Goal: Task Accomplishment & Management: Complete application form

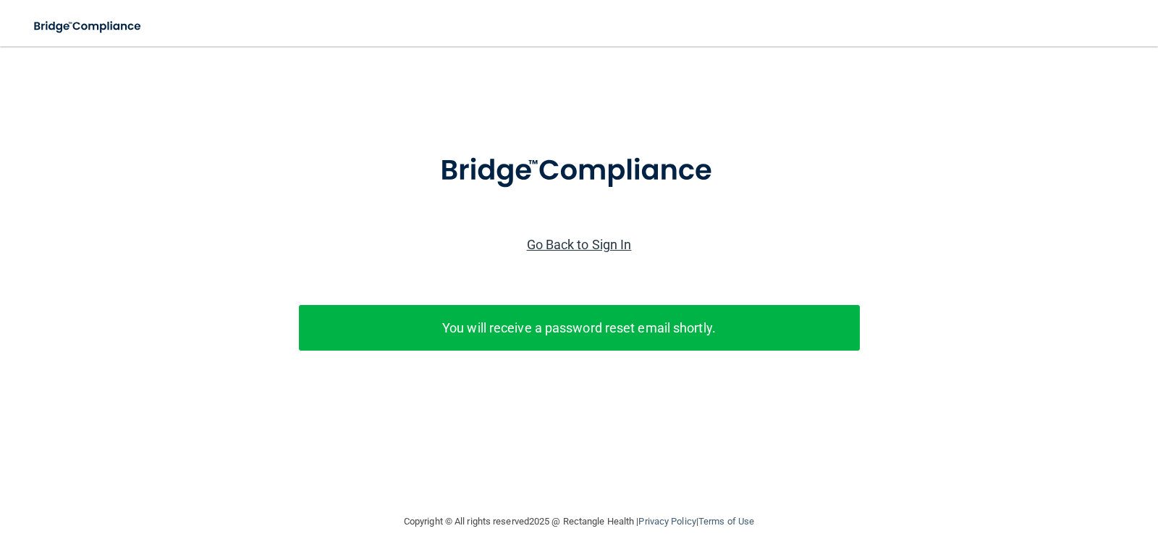
click at [627, 243] on link "Go Back to Sign In" at bounding box center [579, 244] width 105 height 15
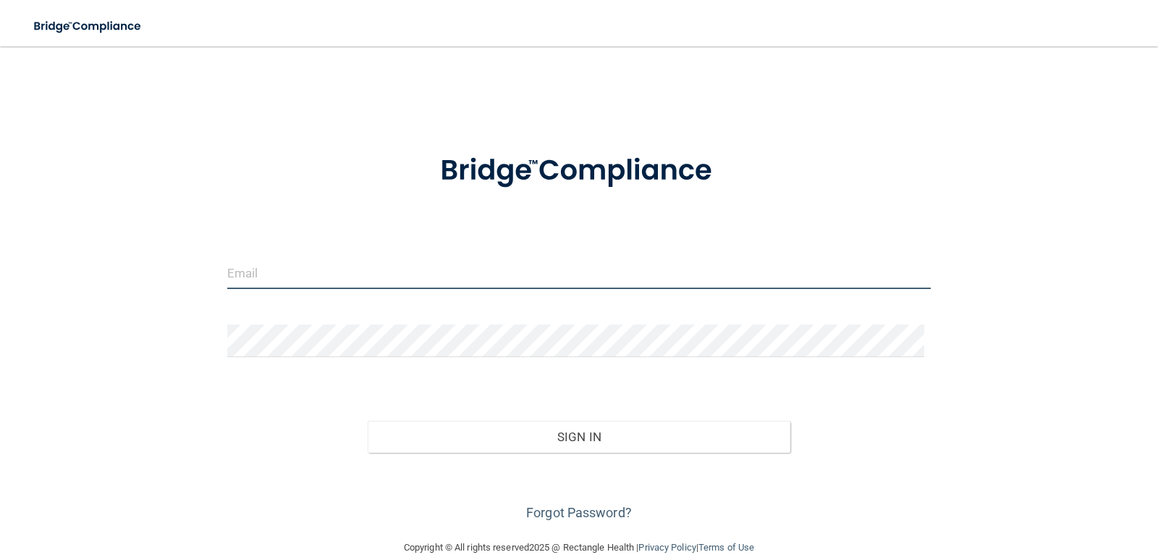
click at [338, 262] on input "email" at bounding box center [579, 272] width 704 height 33
type input "[EMAIL_ADDRESS][DOMAIN_NAME]"
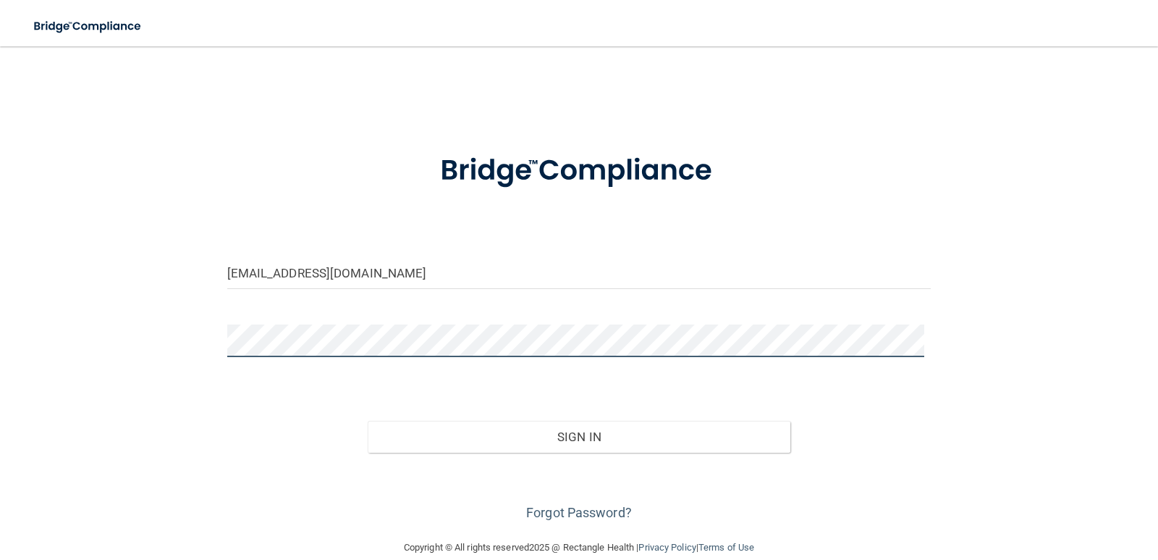
click at [368, 421] on button "Sign In" at bounding box center [579, 437] width 423 height 32
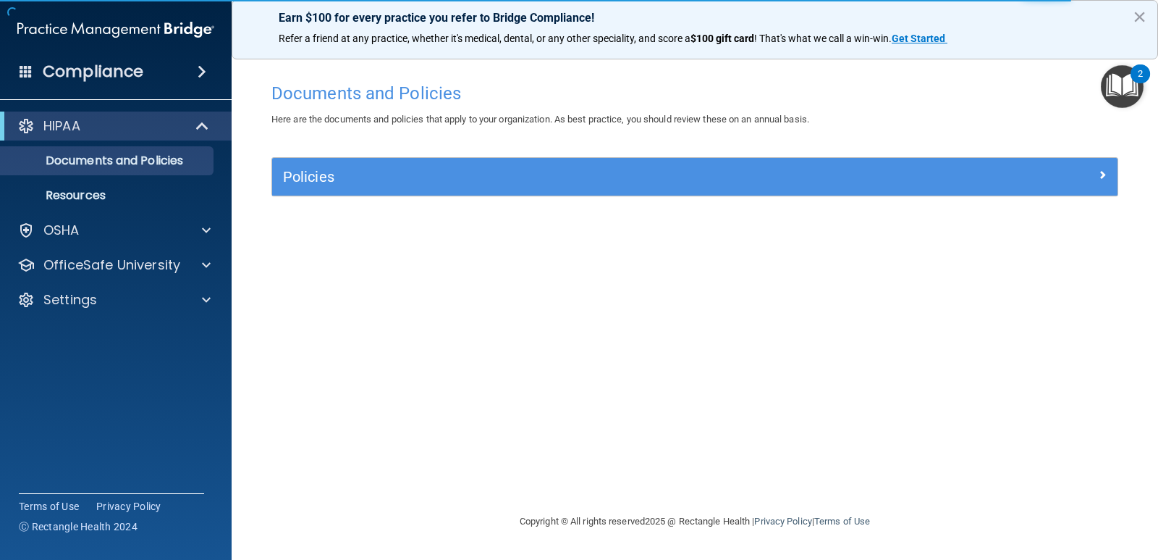
click at [1124, 80] on img "Open Resource Center, 2 new notifications" at bounding box center [1122, 86] width 43 height 43
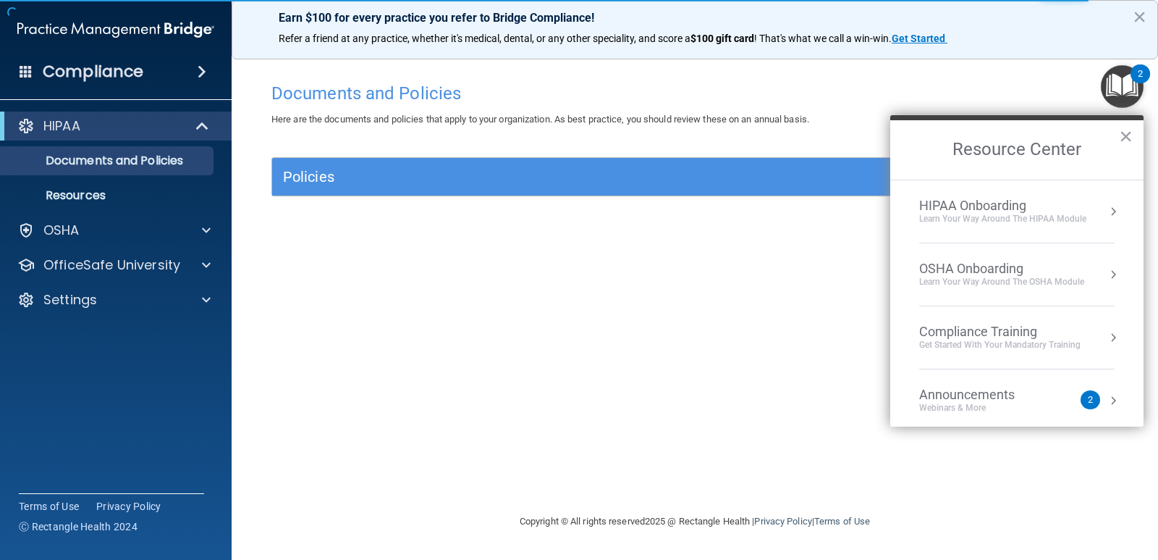
click at [1038, 203] on div "HIPAA Onboarding" at bounding box center [1002, 206] width 167 height 16
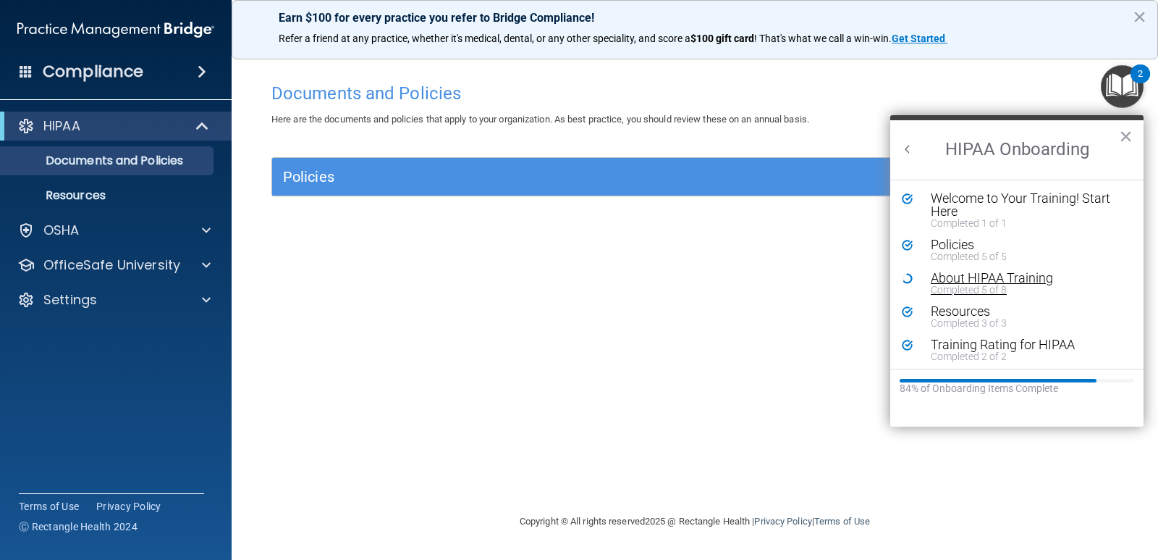
click at [966, 271] on div "About HIPAA Training" at bounding box center [1022, 277] width 183 height 13
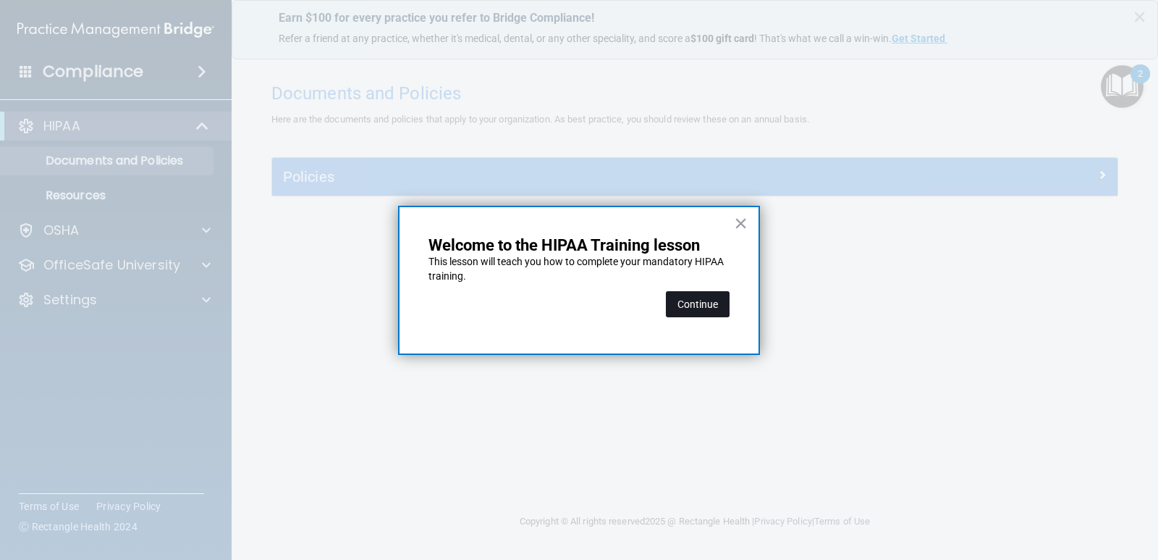
click at [712, 295] on button "Continue" at bounding box center [698, 304] width 64 height 26
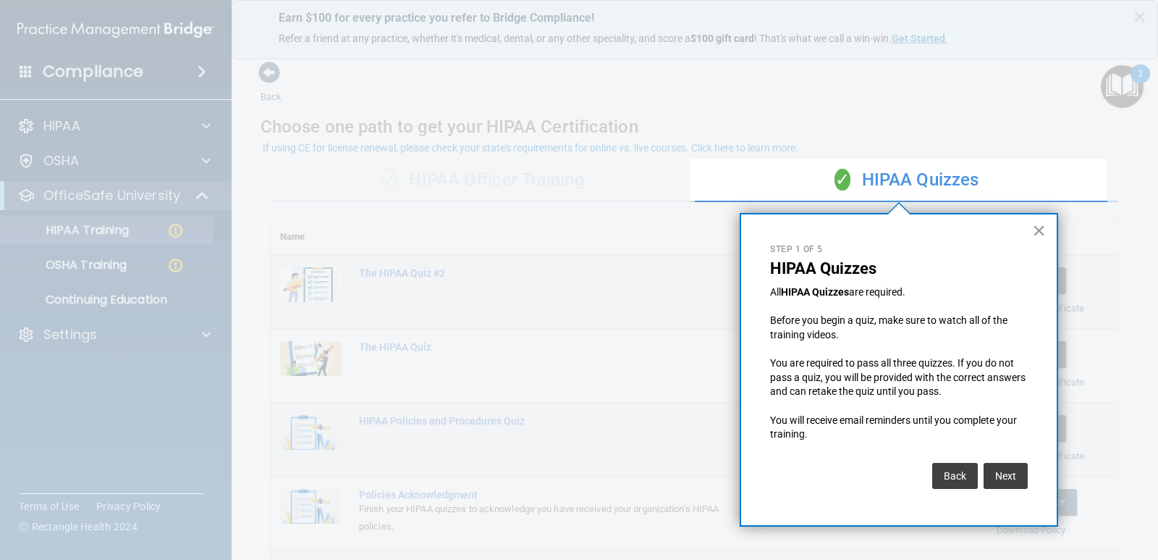
click at [1037, 229] on button "×" at bounding box center [1039, 230] width 14 height 23
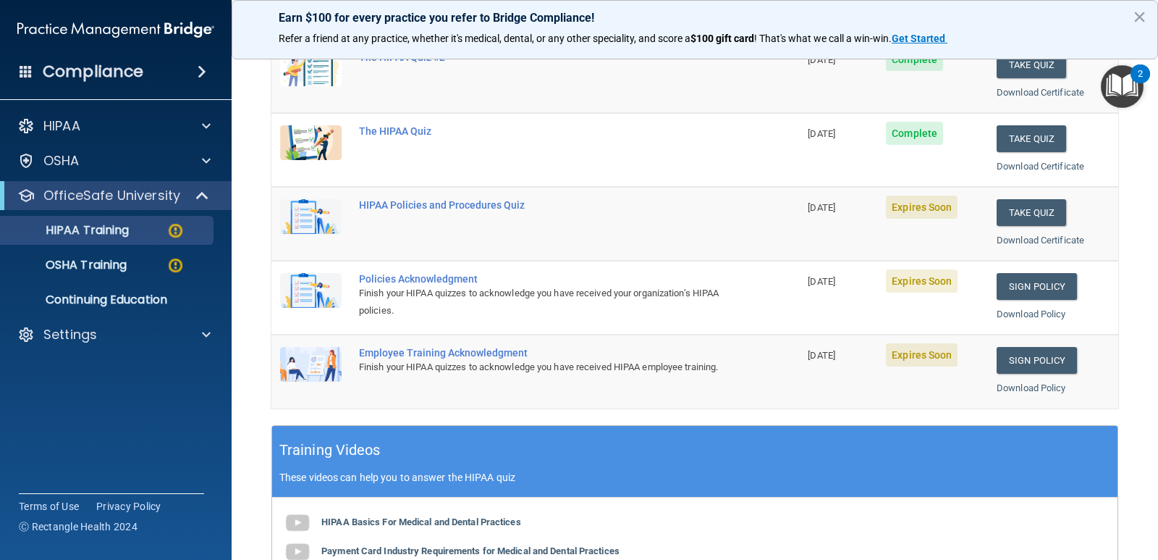
scroll to position [217, 0]
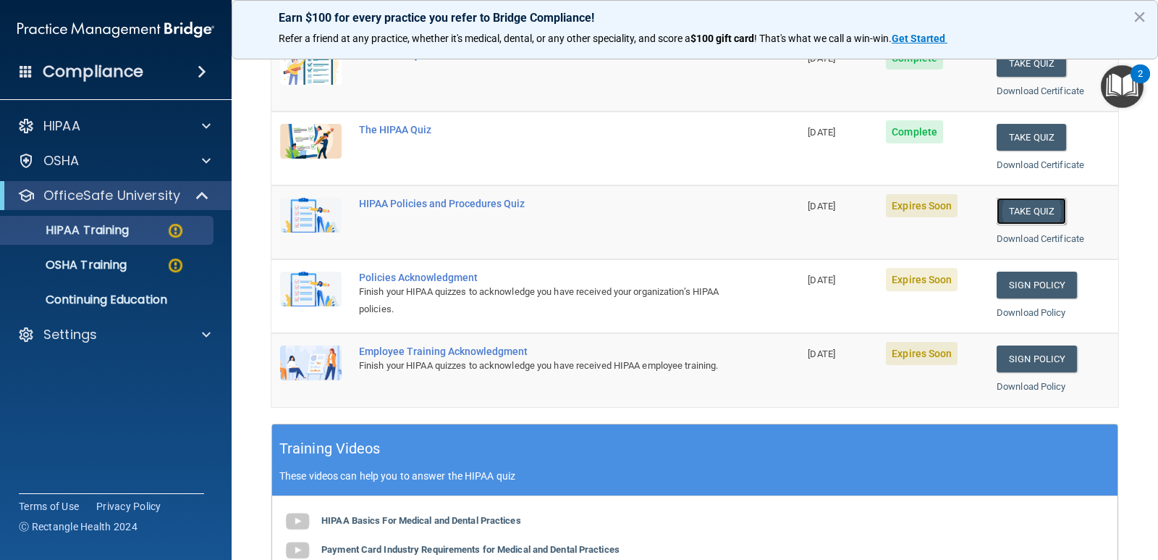
click at [1024, 206] on button "Take Quiz" at bounding box center [1031, 211] width 69 height 27
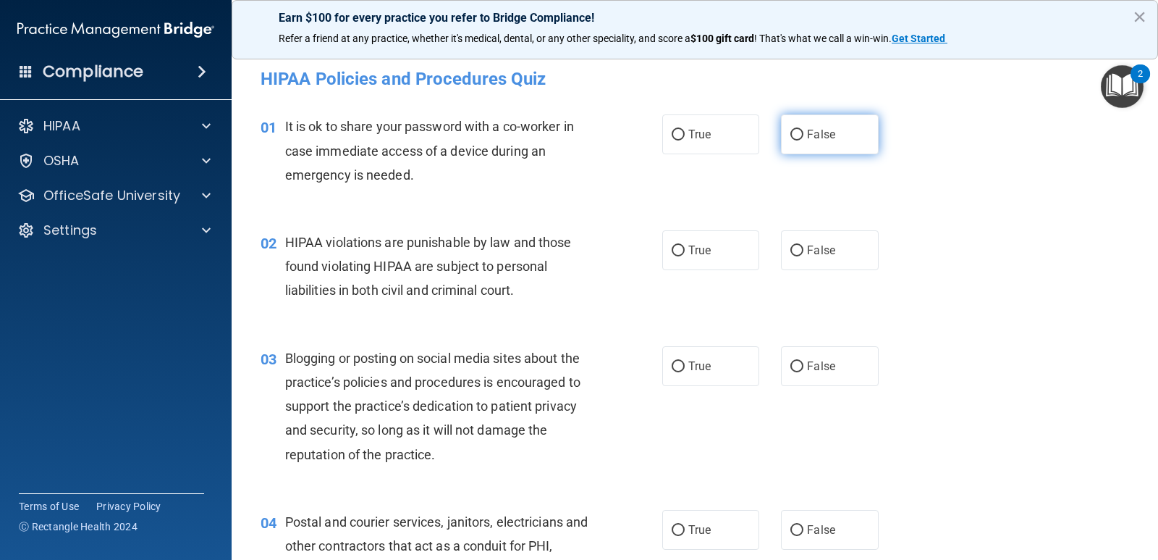
click at [800, 138] on label "False" at bounding box center [829, 134] width 97 height 40
click at [800, 138] on input "False" at bounding box center [797, 135] width 13 height 11
radio input "true"
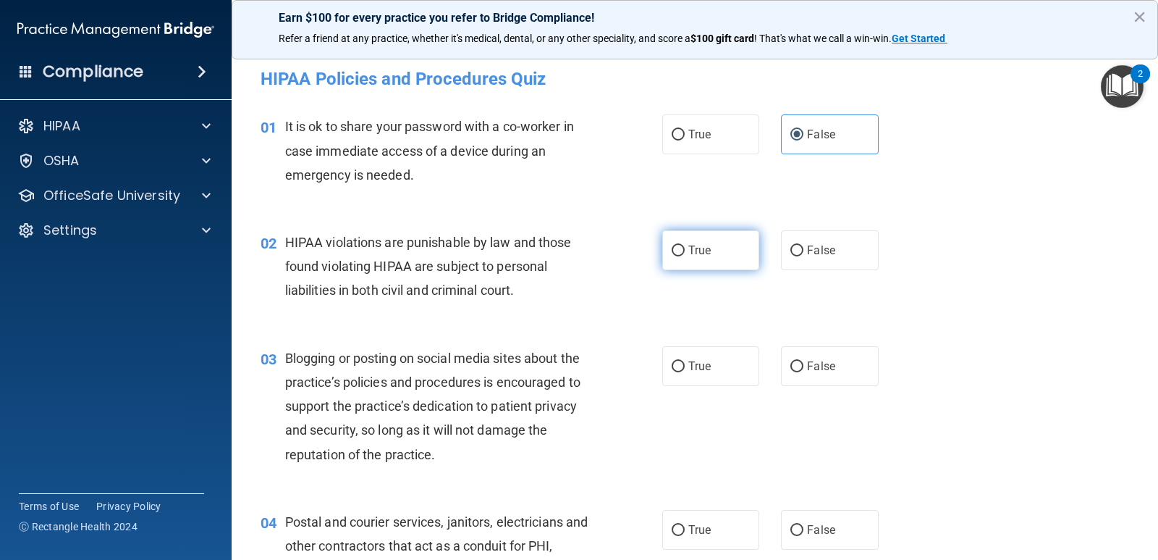
click at [702, 253] on span "True" at bounding box center [699, 250] width 22 height 14
click at [685, 253] on input "True" at bounding box center [678, 250] width 13 height 11
radio input "true"
click at [840, 365] on label "False" at bounding box center [829, 366] width 97 height 40
click at [804, 365] on input "False" at bounding box center [797, 366] width 13 height 11
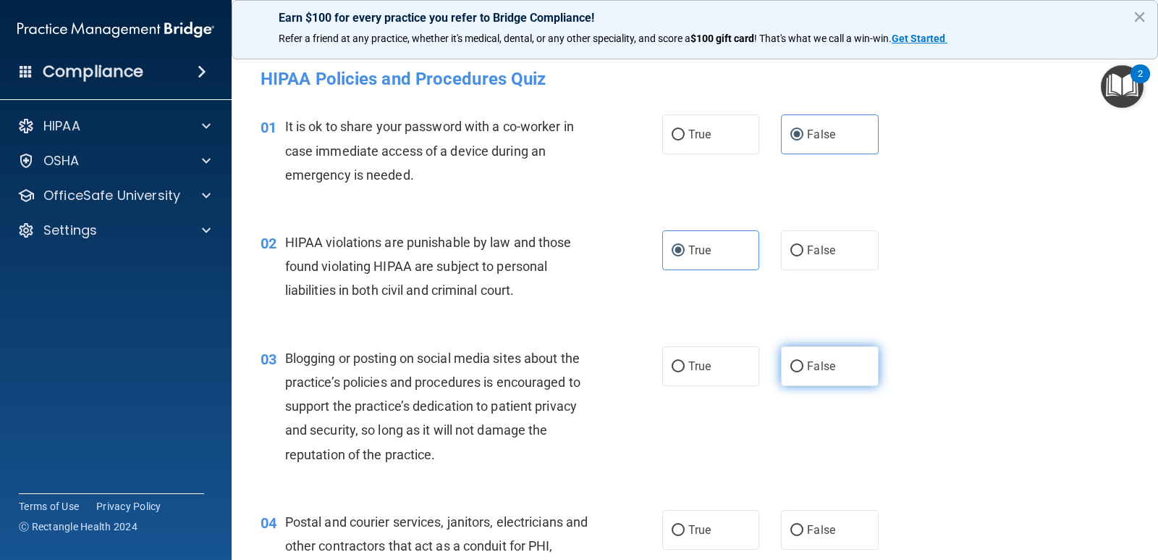
radio input "true"
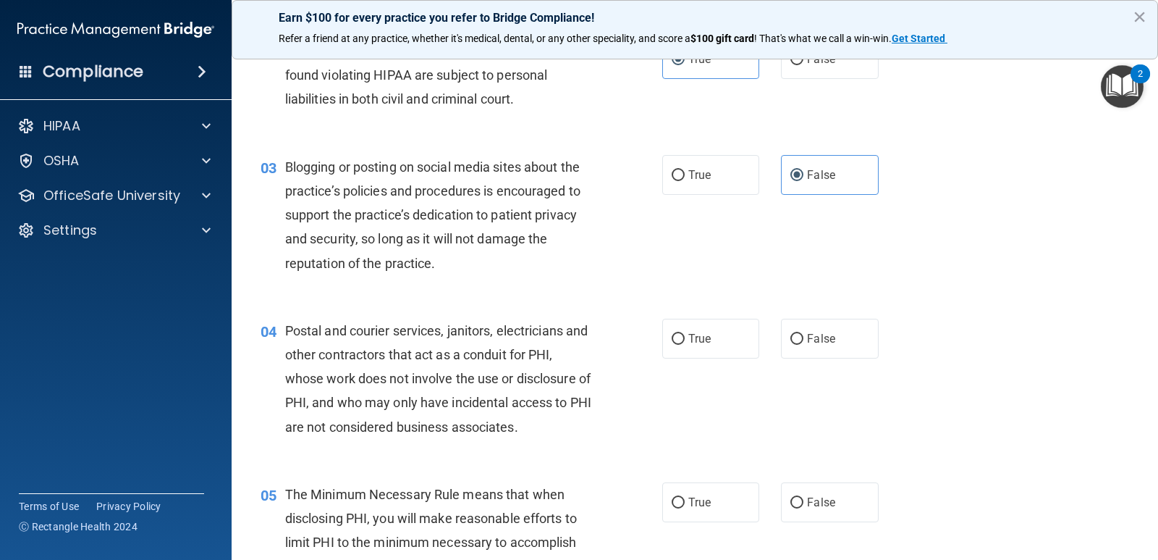
scroll to position [217, 0]
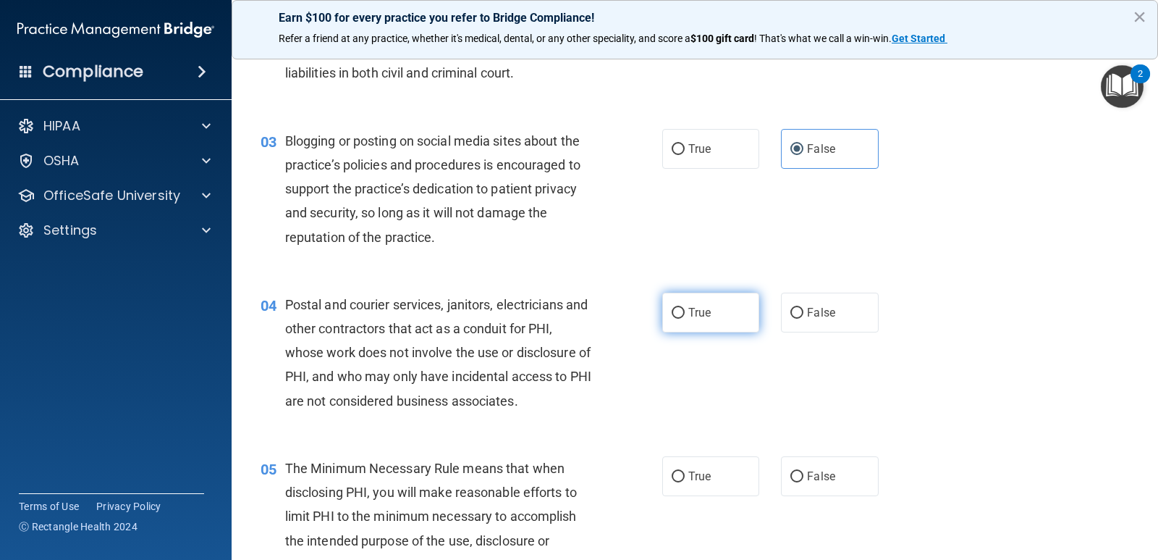
click at [715, 314] on label "True" at bounding box center [710, 312] width 97 height 40
click at [685, 314] on input "True" at bounding box center [678, 313] width 13 height 11
radio input "true"
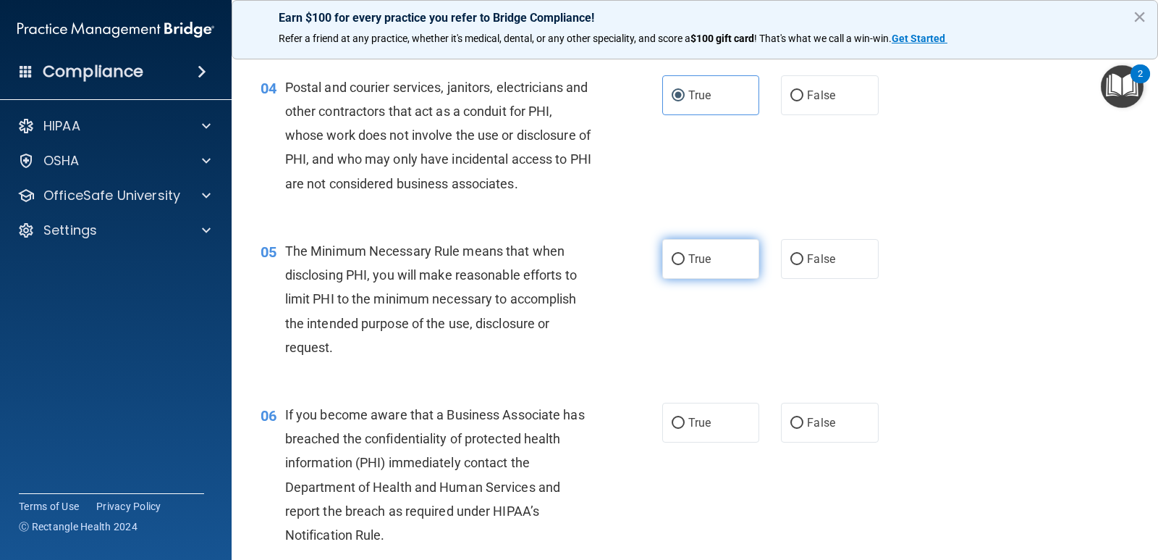
click at [662, 261] on label "True" at bounding box center [710, 259] width 97 height 40
click at [672, 261] on input "True" at bounding box center [678, 259] width 13 height 11
radio input "true"
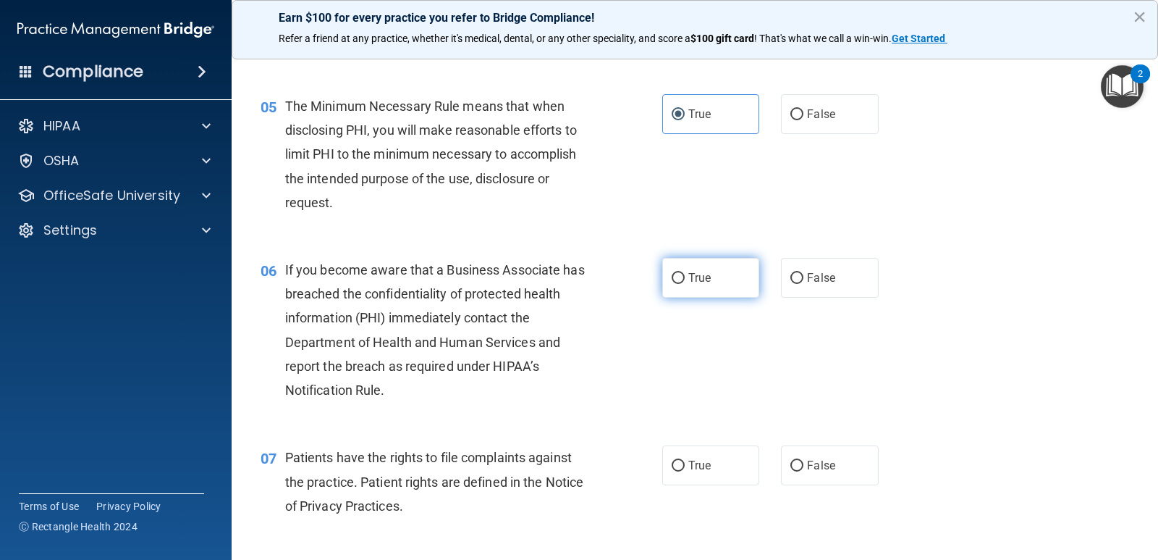
click at [683, 262] on label "True" at bounding box center [710, 278] width 97 height 40
click at [683, 273] on input "True" at bounding box center [678, 278] width 13 height 11
radio input "true"
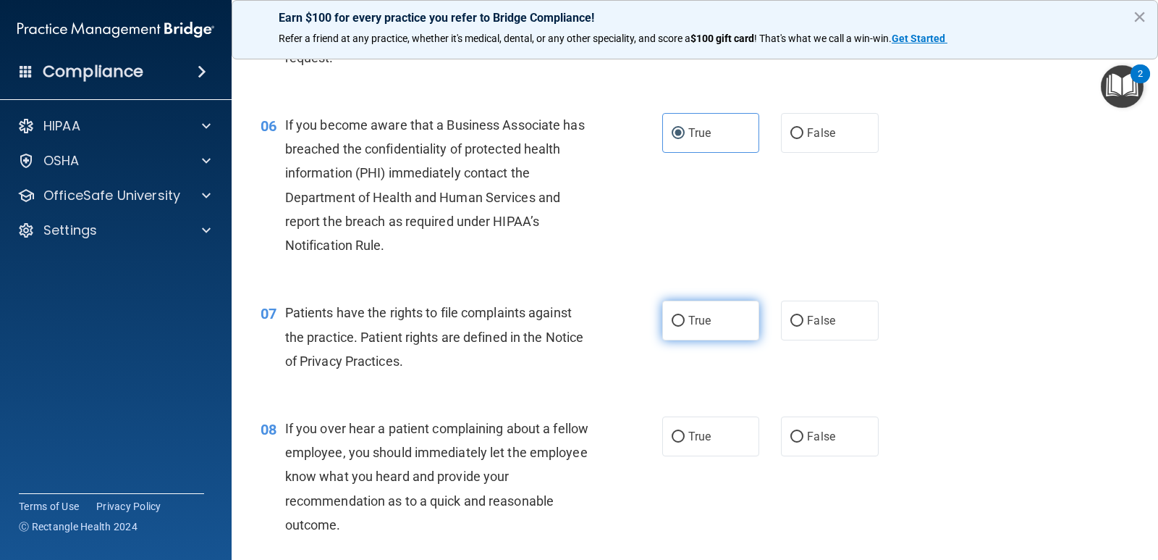
click at [678, 319] on input "True" at bounding box center [678, 321] width 13 height 11
radio input "true"
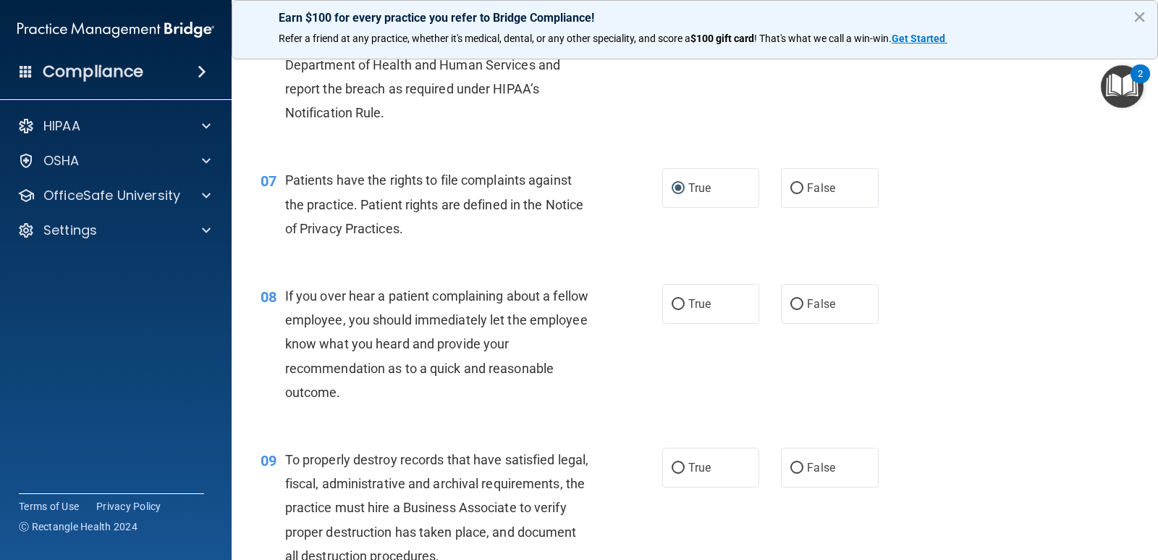
scroll to position [869, 0]
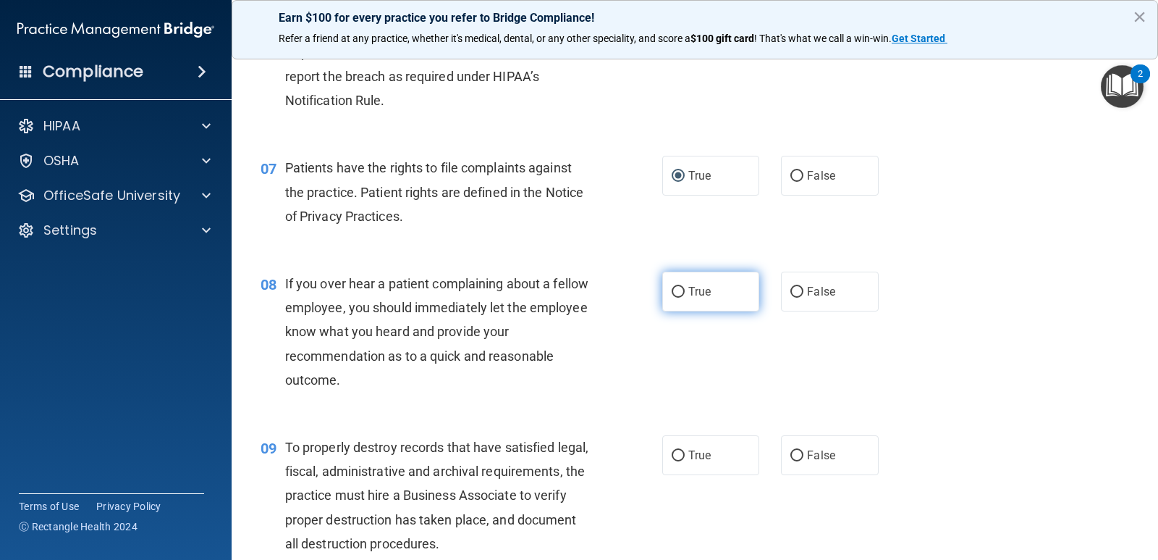
click at [705, 279] on label "True" at bounding box center [710, 291] width 97 height 40
click at [685, 287] on input "True" at bounding box center [678, 292] width 13 height 11
radio input "true"
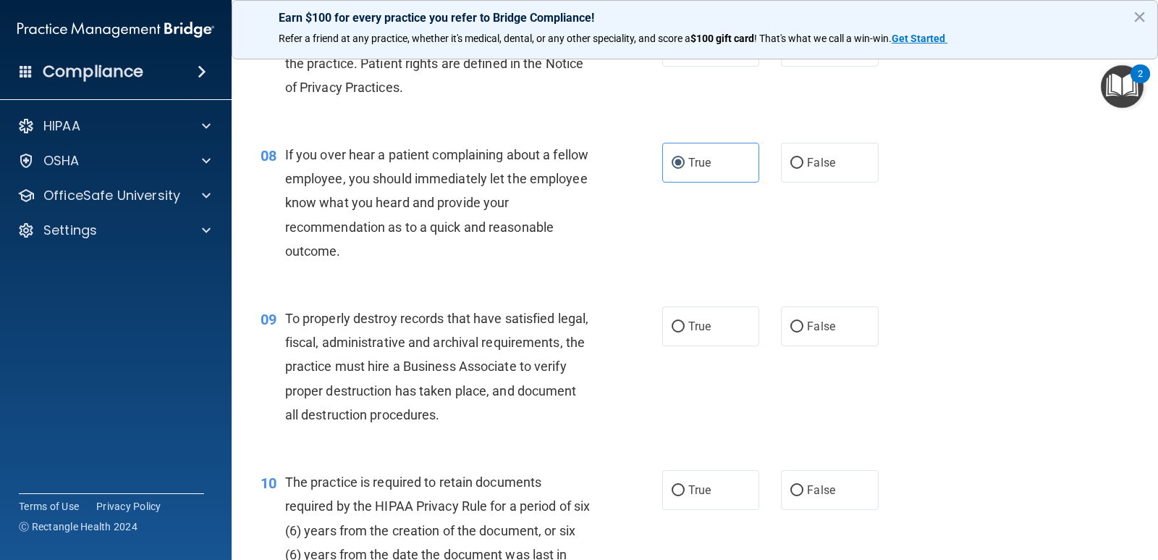
scroll to position [1013, 0]
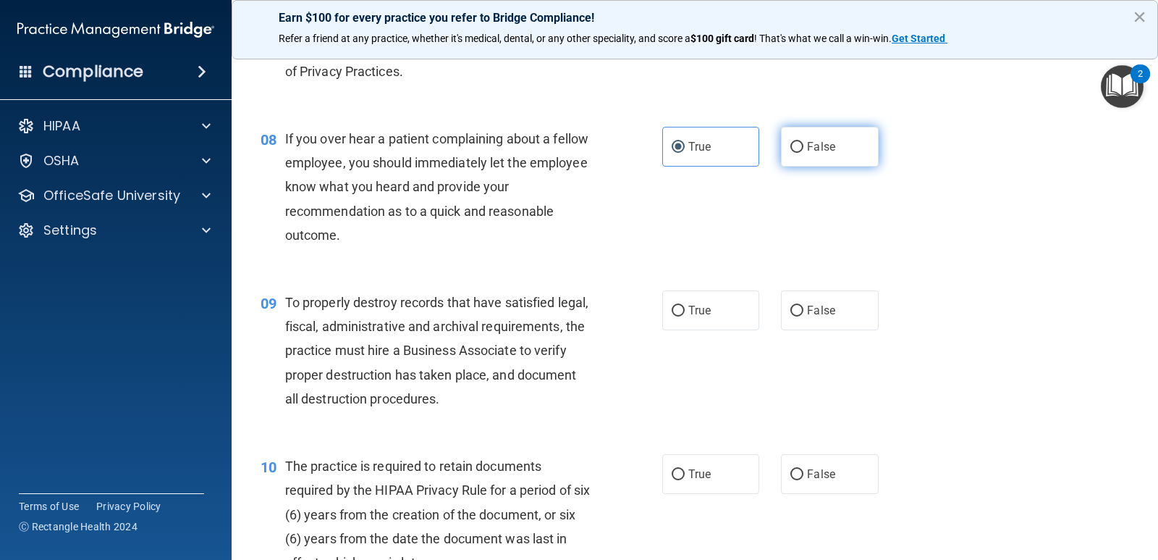
click at [807, 146] on span "False" at bounding box center [821, 147] width 28 height 14
click at [804, 146] on input "False" at bounding box center [797, 147] width 13 height 11
radio input "true"
radio input "false"
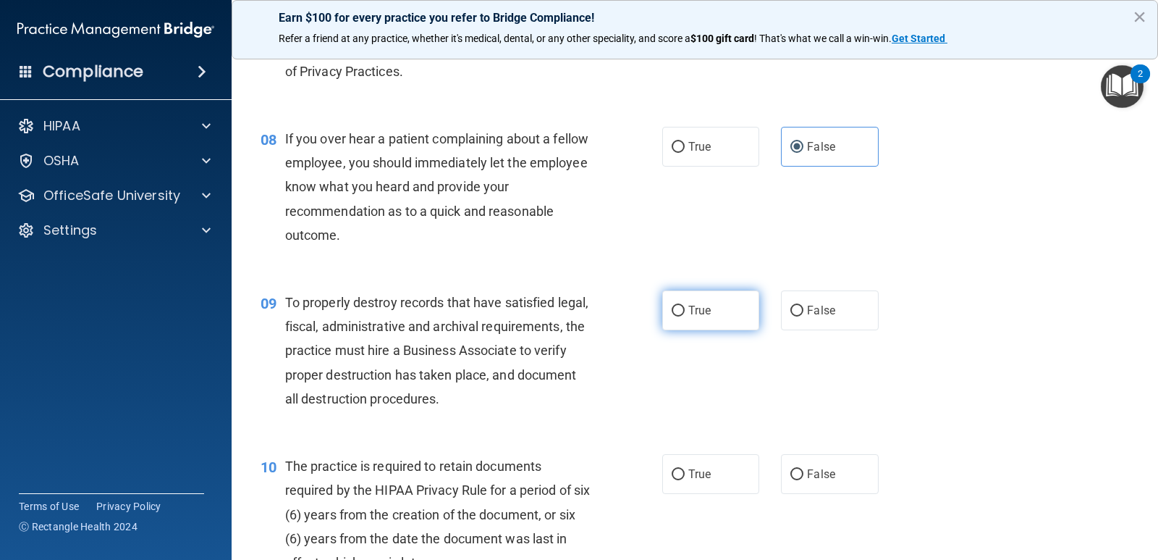
click at [693, 303] on span "True" at bounding box center [699, 310] width 22 height 14
click at [685, 305] on input "True" at bounding box center [678, 310] width 13 height 11
radio input "true"
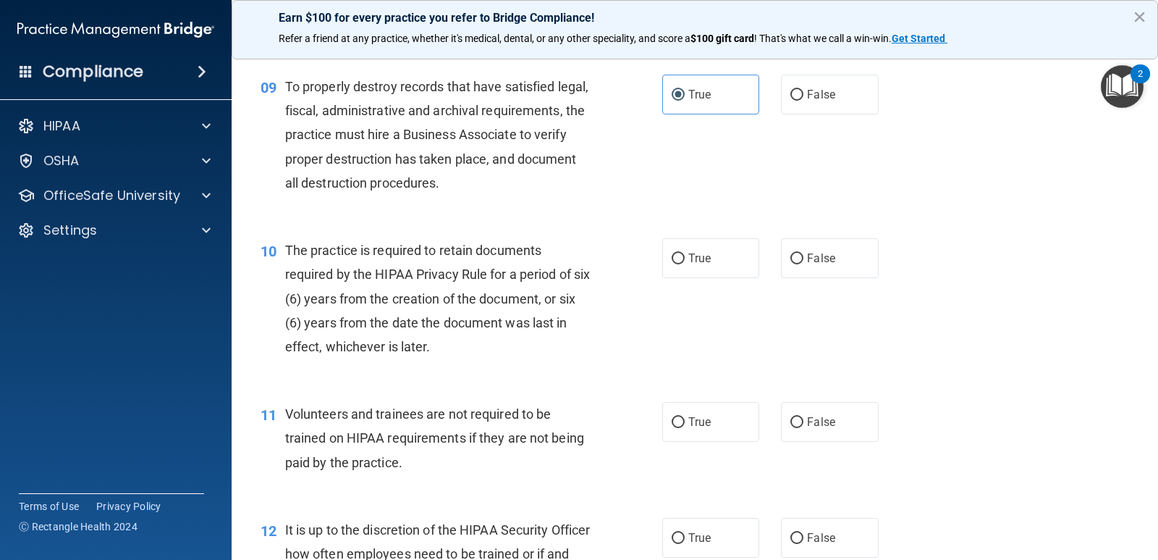
scroll to position [1231, 0]
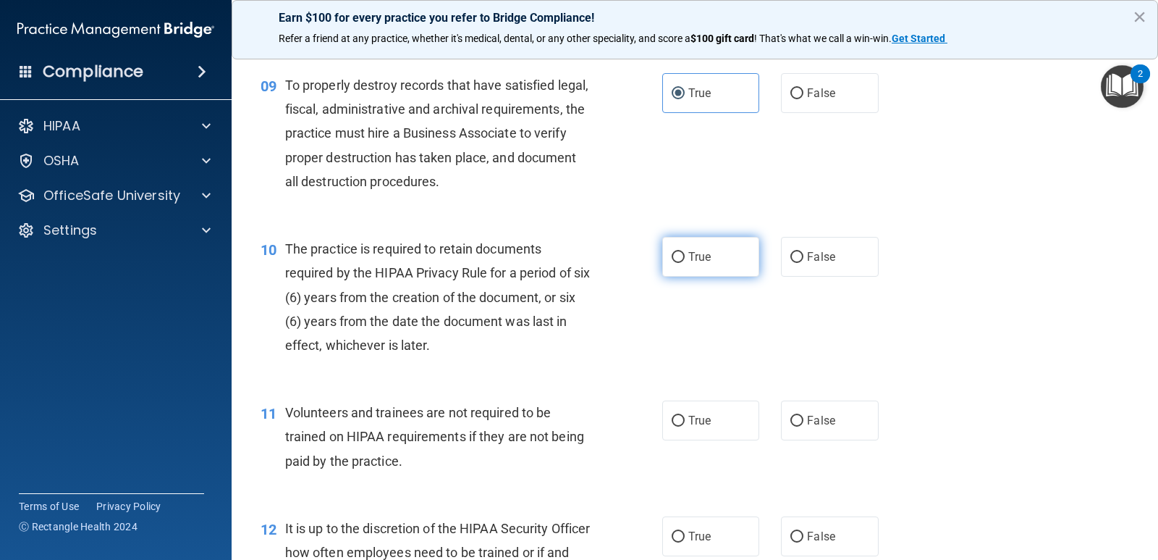
click at [672, 254] on input "True" at bounding box center [678, 257] width 13 height 11
radio input "true"
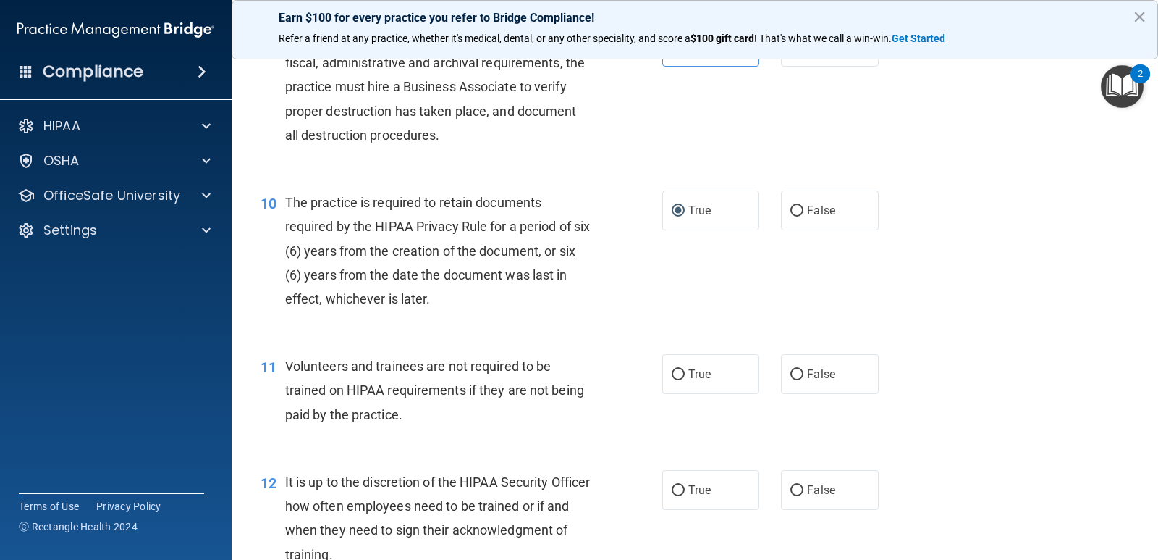
scroll to position [1303, 0]
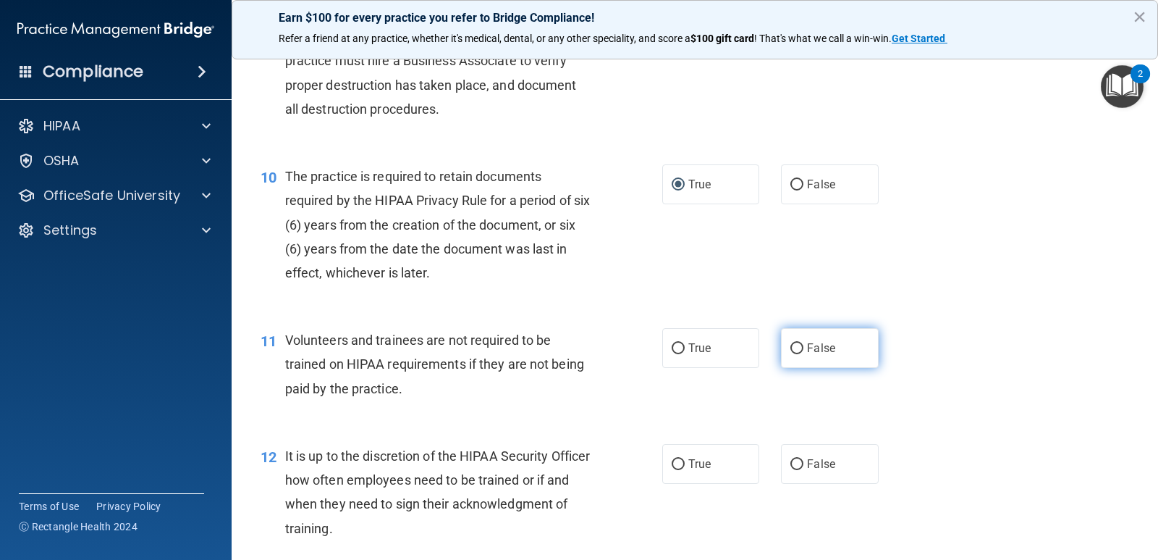
click at [811, 350] on span "False" at bounding box center [821, 348] width 28 height 14
click at [804, 350] on input "False" at bounding box center [797, 348] width 13 height 11
radio input "true"
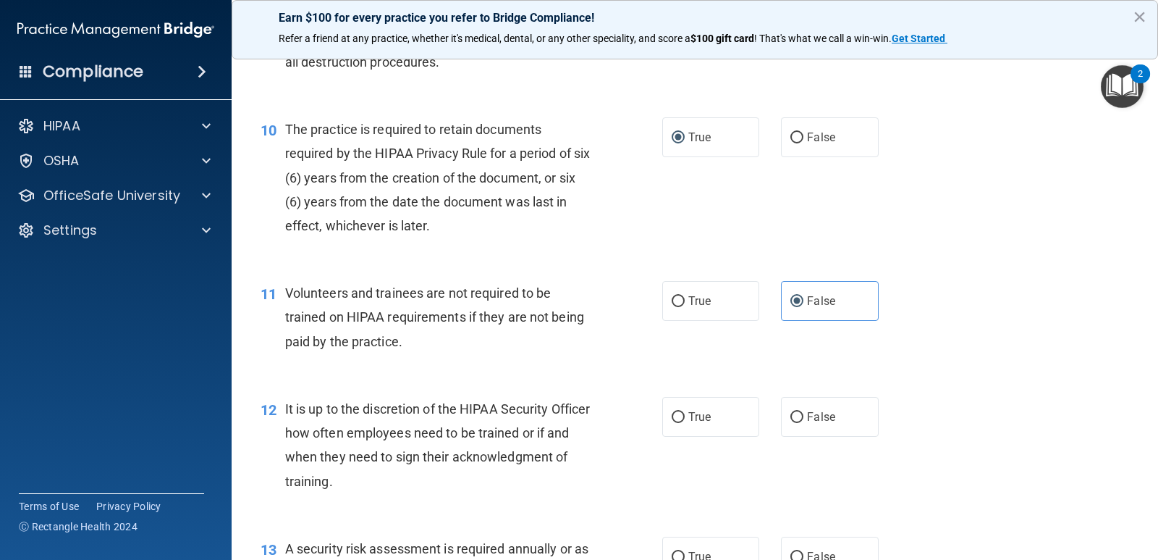
scroll to position [1375, 0]
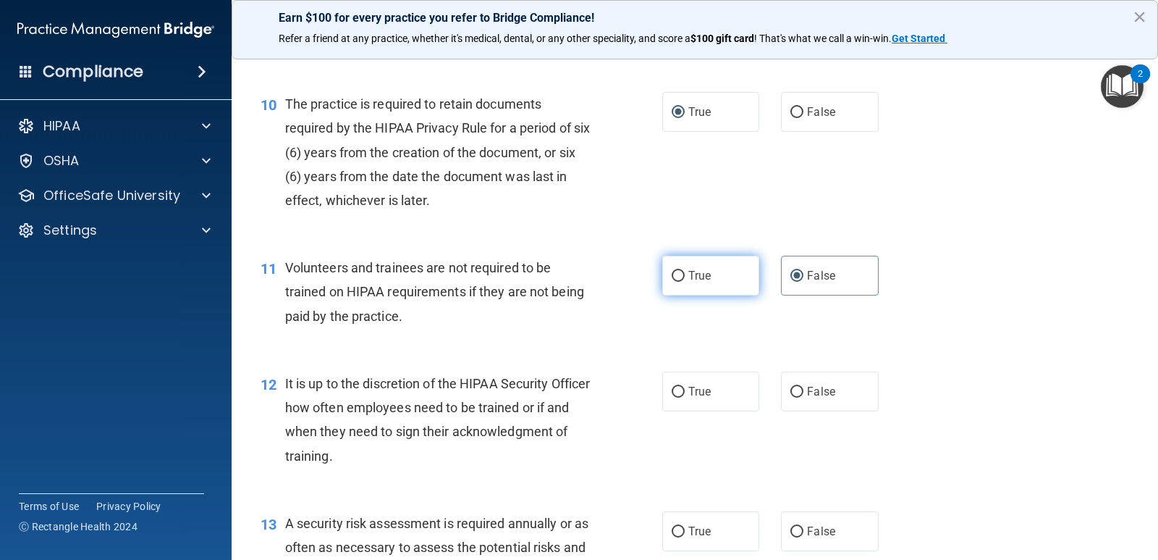
click at [689, 273] on span "True" at bounding box center [699, 276] width 22 height 14
click at [685, 273] on input "True" at bounding box center [678, 276] width 13 height 11
radio input "true"
radio input "false"
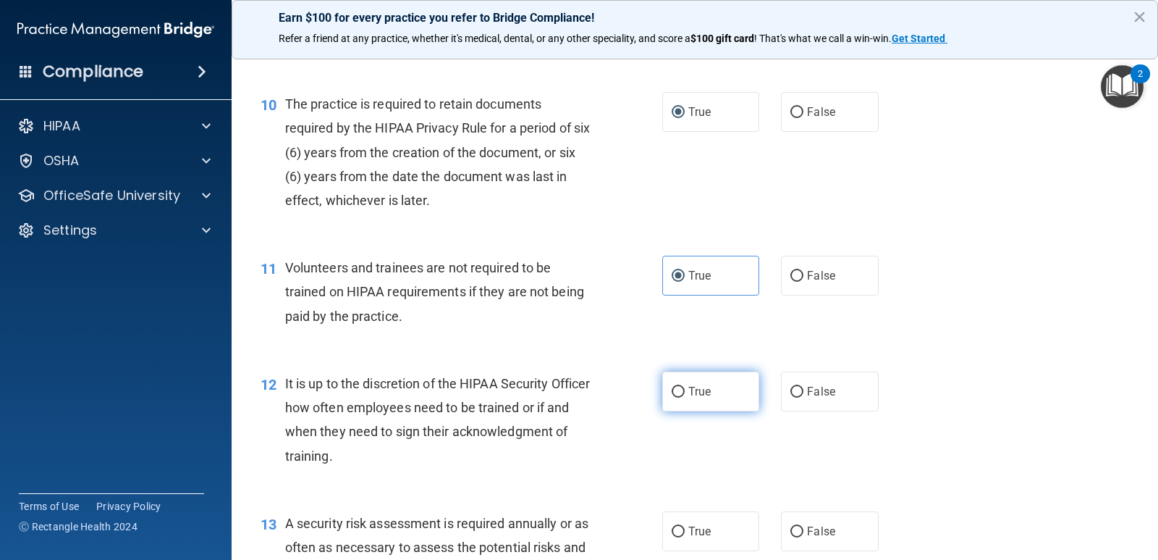
click at [688, 389] on span "True" at bounding box center [699, 391] width 22 height 14
click at [685, 389] on input "True" at bounding box center [678, 392] width 13 height 11
radio input "true"
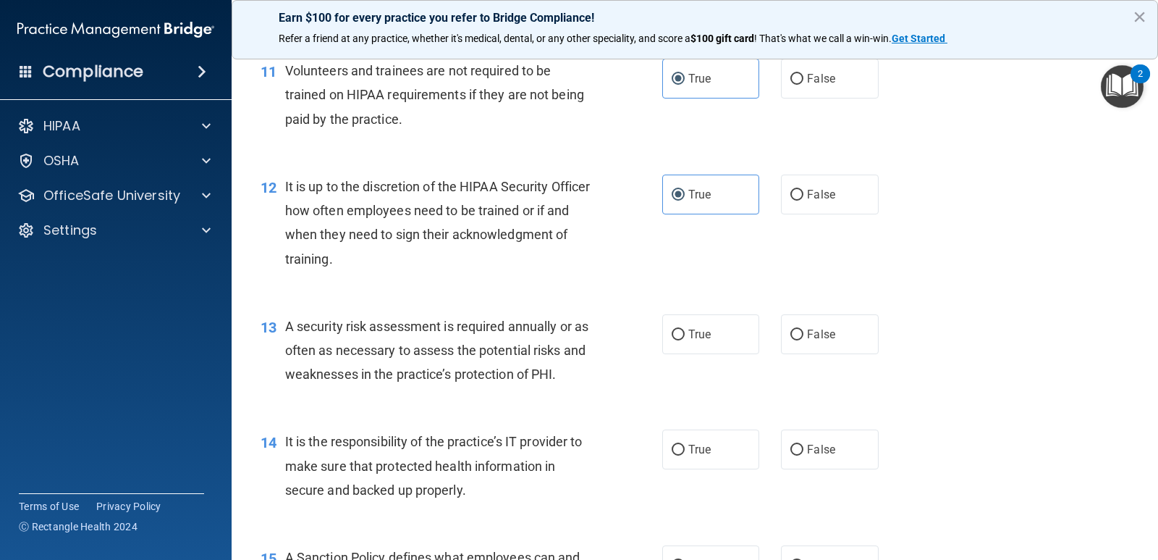
scroll to position [1593, 0]
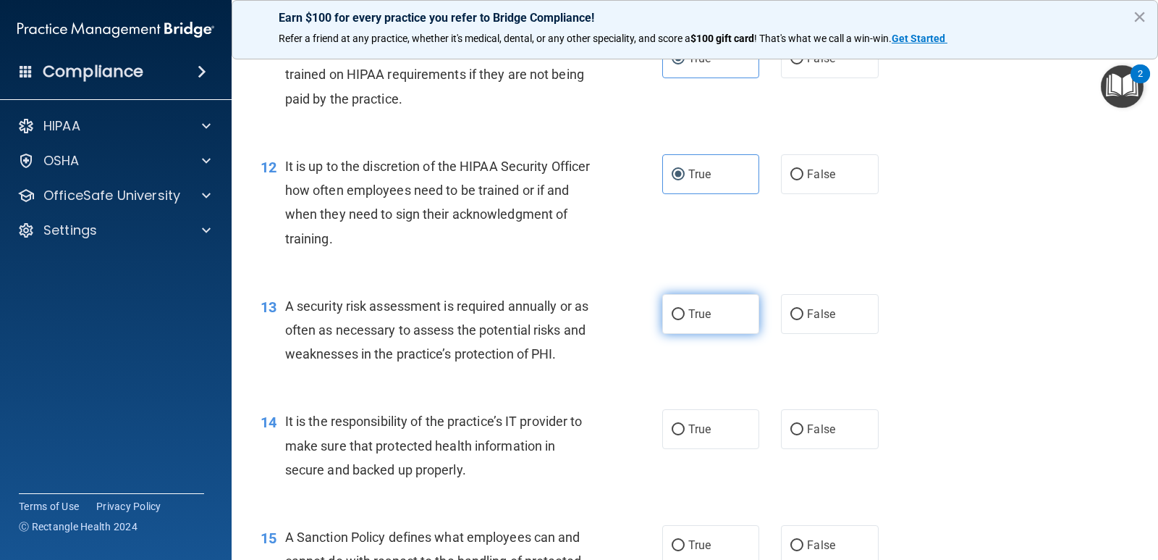
click at [667, 324] on label "True" at bounding box center [710, 314] width 97 height 40
click at [672, 320] on input "True" at bounding box center [678, 314] width 13 height 11
radio input "true"
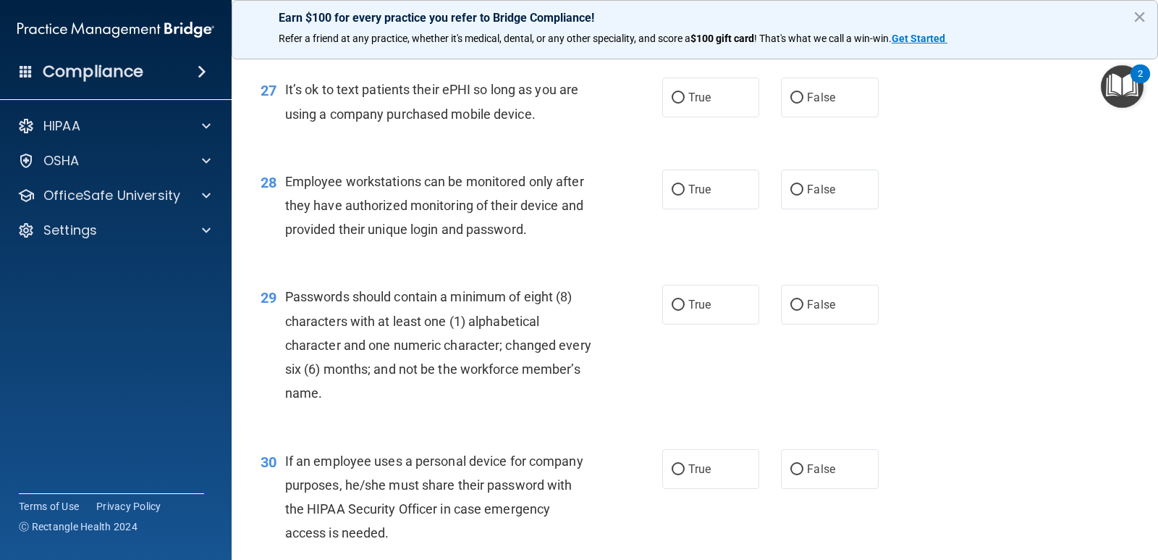
scroll to position [3604, 0]
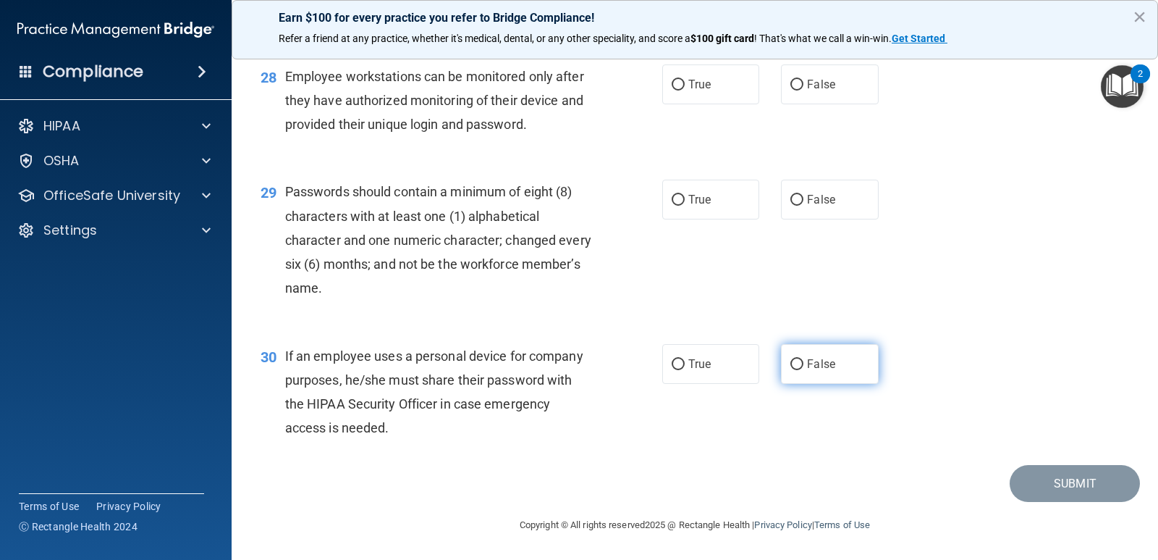
click at [799, 367] on label "False" at bounding box center [829, 364] width 97 height 40
click at [799, 367] on input "False" at bounding box center [797, 364] width 13 height 11
radio input "true"
click at [665, 198] on label "True" at bounding box center [710, 200] width 97 height 40
click at [672, 198] on input "True" at bounding box center [678, 200] width 13 height 11
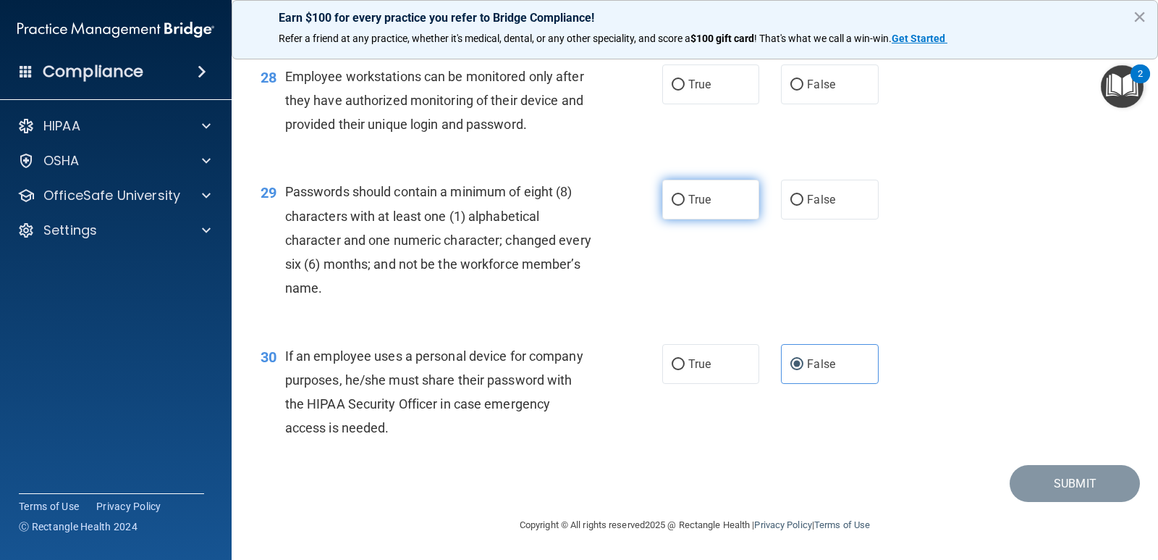
radio input "true"
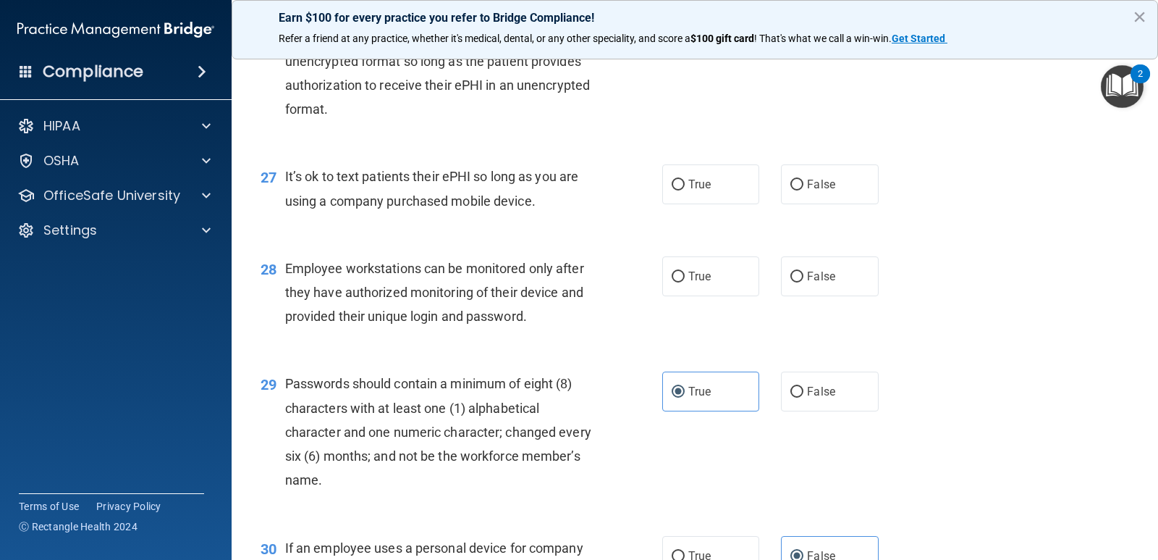
scroll to position [3387, 0]
click at [781, 296] on label "False" at bounding box center [829, 278] width 97 height 40
click at [791, 284] on input "False" at bounding box center [797, 278] width 13 height 11
radio input "true"
click at [773, 206] on div "True False" at bounding box center [779, 186] width 234 height 40
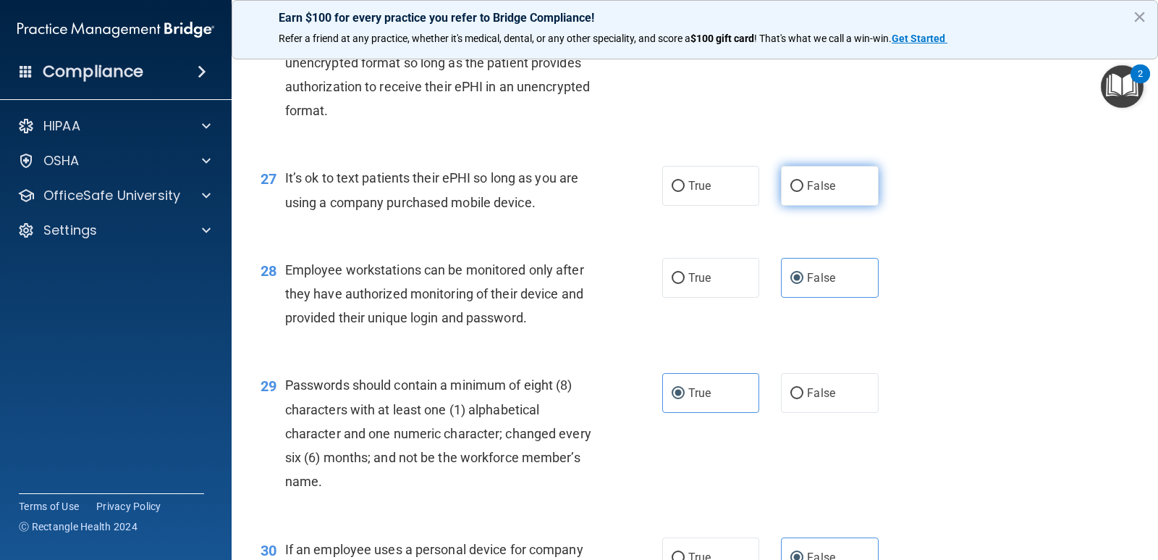
click at [782, 206] on label "False" at bounding box center [829, 186] width 97 height 40
click at [791, 192] on input "False" at bounding box center [797, 186] width 13 height 11
radio input "true"
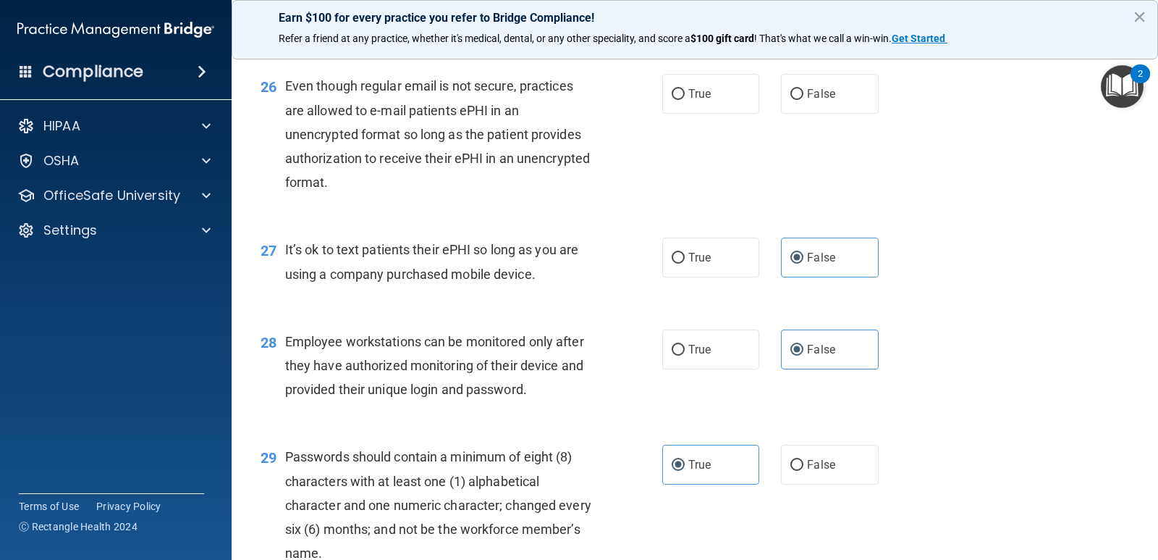
scroll to position [3314, 0]
click at [672, 264] on input "True" at bounding box center [678, 258] width 13 height 11
radio input "true"
radio input "false"
click at [823, 101] on span "False" at bounding box center [821, 95] width 28 height 14
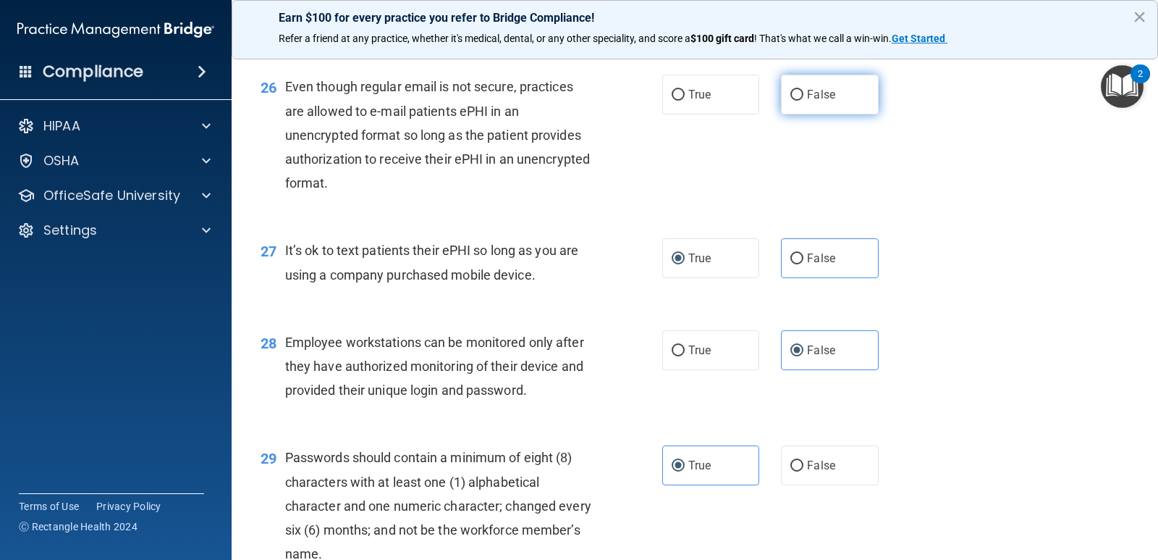
click at [804, 101] on input "False" at bounding box center [797, 95] width 13 height 11
radio input "true"
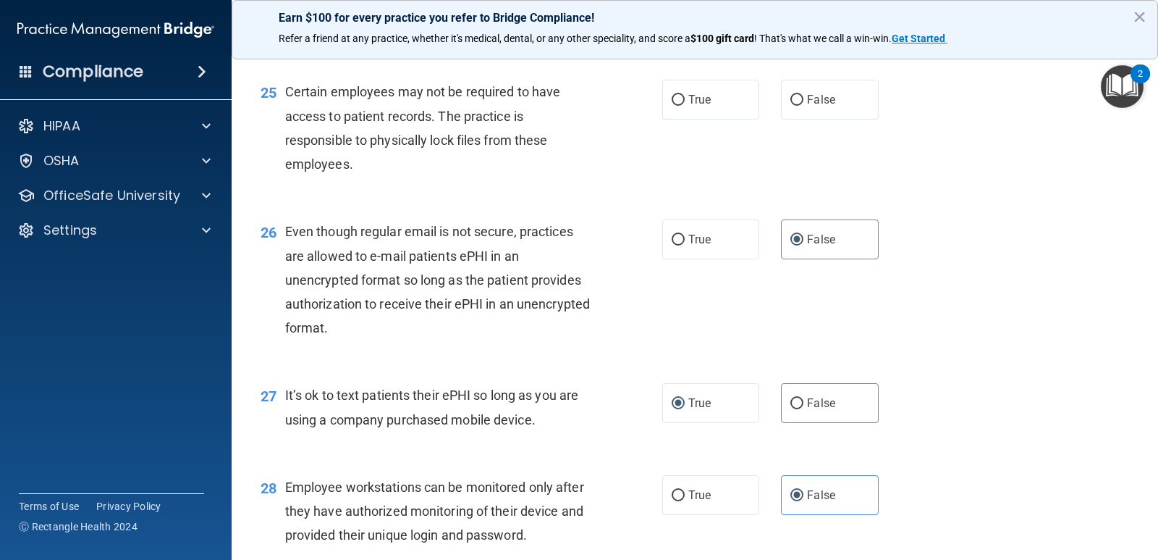
scroll to position [3025, 0]
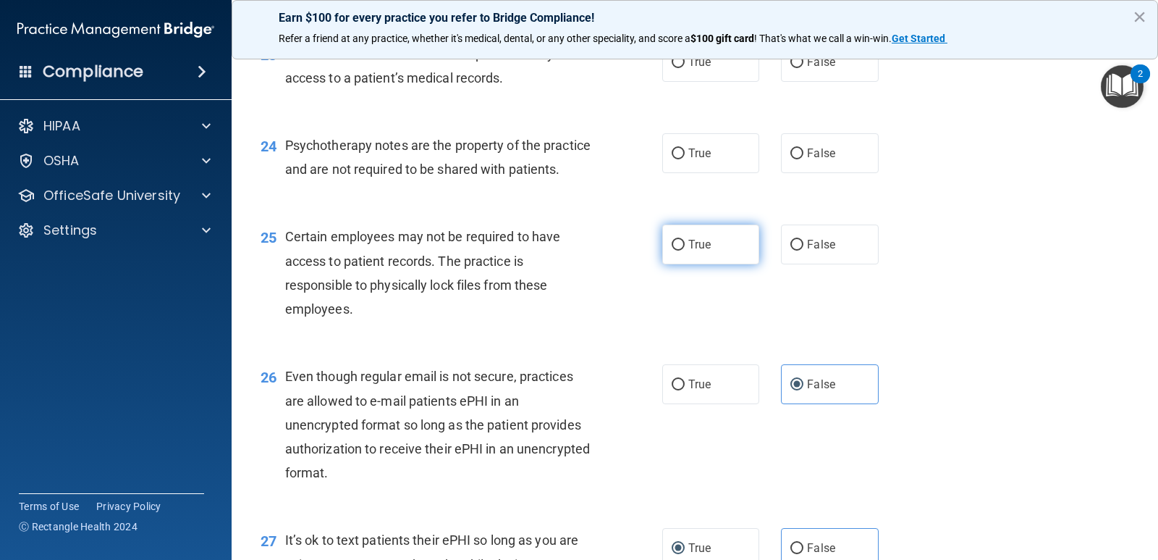
click at [716, 261] on label "True" at bounding box center [710, 244] width 97 height 40
click at [685, 250] on input "True" at bounding box center [678, 245] width 13 height 11
radio input "true"
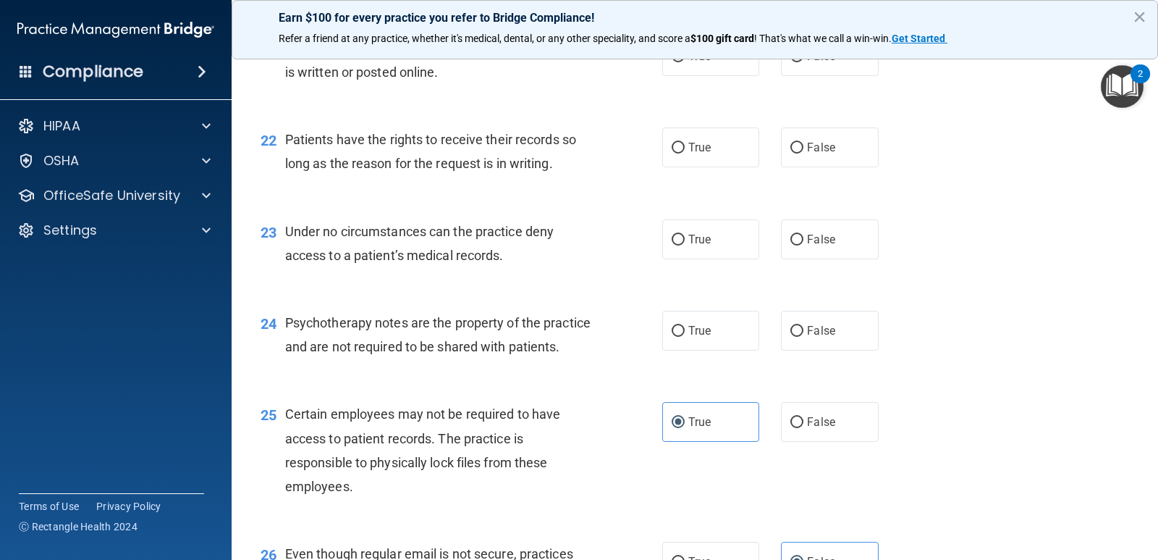
scroll to position [2880, 0]
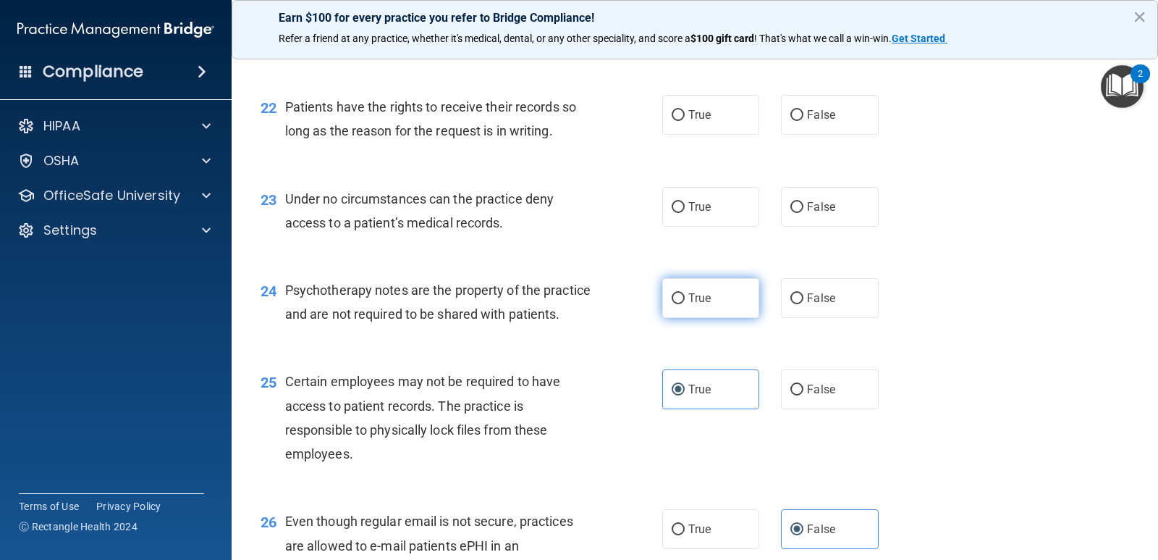
click at [691, 295] on span "True" at bounding box center [699, 298] width 22 height 14
click at [685, 295] on input "True" at bounding box center [678, 298] width 13 height 11
radio input "true"
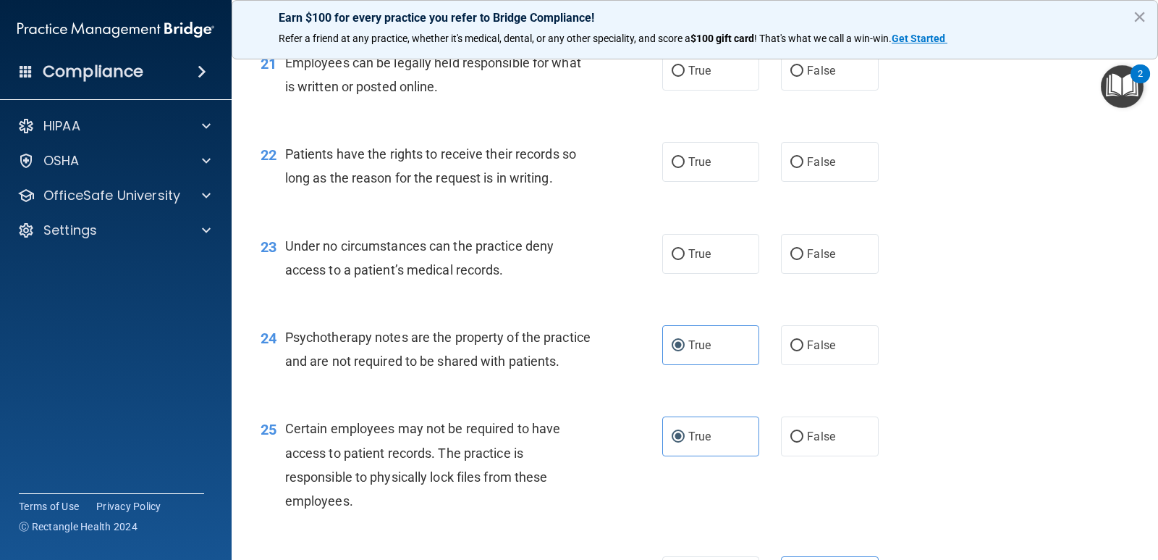
scroll to position [2807, 0]
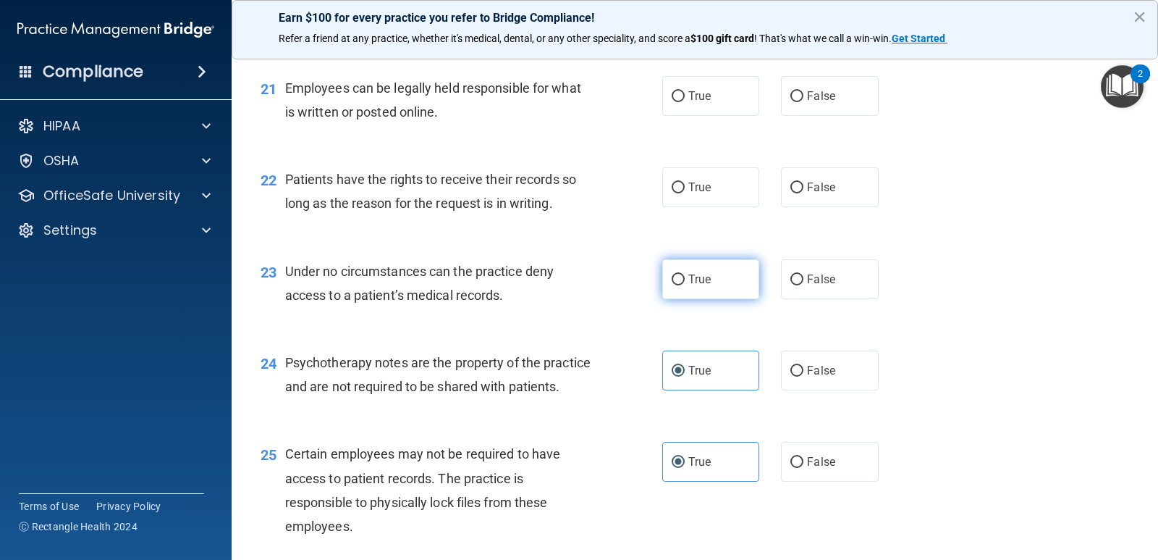
click at [704, 277] on span "True" at bounding box center [699, 279] width 22 height 14
click at [685, 277] on input "True" at bounding box center [678, 279] width 13 height 11
radio input "true"
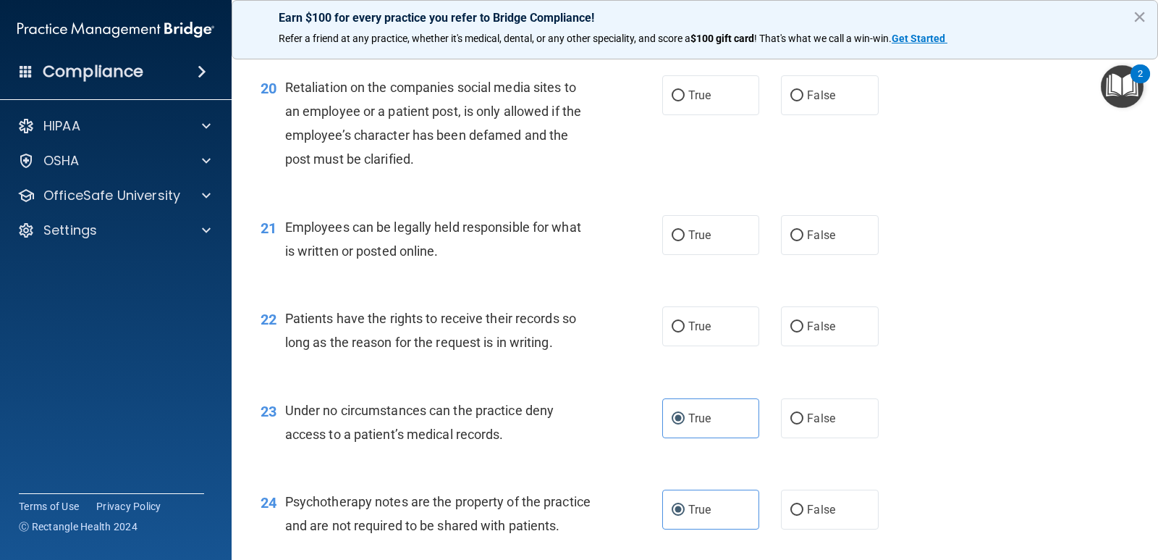
scroll to position [2663, 0]
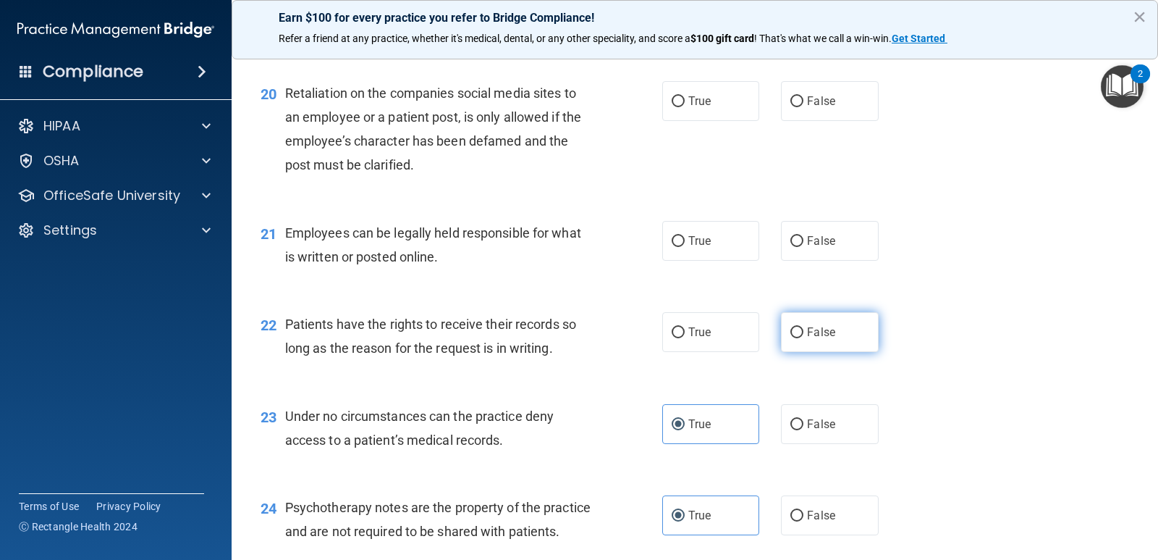
click at [799, 337] on label "False" at bounding box center [829, 332] width 97 height 40
click at [799, 337] on input "False" at bounding box center [797, 332] width 13 height 11
radio input "true"
click at [682, 238] on label "True" at bounding box center [710, 241] width 97 height 40
click at [682, 238] on input "True" at bounding box center [678, 241] width 13 height 11
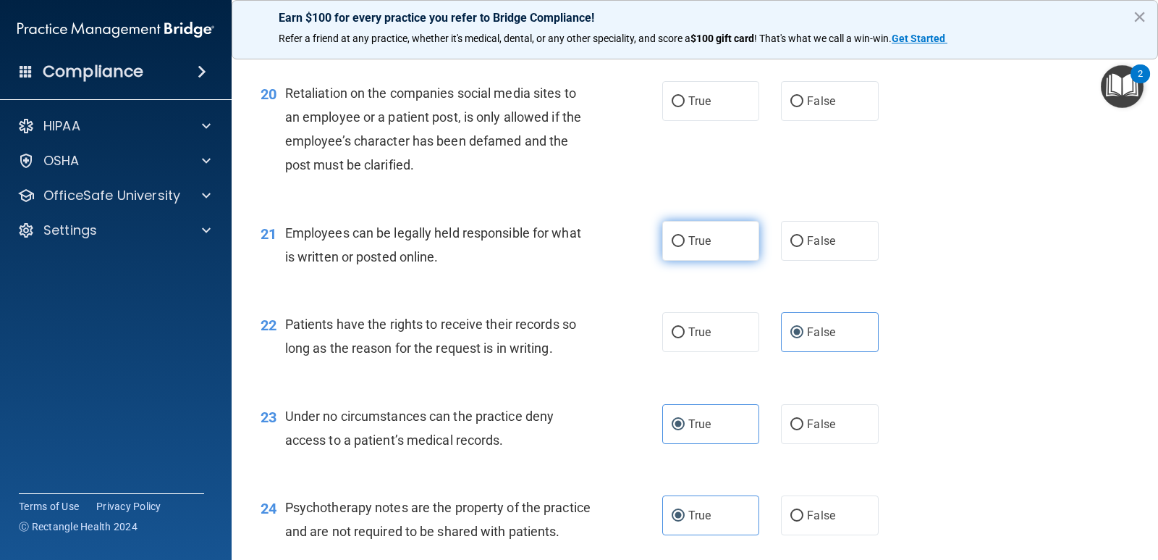
radio input "true"
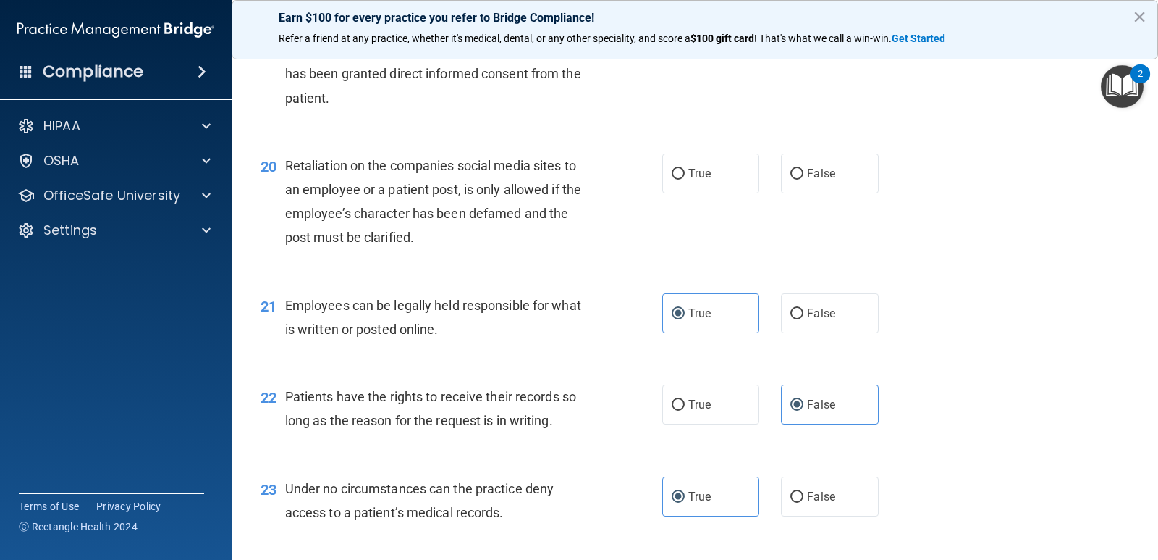
scroll to position [2518, 0]
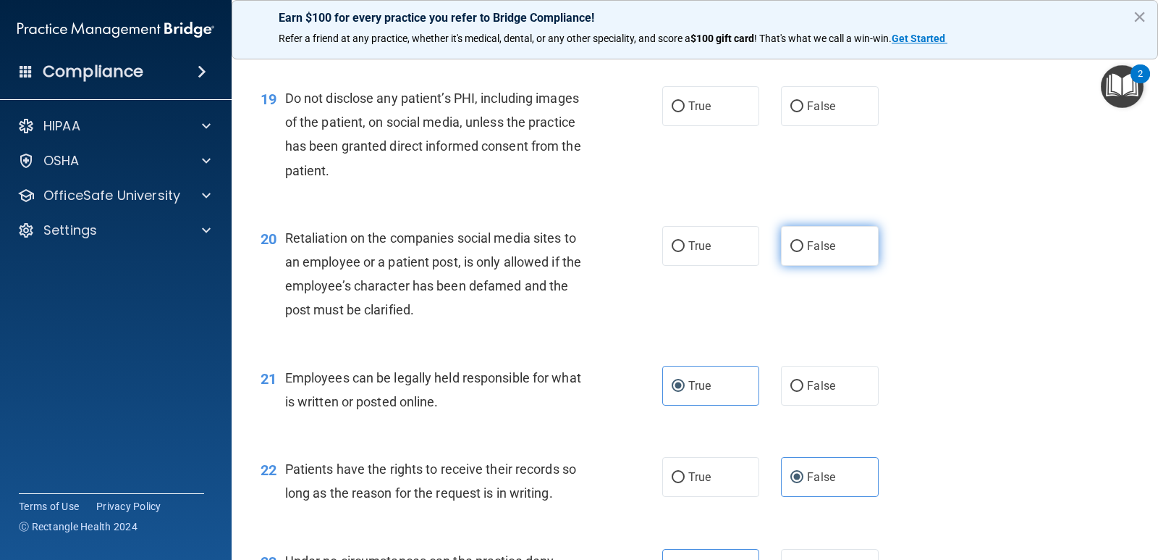
click at [820, 236] on label "False" at bounding box center [829, 246] width 97 height 40
click at [804, 241] on input "False" at bounding box center [797, 246] width 13 height 11
radio input "true"
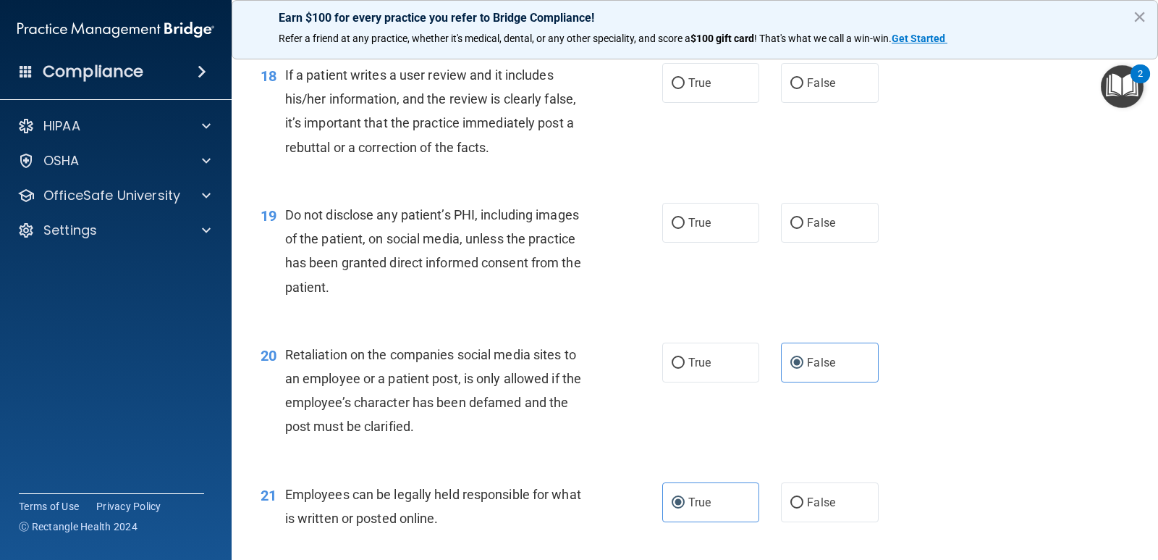
scroll to position [2373, 0]
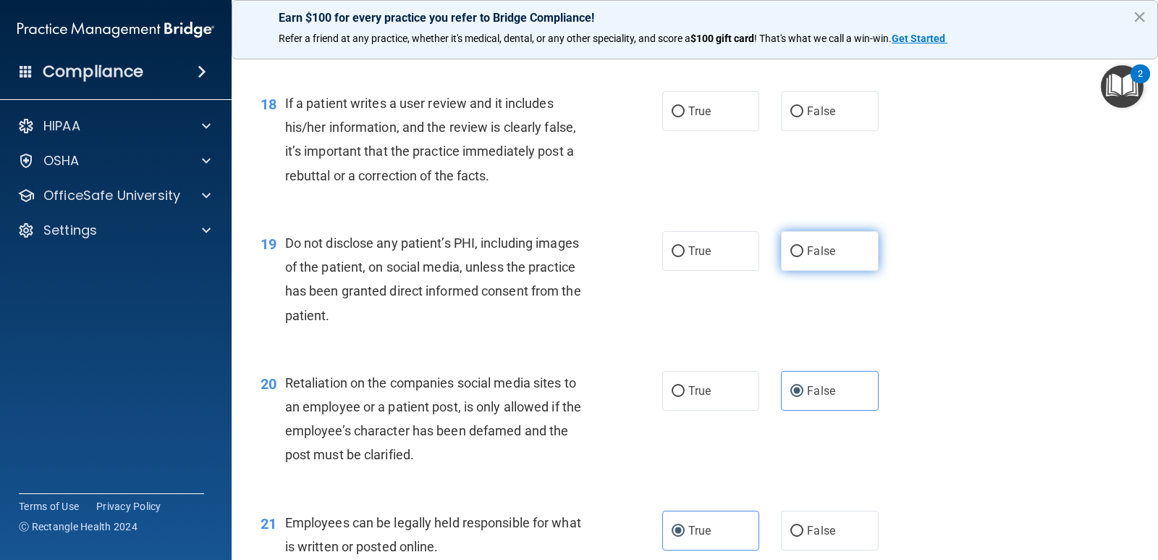
click at [825, 245] on span "False" at bounding box center [821, 251] width 28 height 14
click at [804, 246] on input "False" at bounding box center [797, 251] width 13 height 11
radio input "true"
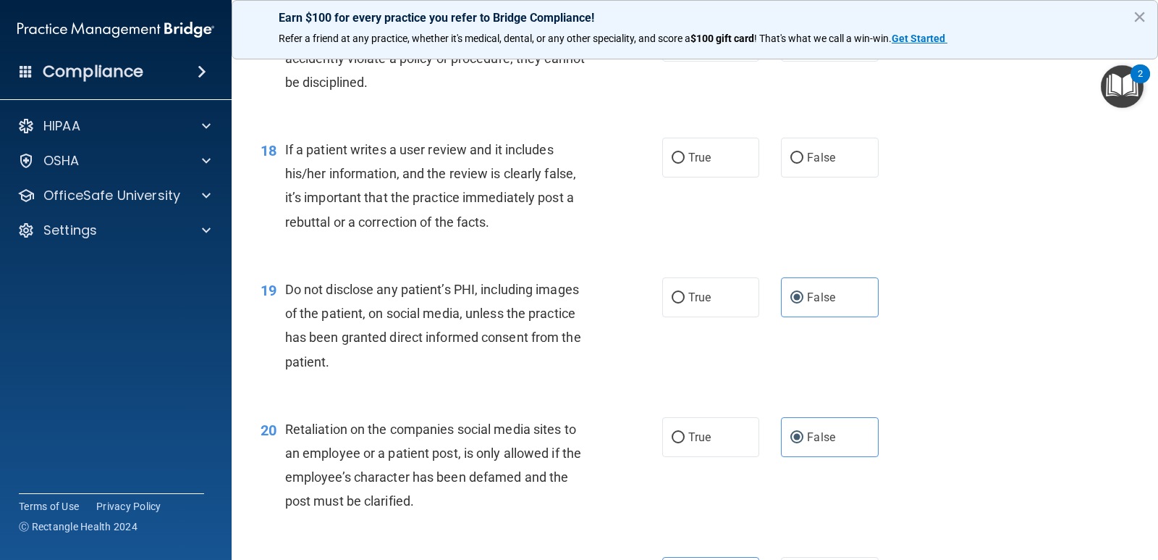
scroll to position [2301, 0]
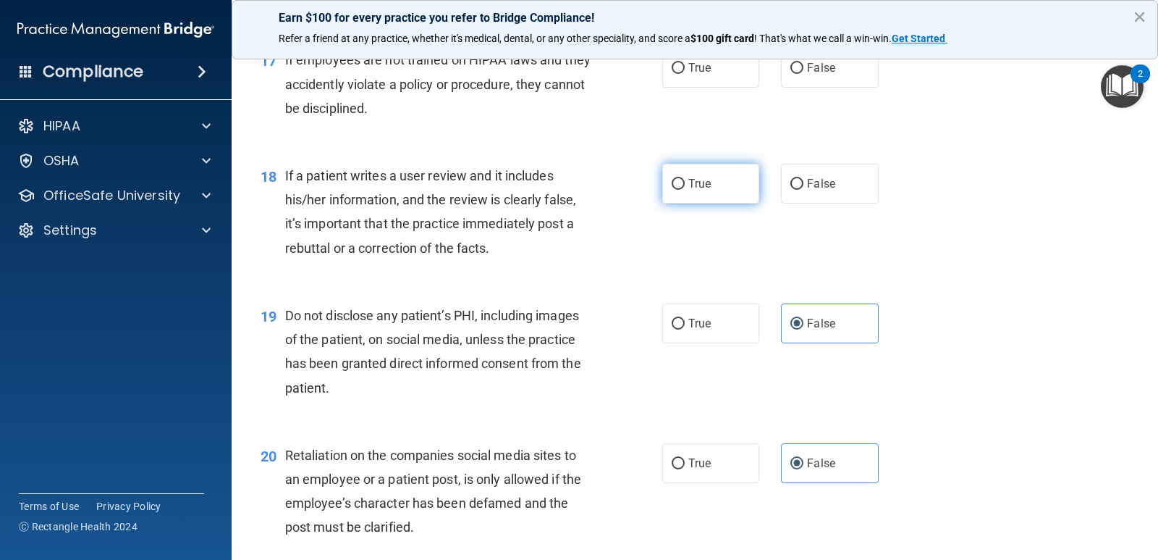
click at [662, 189] on label "True" at bounding box center [710, 184] width 97 height 40
click at [672, 189] on input "True" at bounding box center [678, 184] width 13 height 11
radio input "true"
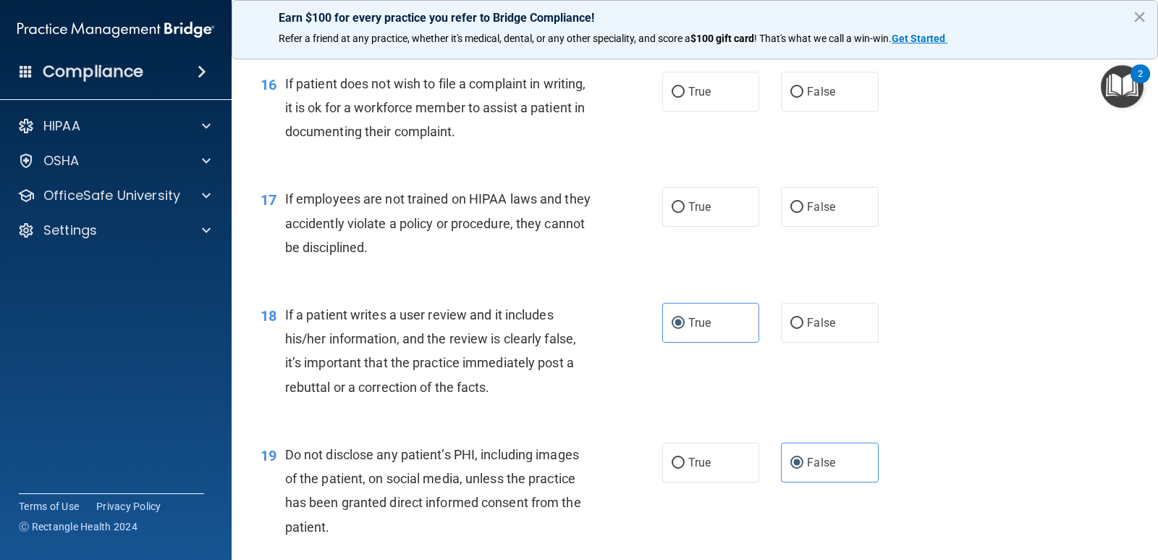
scroll to position [2156, 0]
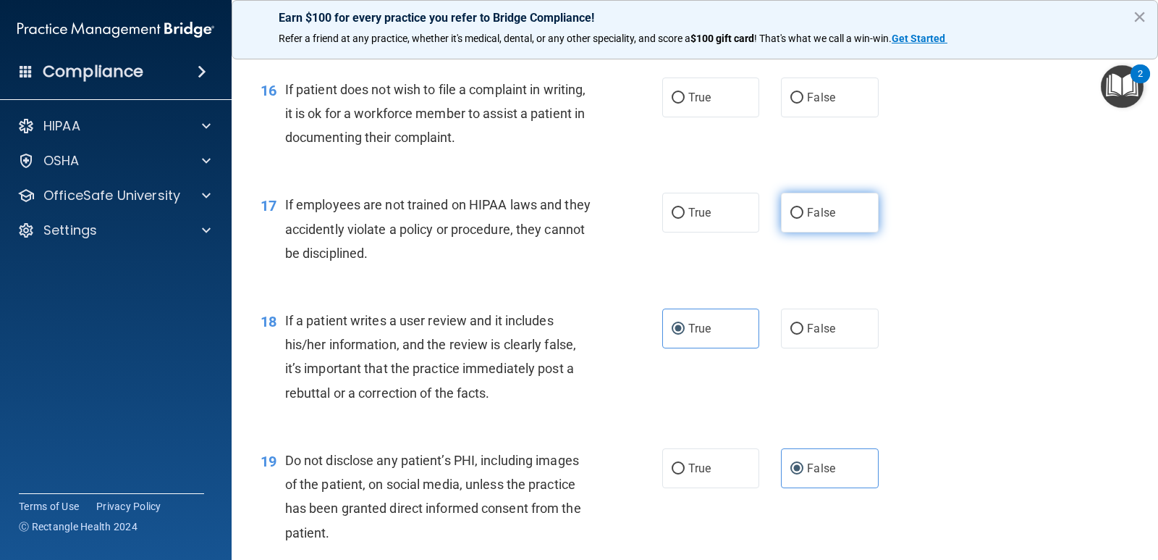
click at [807, 211] on span "False" at bounding box center [821, 213] width 28 height 14
click at [804, 211] on input "False" at bounding box center [797, 213] width 13 height 11
radio input "true"
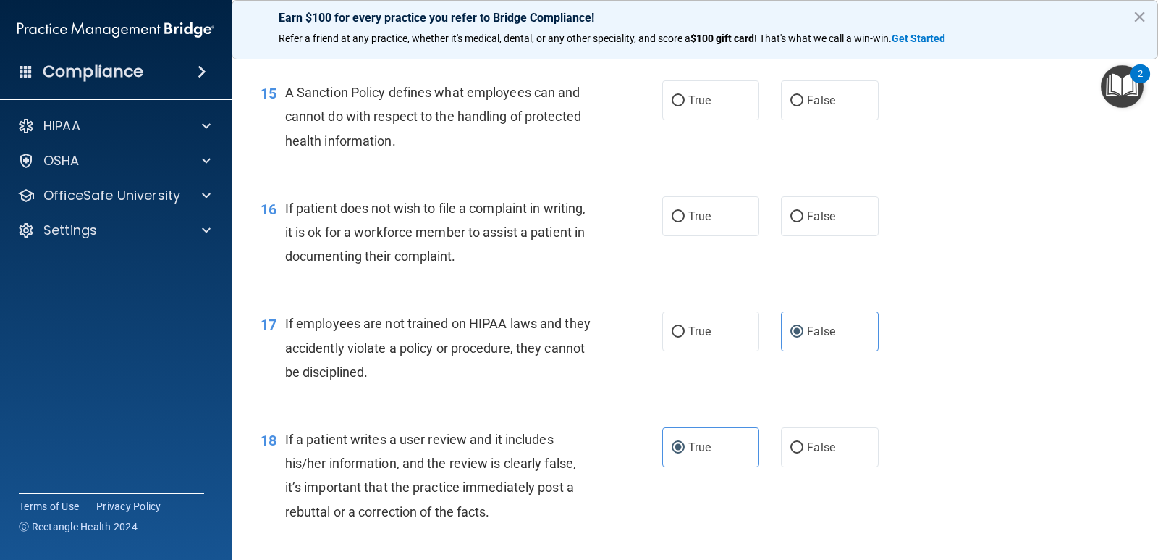
scroll to position [2011, 0]
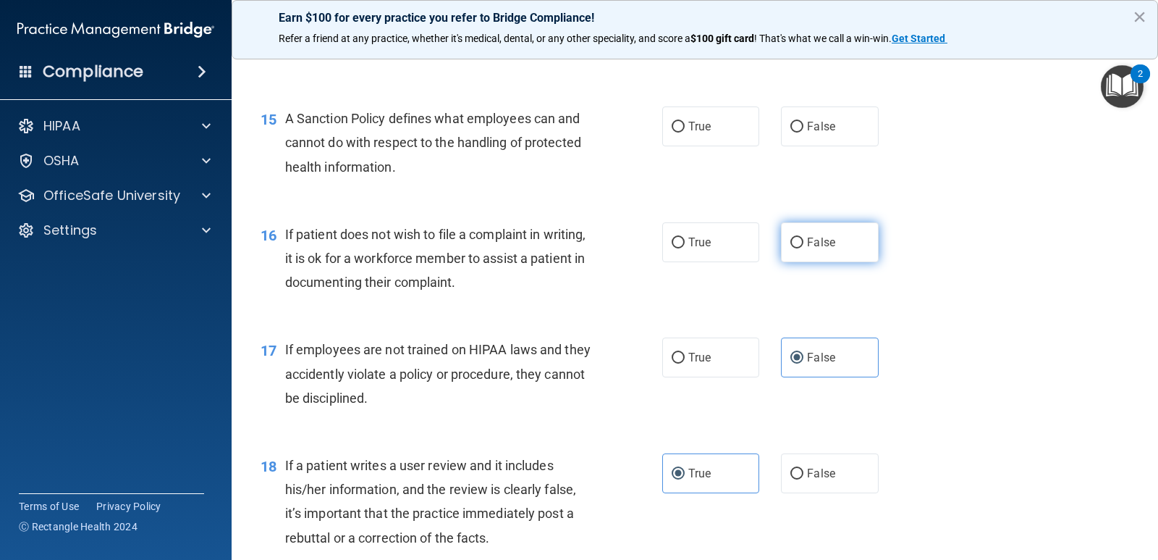
click at [830, 244] on label "False" at bounding box center [829, 242] width 97 height 40
click at [804, 244] on input "False" at bounding box center [797, 242] width 13 height 11
radio input "true"
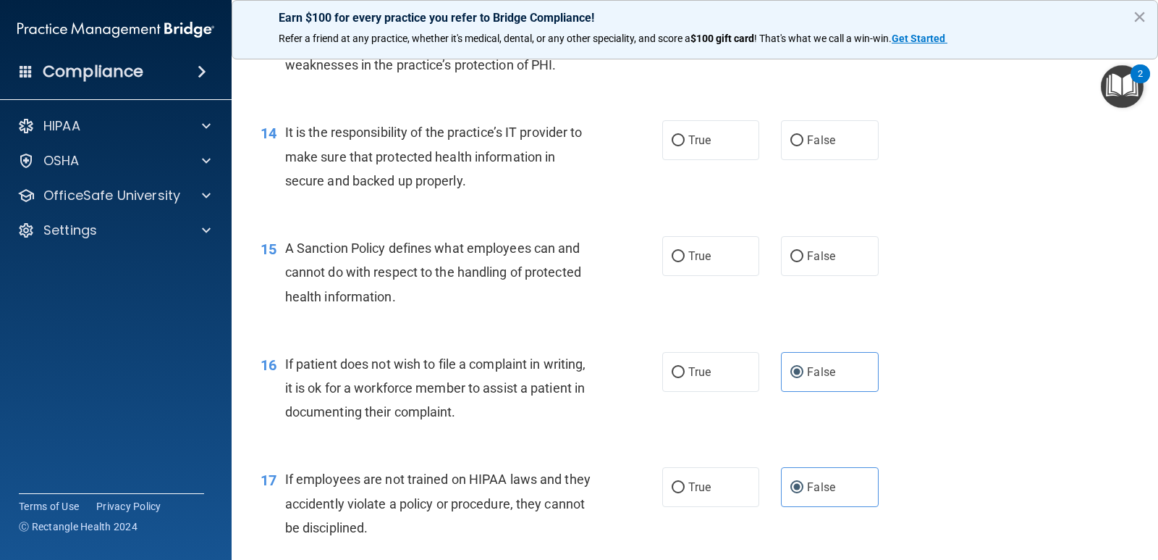
scroll to position [1866, 0]
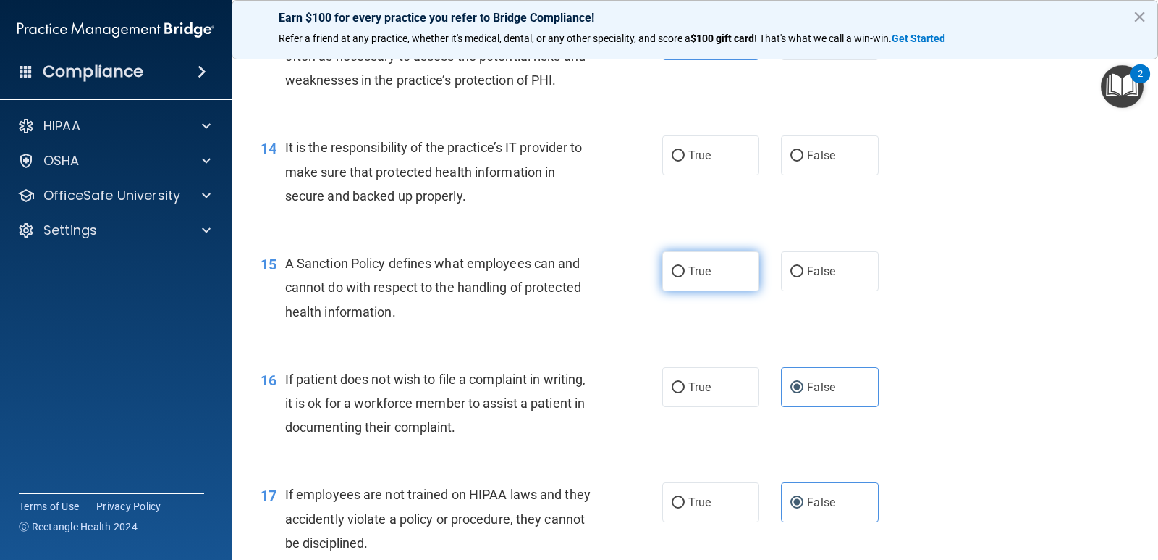
click at [677, 279] on label "True" at bounding box center [710, 271] width 97 height 40
click at [677, 277] on input "True" at bounding box center [678, 271] width 13 height 11
radio input "true"
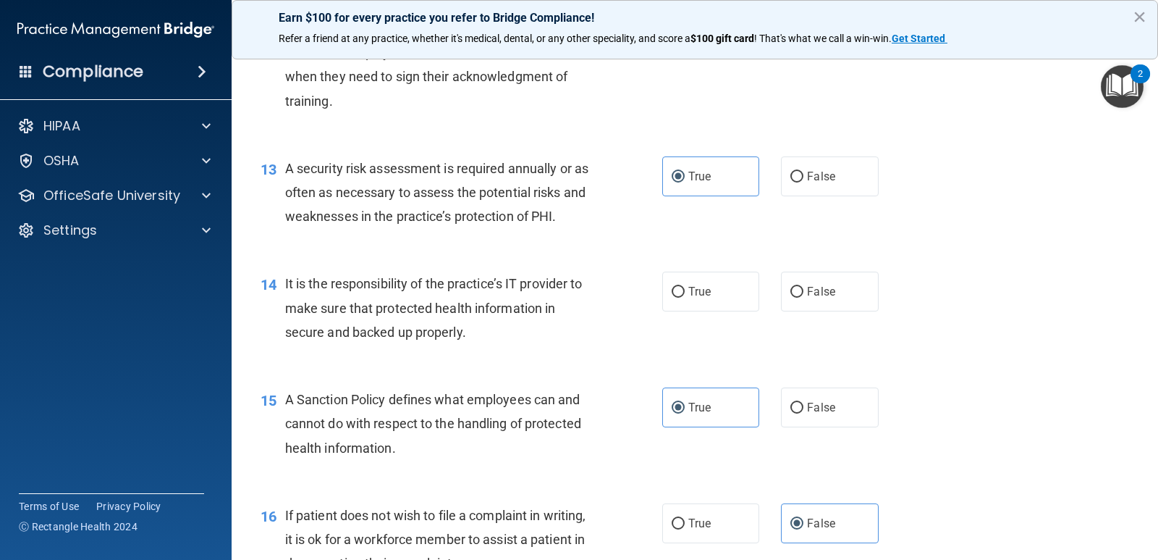
scroll to position [1721, 0]
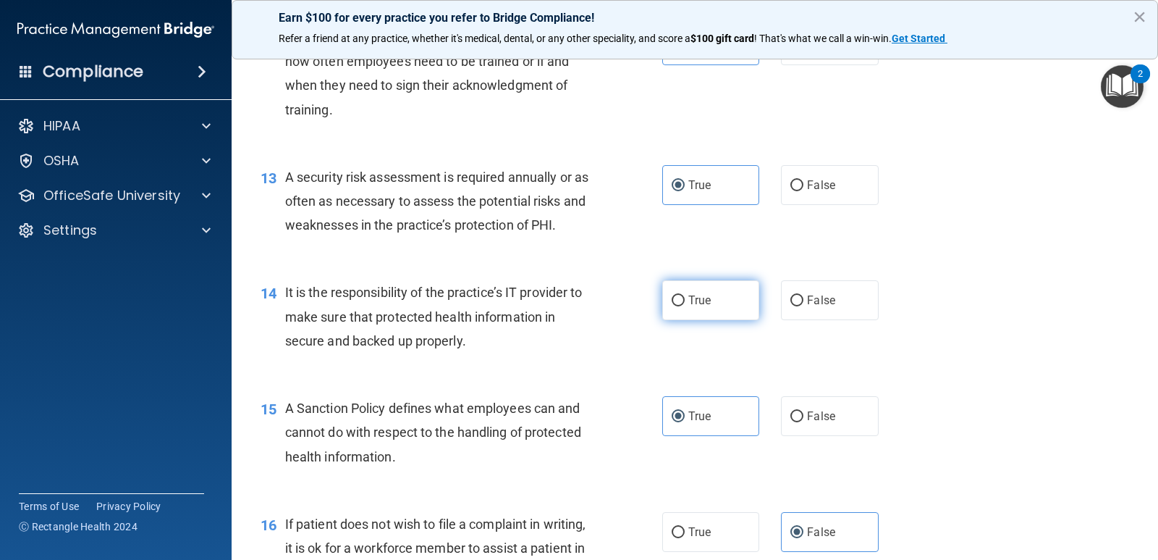
click at [684, 310] on label "True" at bounding box center [710, 300] width 97 height 40
click at [684, 306] on input "True" at bounding box center [678, 300] width 13 height 11
radio input "true"
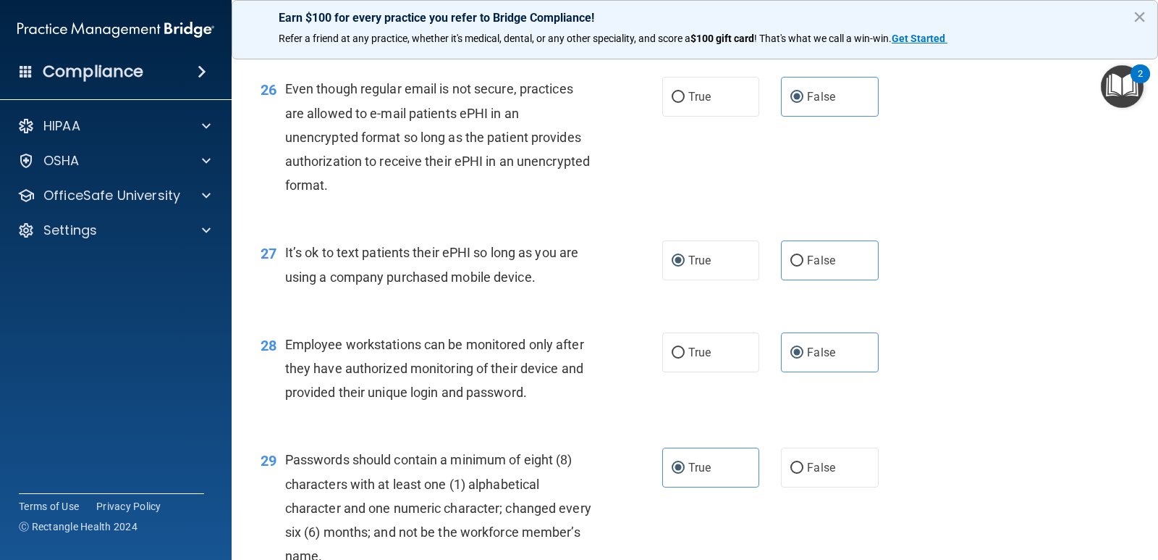
scroll to position [3604, 0]
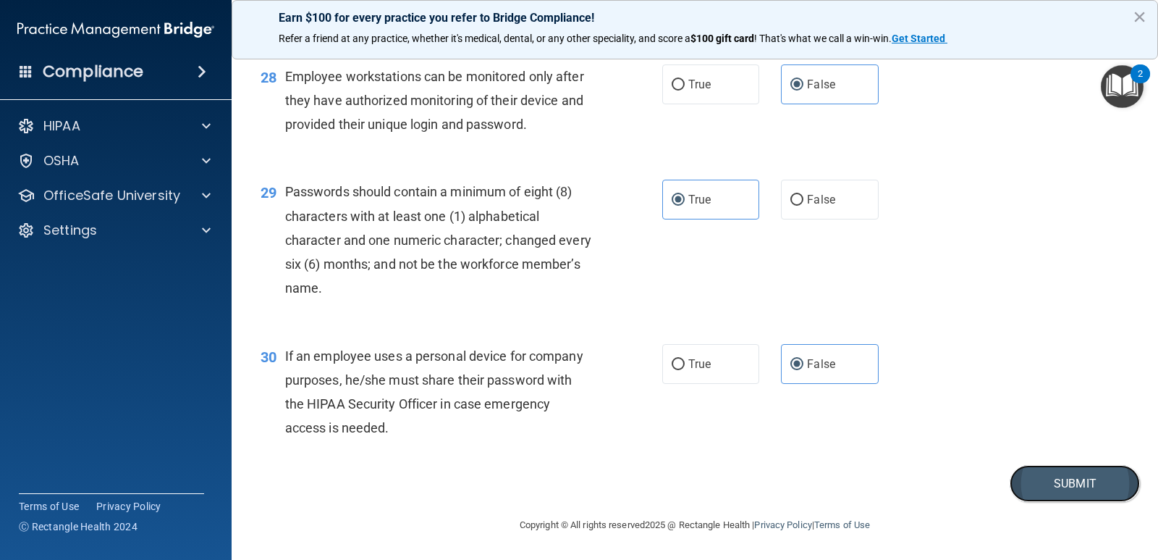
click at [1033, 485] on button "Submit" at bounding box center [1075, 483] width 130 height 37
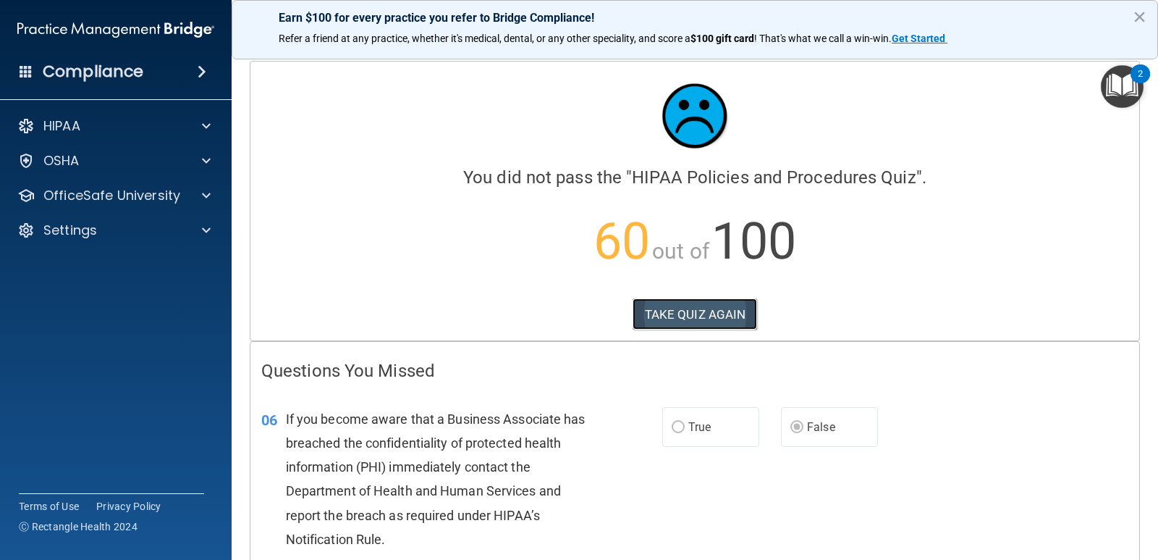
click at [731, 308] on button "TAKE QUIZ AGAIN" at bounding box center [695, 314] width 125 height 32
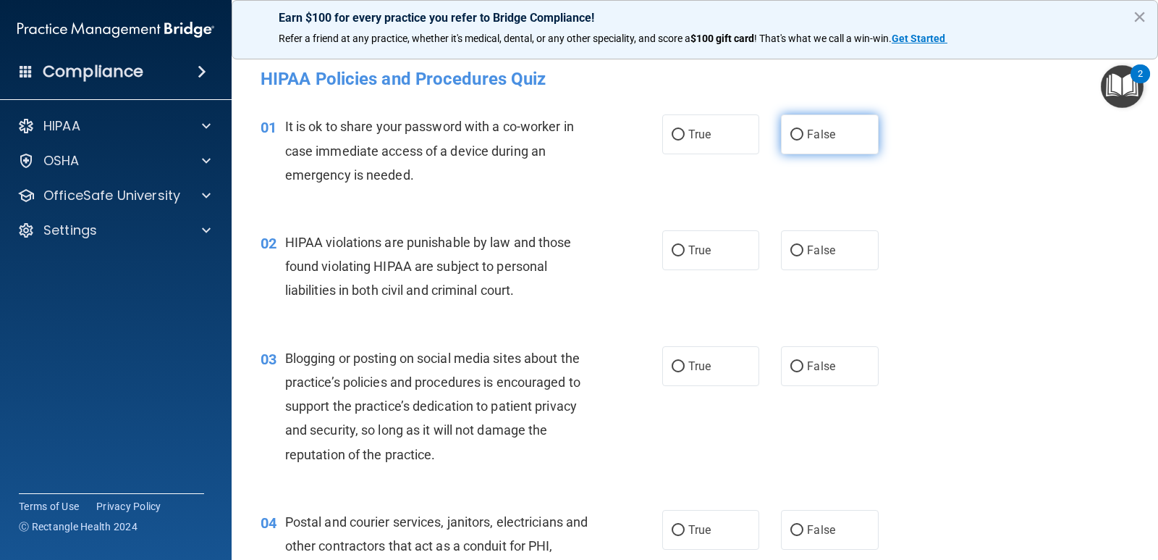
click at [791, 138] on input "False" at bounding box center [797, 135] width 13 height 11
radio input "true"
click at [641, 250] on div "02 HIPAA violations are punishable by law and those found violating HIPAA are s…" at bounding box center [461, 270] width 445 height 80
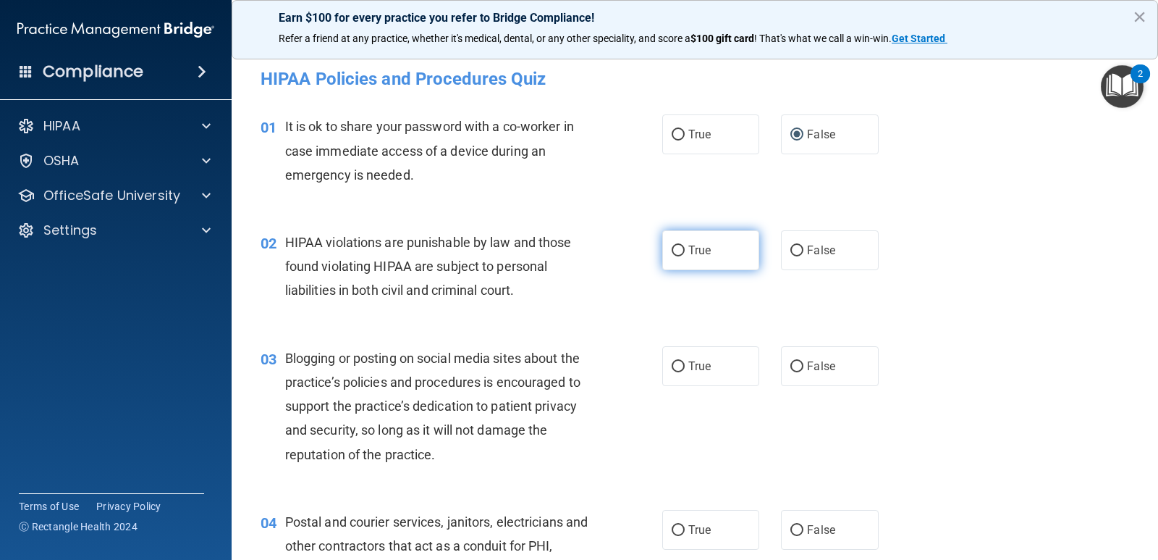
click at [672, 252] on input "True" at bounding box center [678, 250] width 13 height 11
radio input "true"
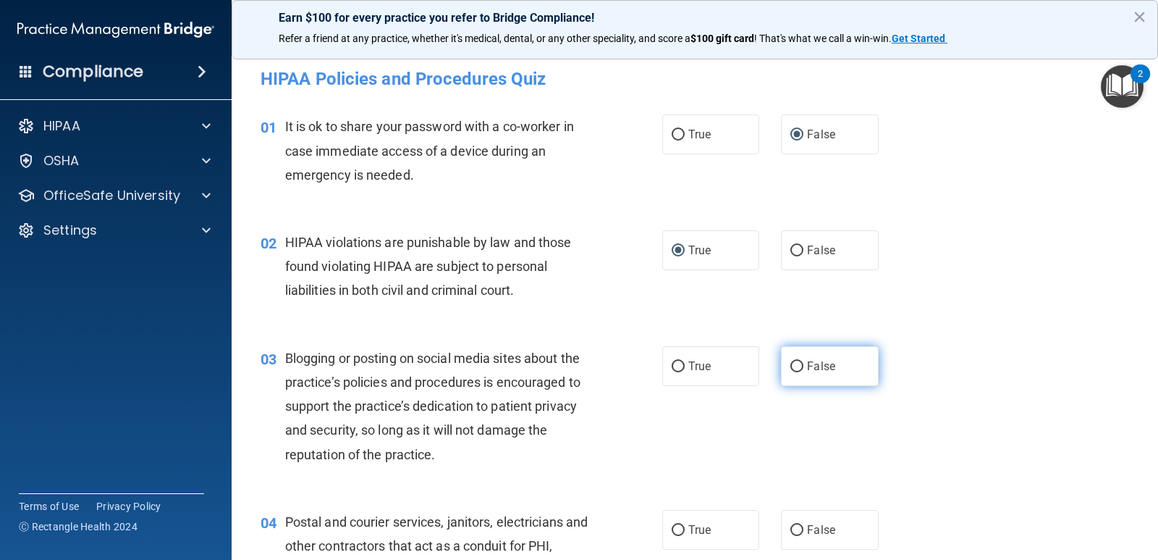
click at [842, 351] on label "False" at bounding box center [829, 366] width 97 height 40
click at [804, 361] on input "False" at bounding box center [797, 366] width 13 height 11
radio input "true"
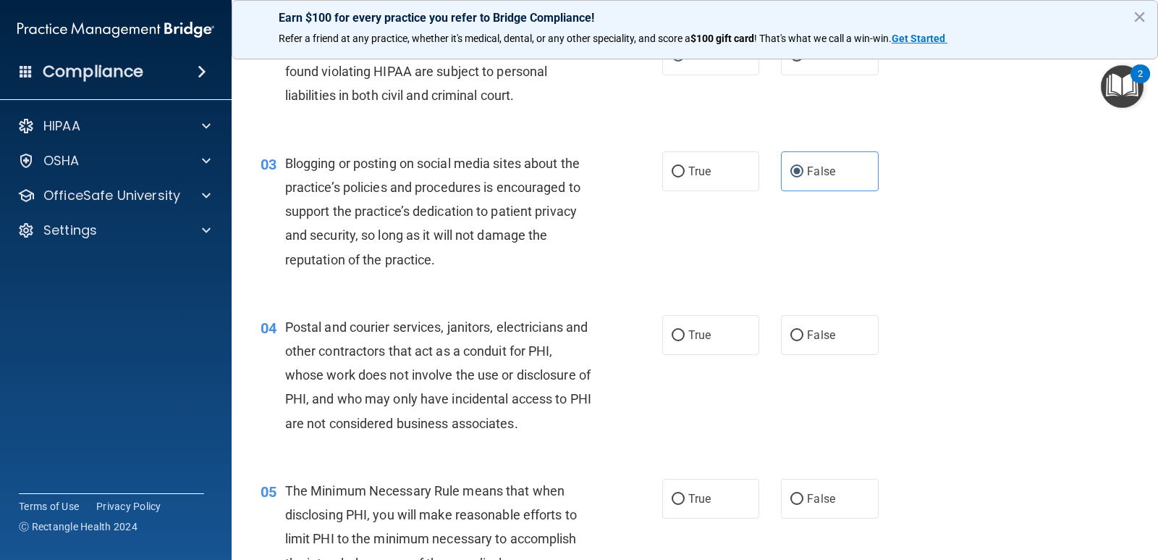
scroll to position [217, 0]
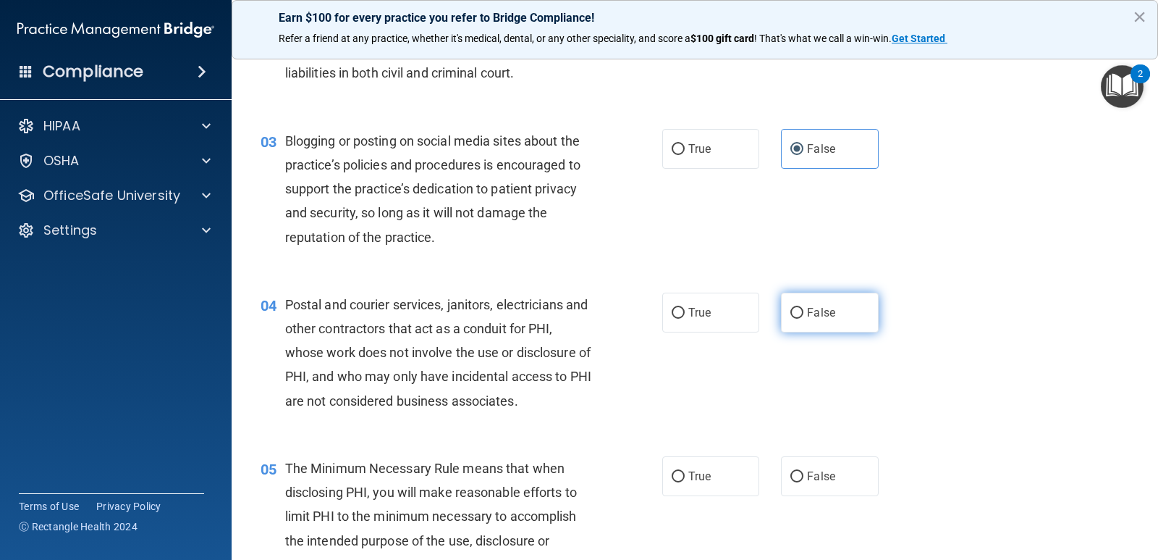
click at [817, 319] on label "False" at bounding box center [829, 312] width 97 height 40
click at [804, 319] on input "False" at bounding box center [797, 313] width 13 height 11
radio input "true"
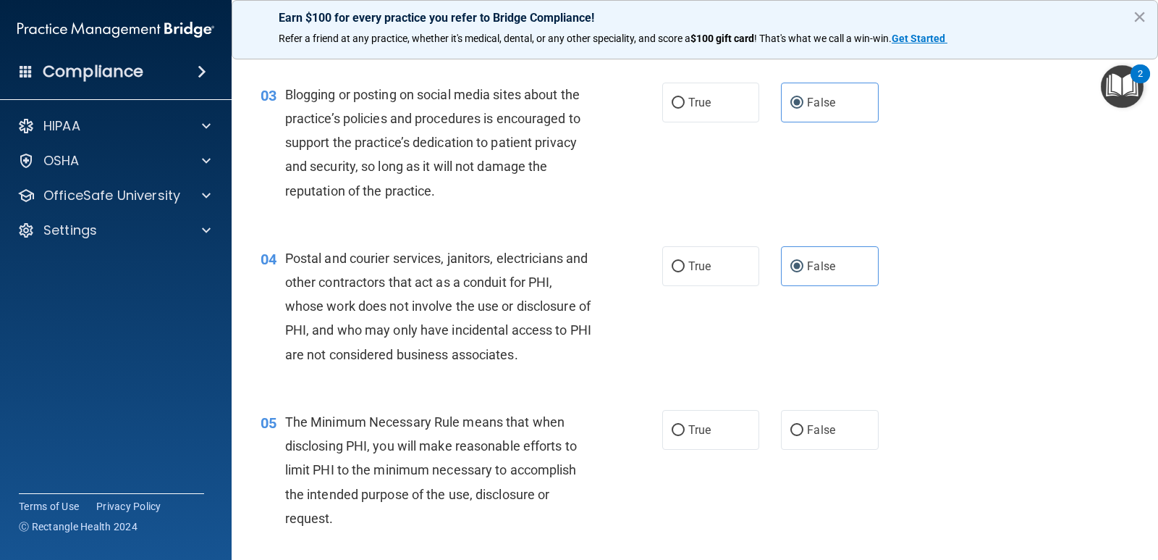
scroll to position [290, 0]
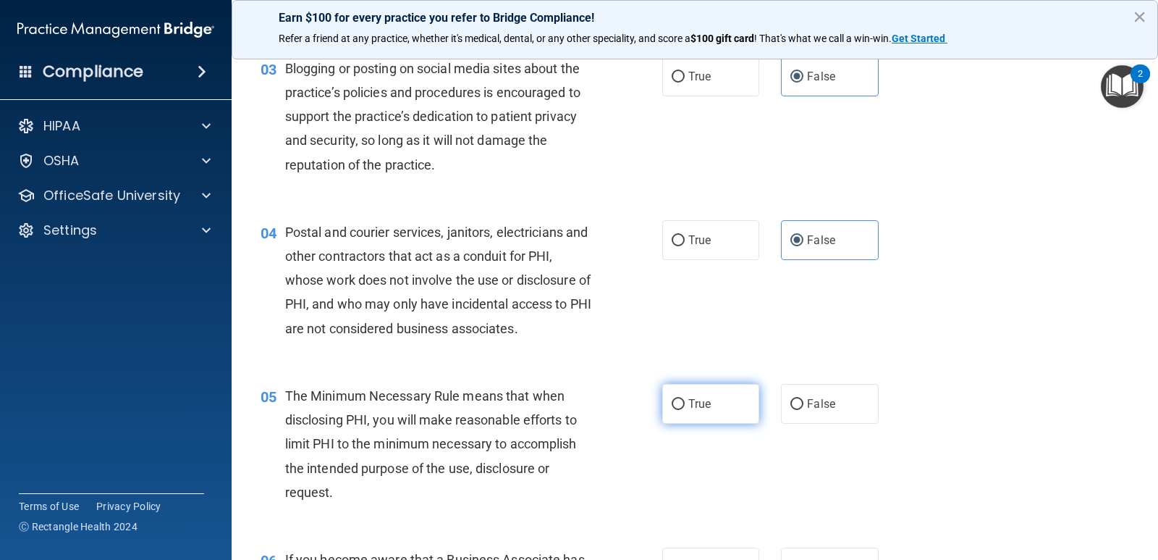
click at [691, 398] on span "True" at bounding box center [699, 404] width 22 height 14
click at [685, 399] on input "True" at bounding box center [678, 404] width 13 height 11
radio input "true"
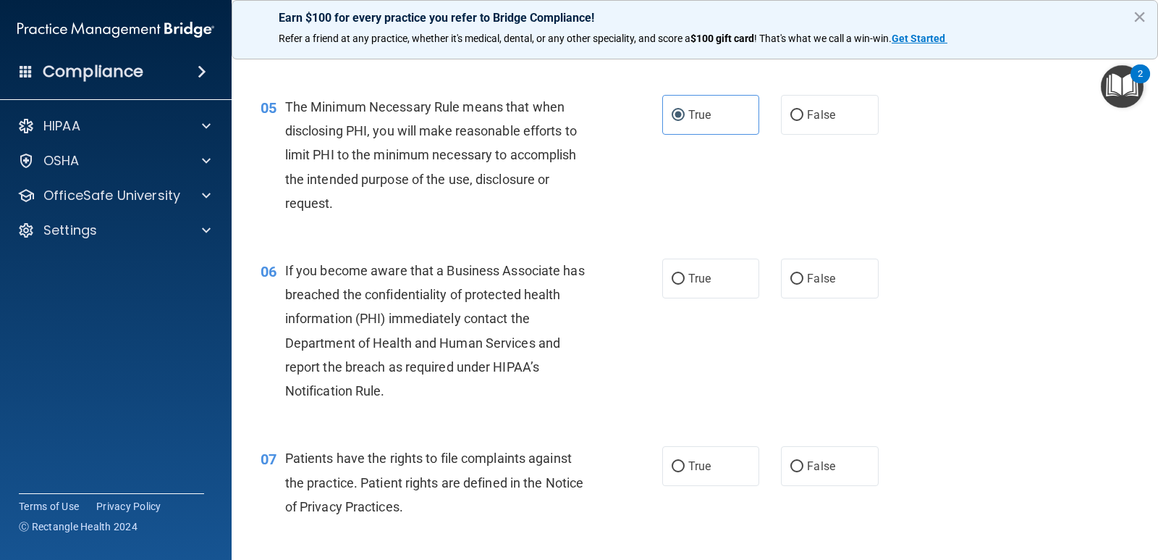
scroll to position [579, 0]
click at [836, 277] on label "False" at bounding box center [829, 278] width 97 height 40
click at [804, 277] on input "False" at bounding box center [797, 278] width 13 height 11
radio input "true"
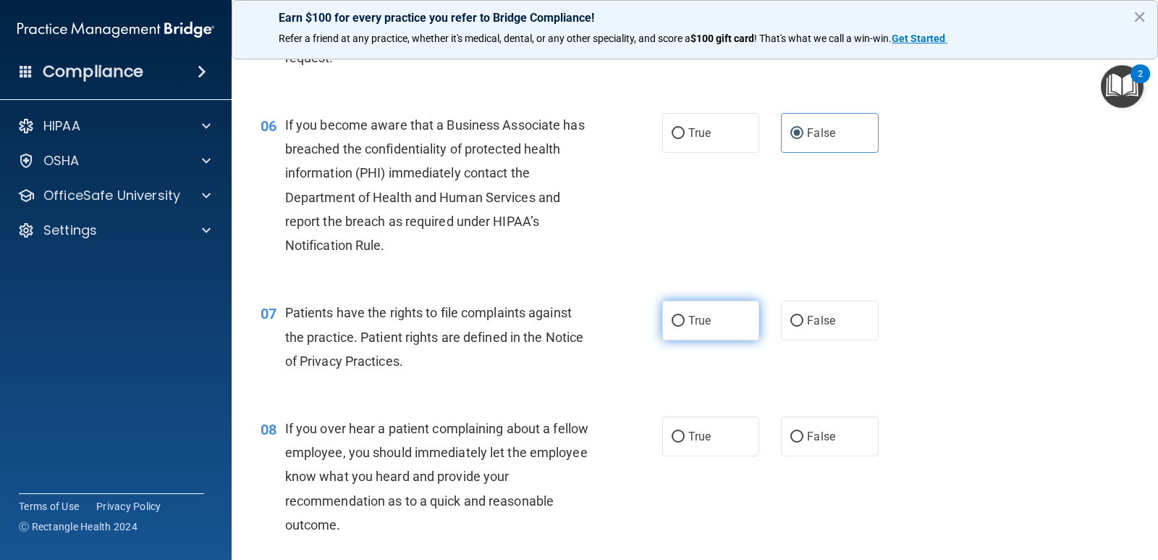
click at [706, 315] on span "True" at bounding box center [699, 320] width 22 height 14
click at [685, 316] on input "True" at bounding box center [678, 321] width 13 height 11
radio input "true"
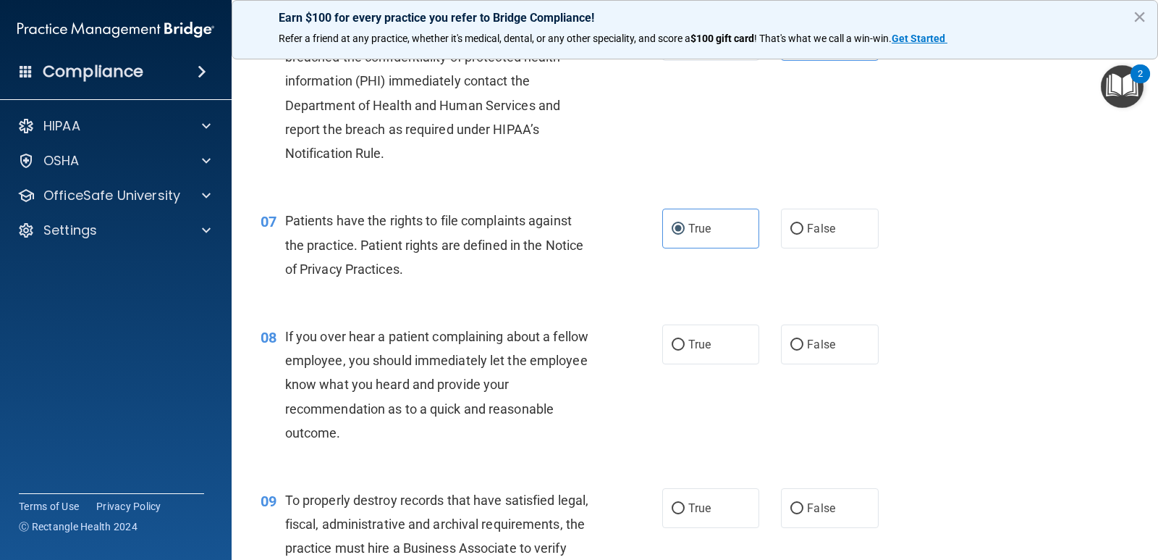
scroll to position [941, 0]
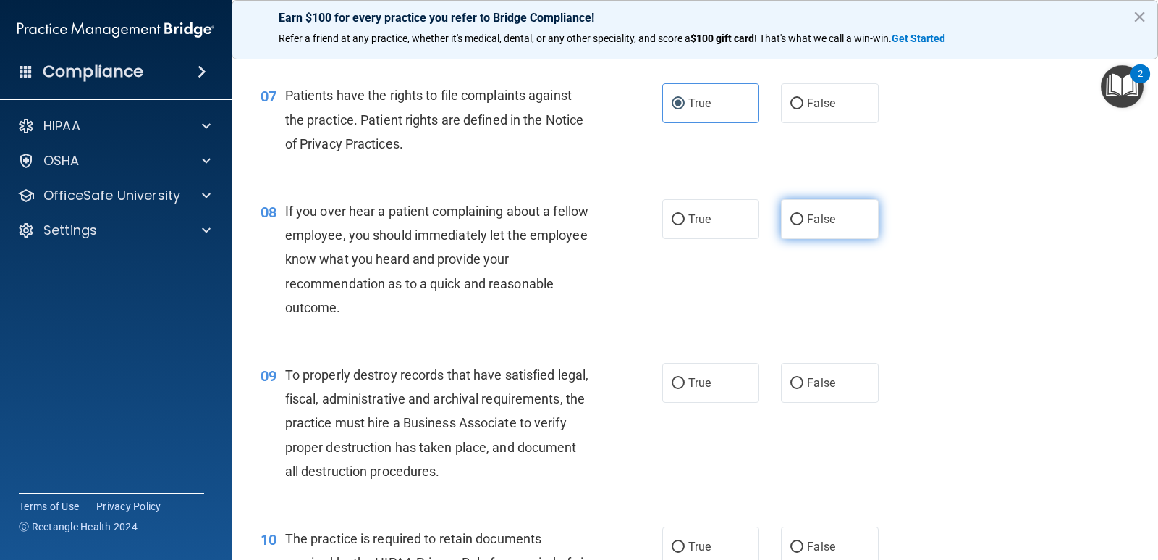
click at [810, 222] on span "False" at bounding box center [821, 219] width 28 height 14
click at [804, 222] on input "False" at bounding box center [797, 219] width 13 height 11
radio input "true"
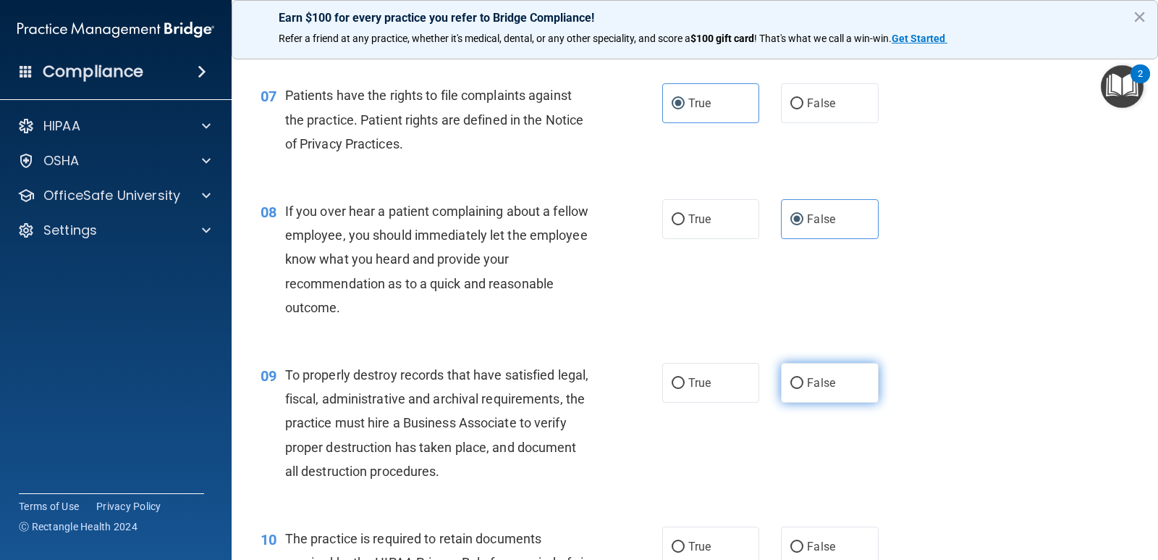
click at [822, 382] on span "False" at bounding box center [821, 383] width 28 height 14
click at [804, 382] on input "False" at bounding box center [797, 383] width 13 height 11
radio input "true"
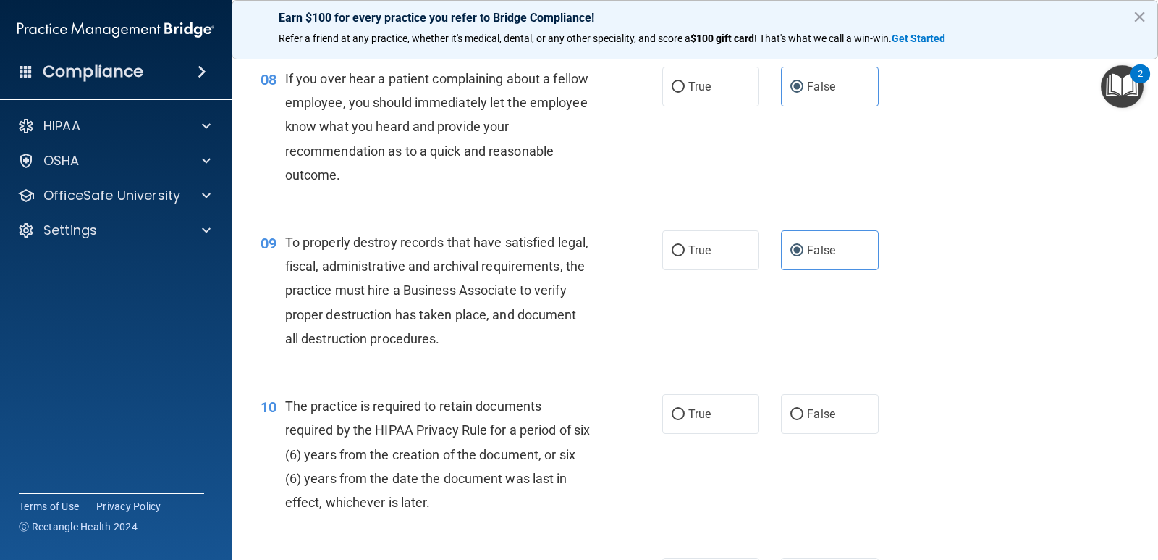
scroll to position [1086, 0]
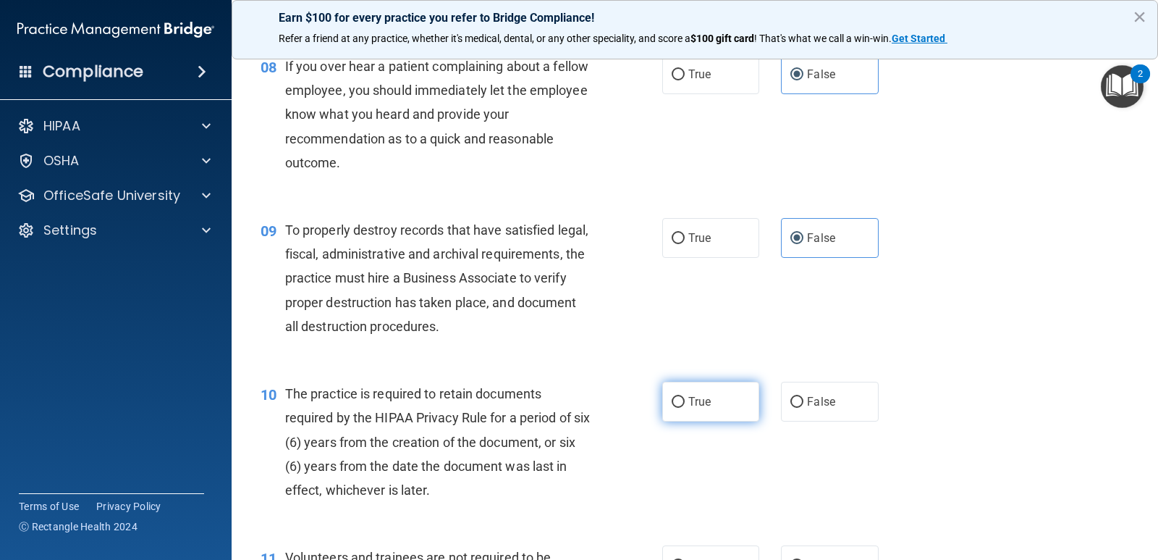
click at [693, 383] on label "True" at bounding box center [710, 402] width 97 height 40
click at [685, 397] on input "True" at bounding box center [678, 402] width 13 height 11
radio input "true"
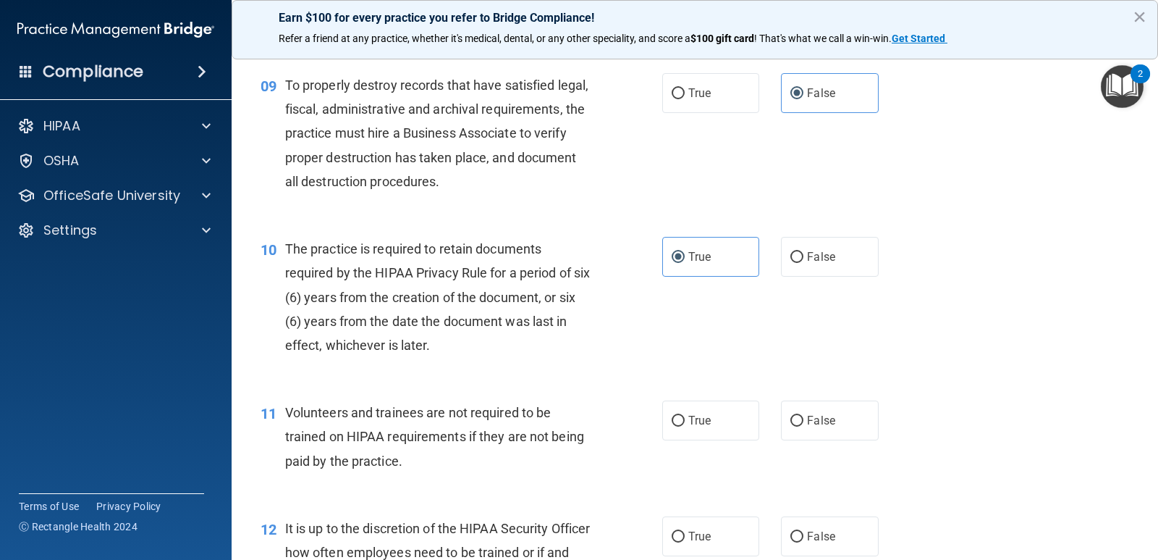
scroll to position [1303, 0]
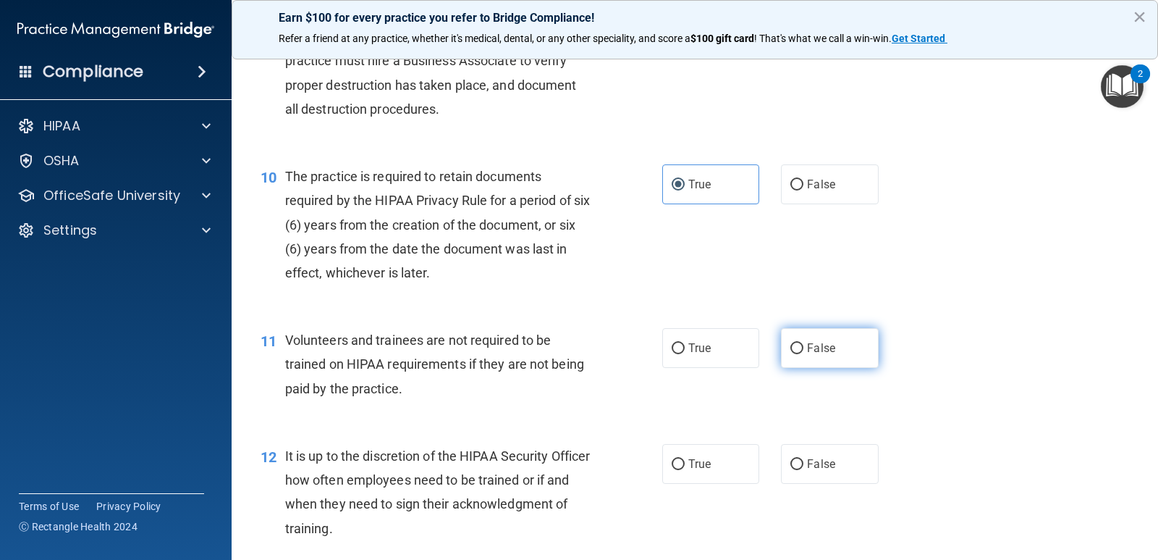
click at [783, 345] on label "False" at bounding box center [829, 348] width 97 height 40
click at [791, 345] on input "False" at bounding box center [797, 348] width 13 height 11
radio input "true"
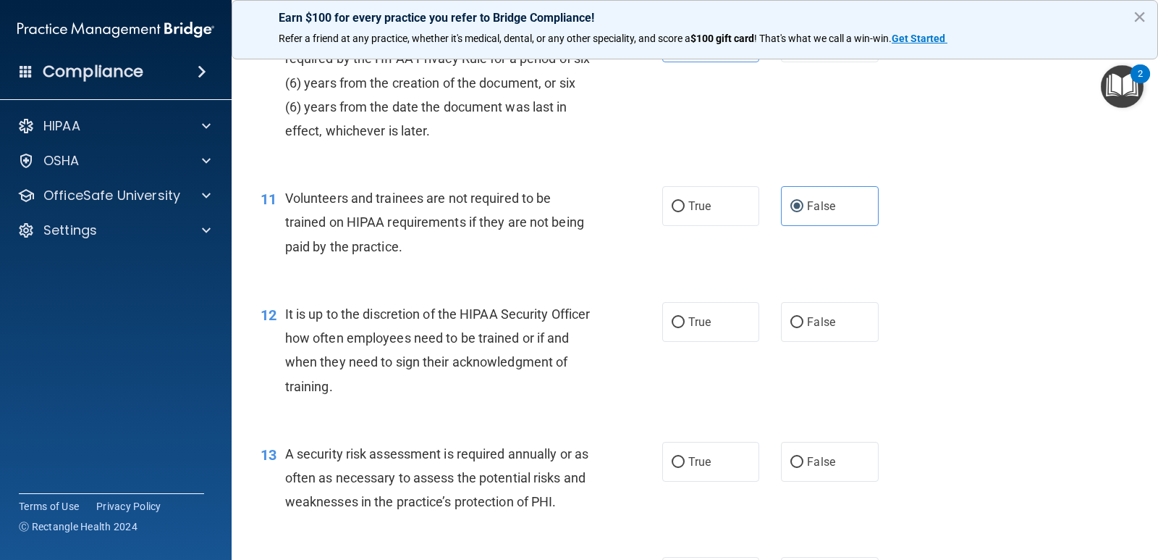
scroll to position [1448, 0]
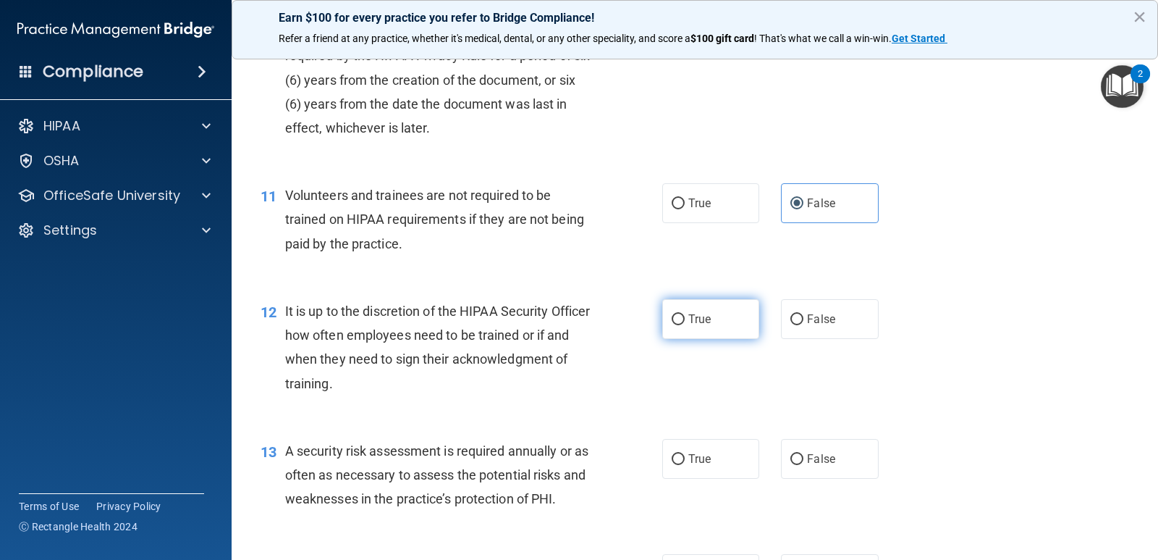
click at [672, 324] on input "True" at bounding box center [678, 319] width 13 height 11
radio input "true"
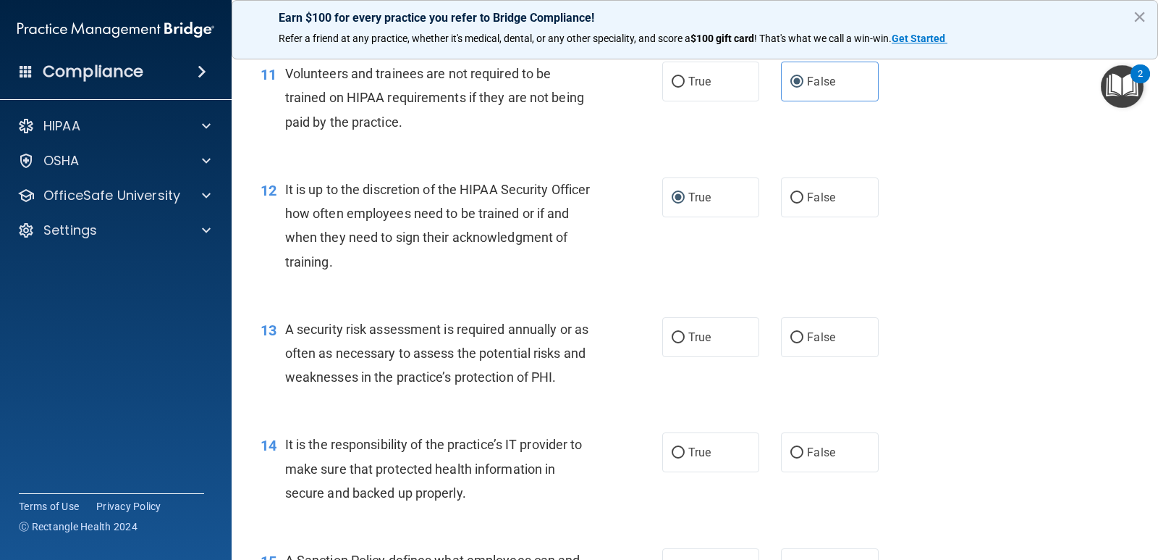
scroll to position [1593, 0]
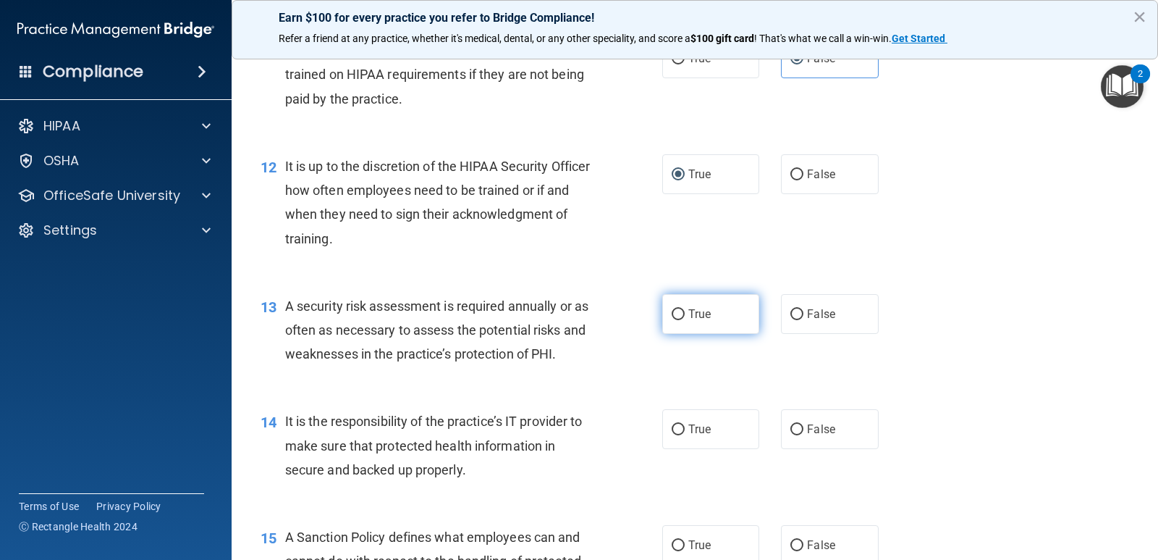
click at [688, 319] on span "True" at bounding box center [699, 314] width 22 height 14
click at [685, 319] on input "True" at bounding box center [678, 314] width 13 height 11
radio input "true"
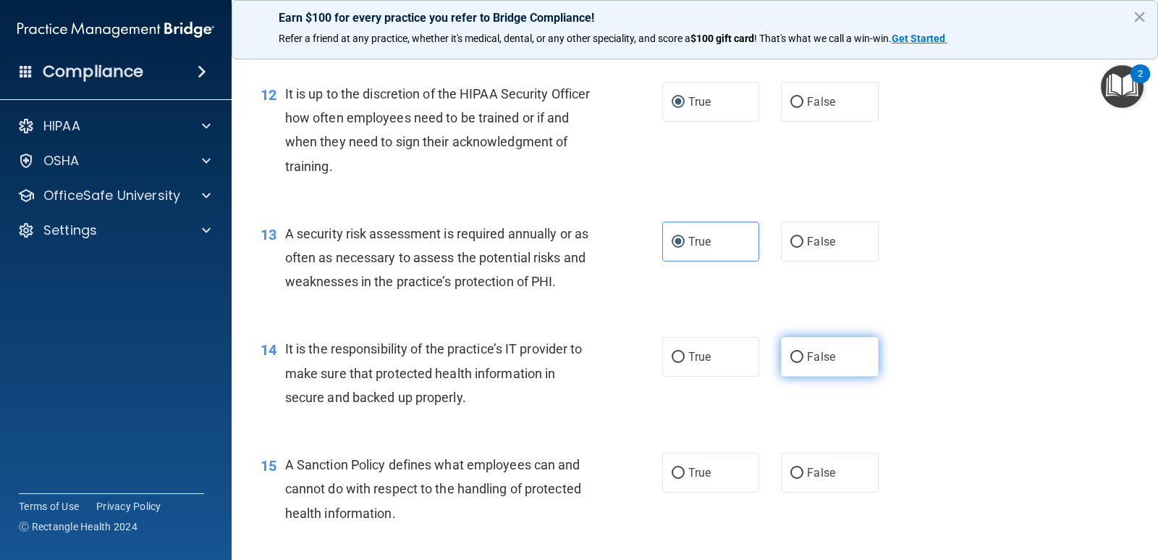
click at [843, 367] on label "False" at bounding box center [829, 357] width 97 height 40
click at [804, 363] on input "False" at bounding box center [797, 357] width 13 height 11
radio input "true"
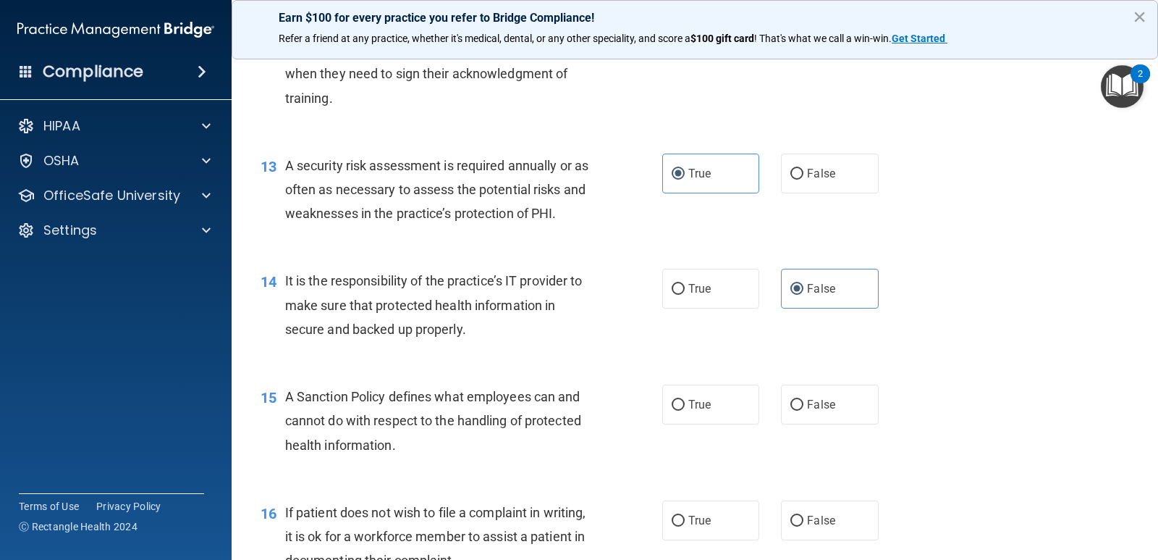
scroll to position [1810, 0]
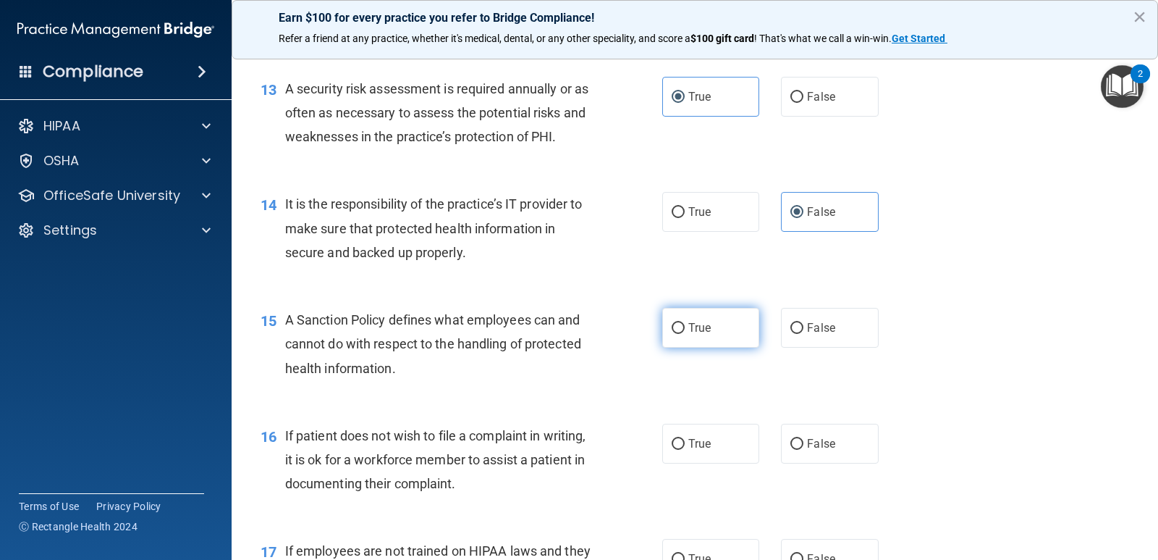
click at [671, 337] on label "True" at bounding box center [710, 328] width 97 height 40
click at [672, 334] on input "True" at bounding box center [678, 328] width 13 height 11
radio input "true"
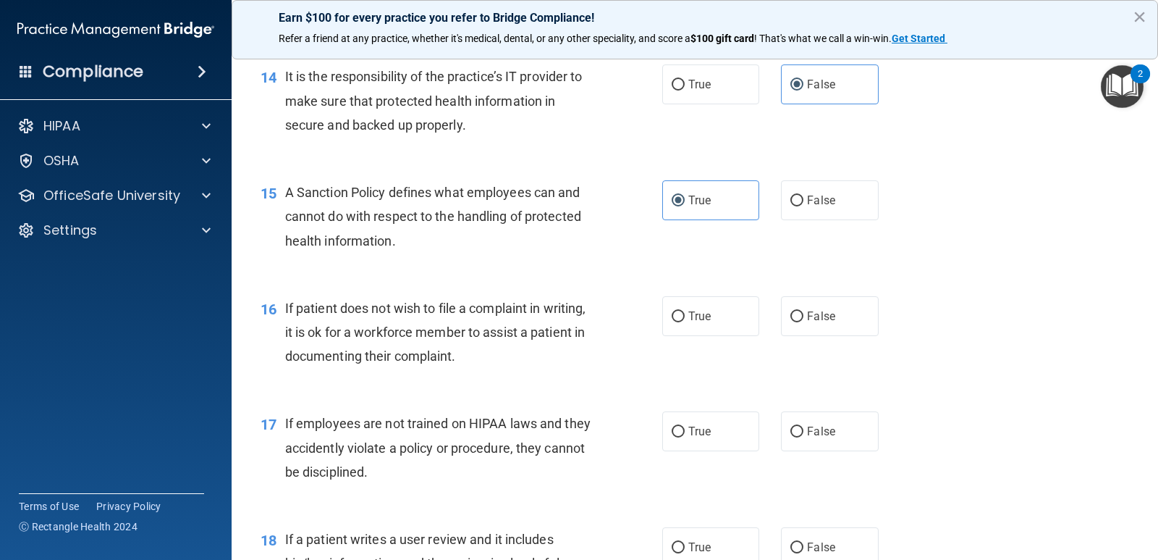
scroll to position [1955, 0]
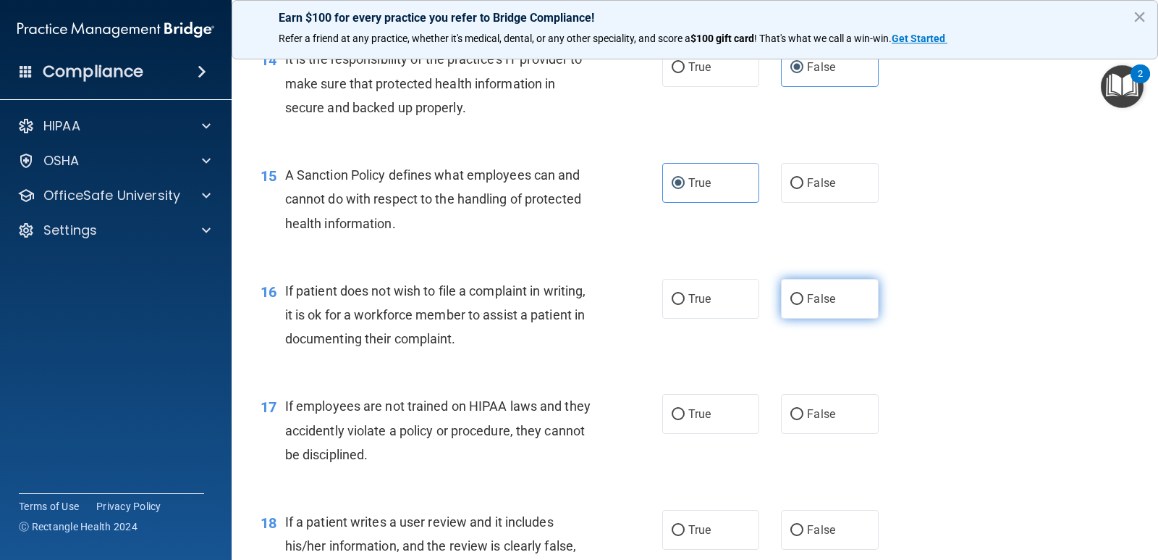
click at [793, 300] on input "False" at bounding box center [797, 299] width 13 height 11
radio input "true"
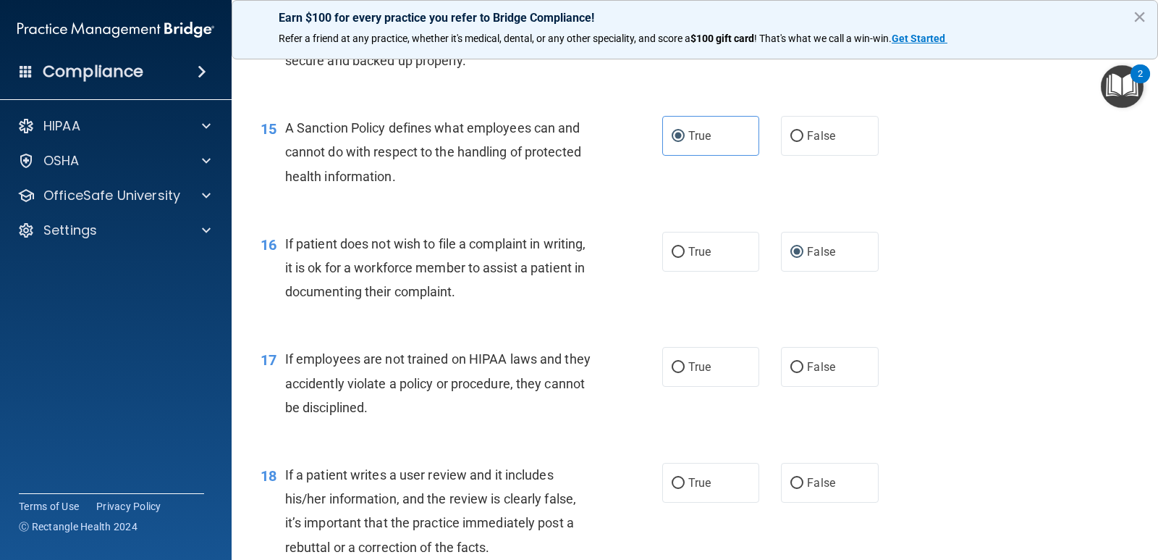
scroll to position [2027, 0]
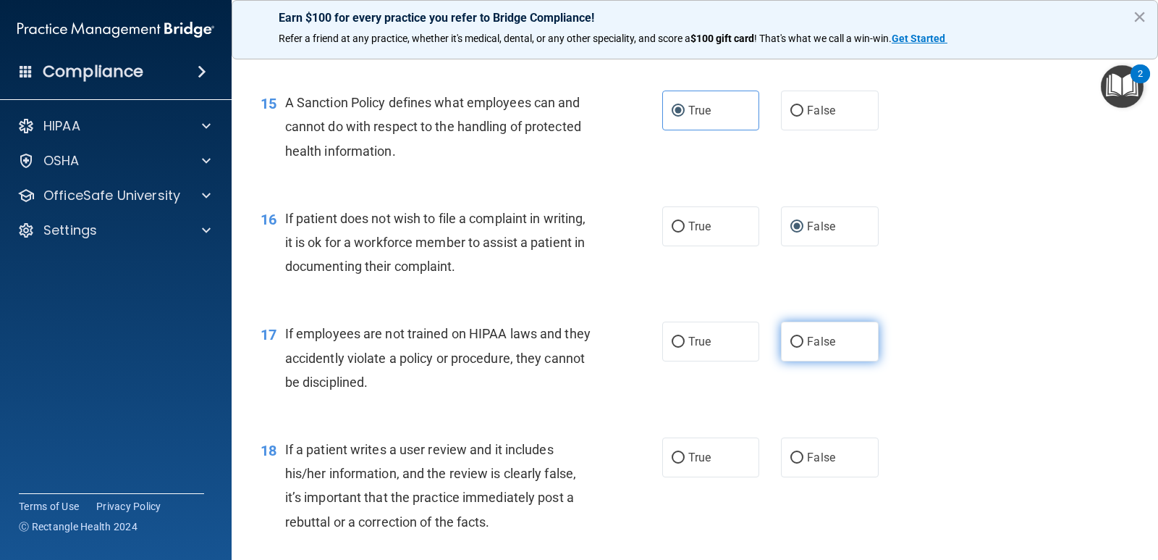
click at [814, 345] on span "False" at bounding box center [821, 341] width 28 height 14
click at [804, 345] on input "False" at bounding box center [797, 342] width 13 height 11
radio input "true"
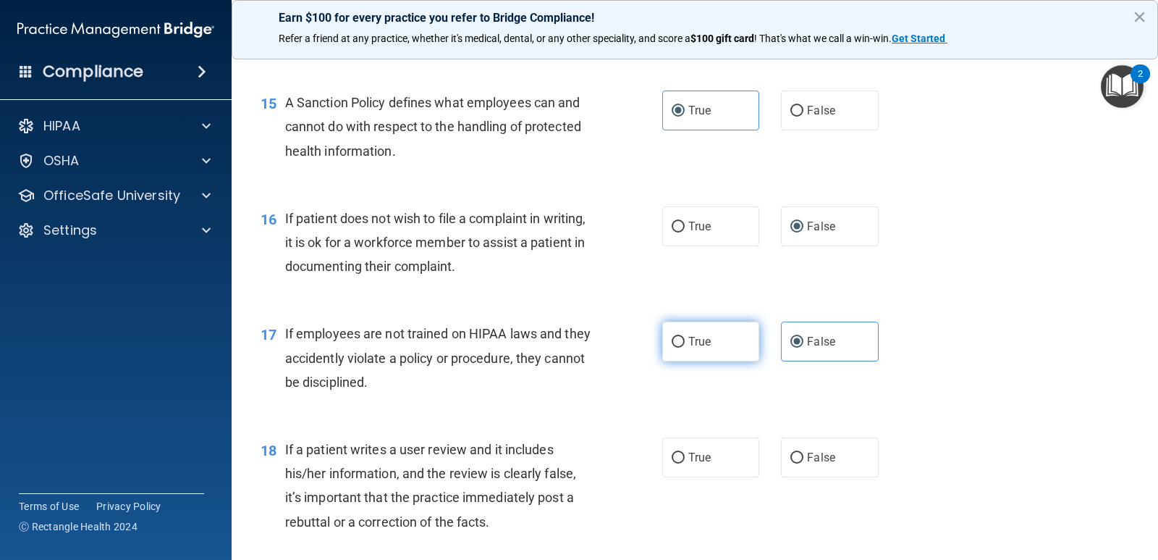
click at [681, 335] on label "True" at bounding box center [710, 341] width 97 height 40
click at [681, 337] on input "True" at bounding box center [678, 342] width 13 height 11
radio input "true"
radio input "false"
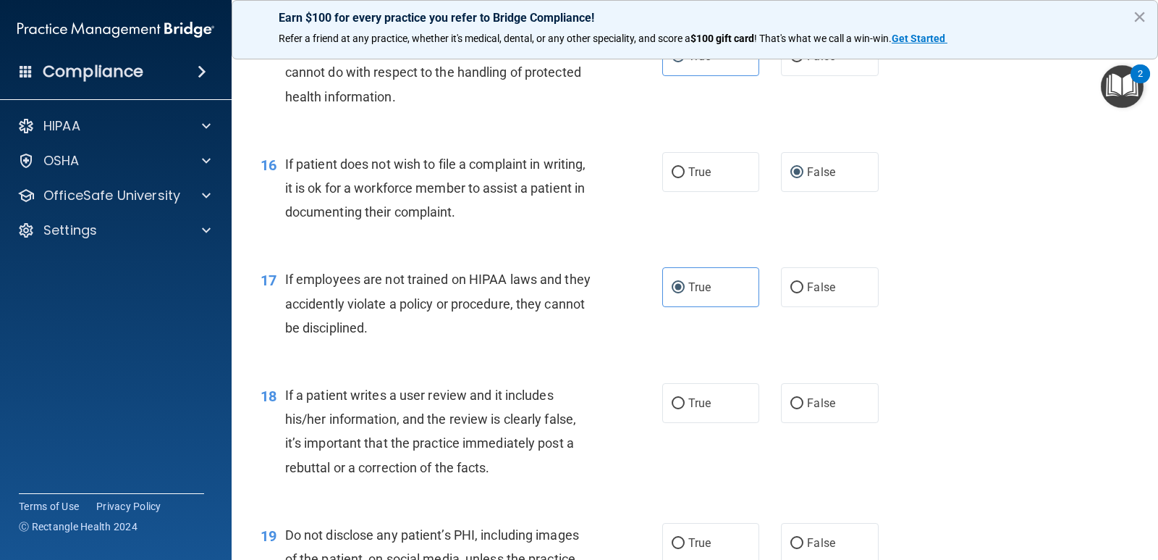
scroll to position [2244, 0]
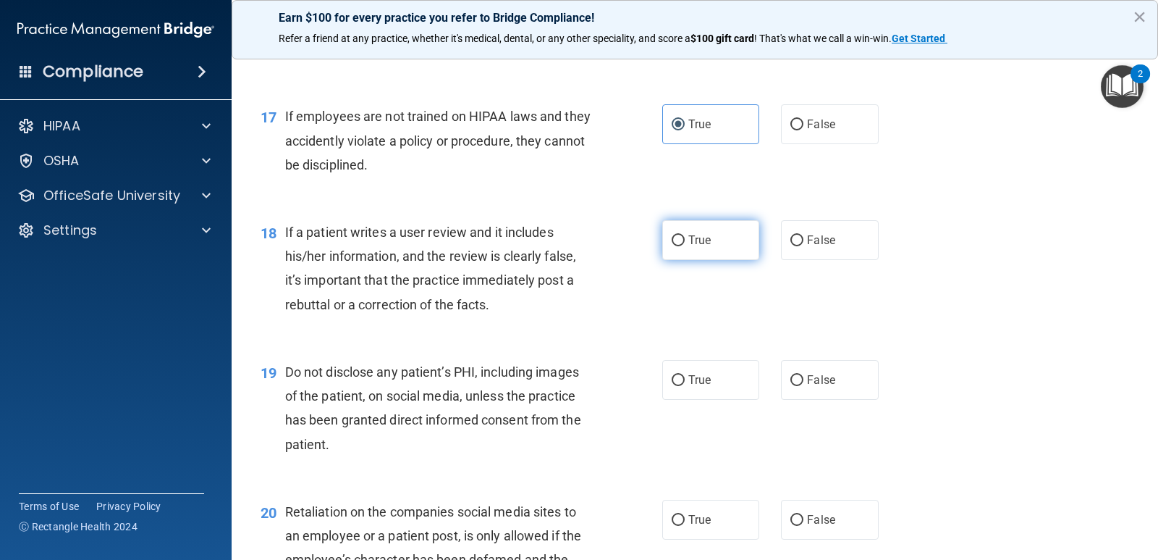
click at [679, 245] on input "True" at bounding box center [678, 240] width 13 height 11
radio input "true"
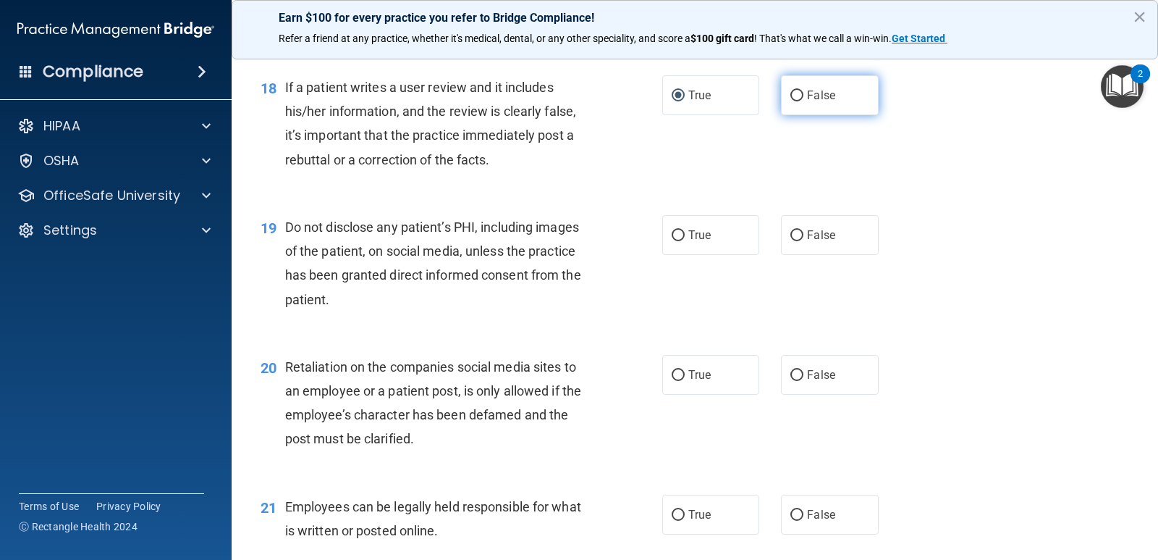
click at [807, 98] on span "False" at bounding box center [821, 95] width 28 height 14
click at [801, 98] on input "False" at bounding box center [797, 95] width 13 height 11
radio input "true"
radio input "false"
click at [672, 232] on input "True" at bounding box center [678, 235] width 13 height 11
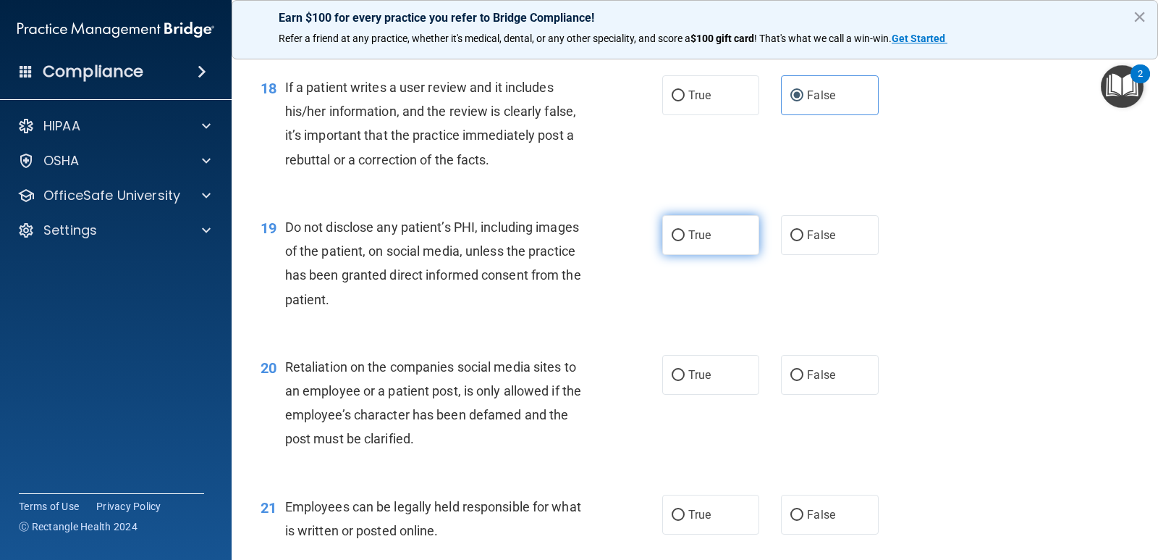
radio input "true"
click at [699, 236] on span "True" at bounding box center [699, 235] width 22 height 14
click at [685, 236] on input "True" at bounding box center [678, 235] width 13 height 11
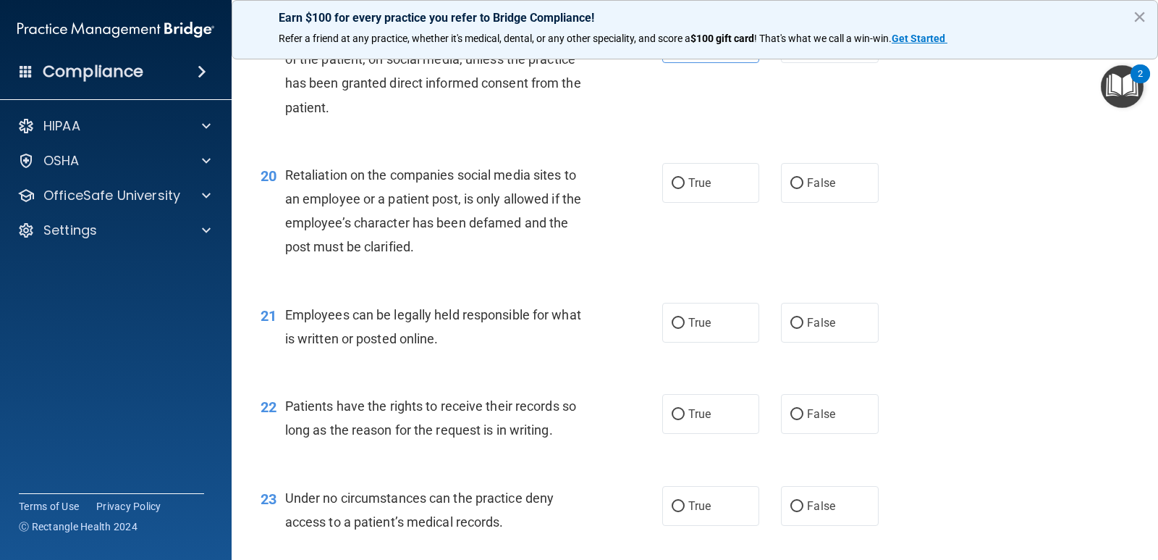
scroll to position [2606, 0]
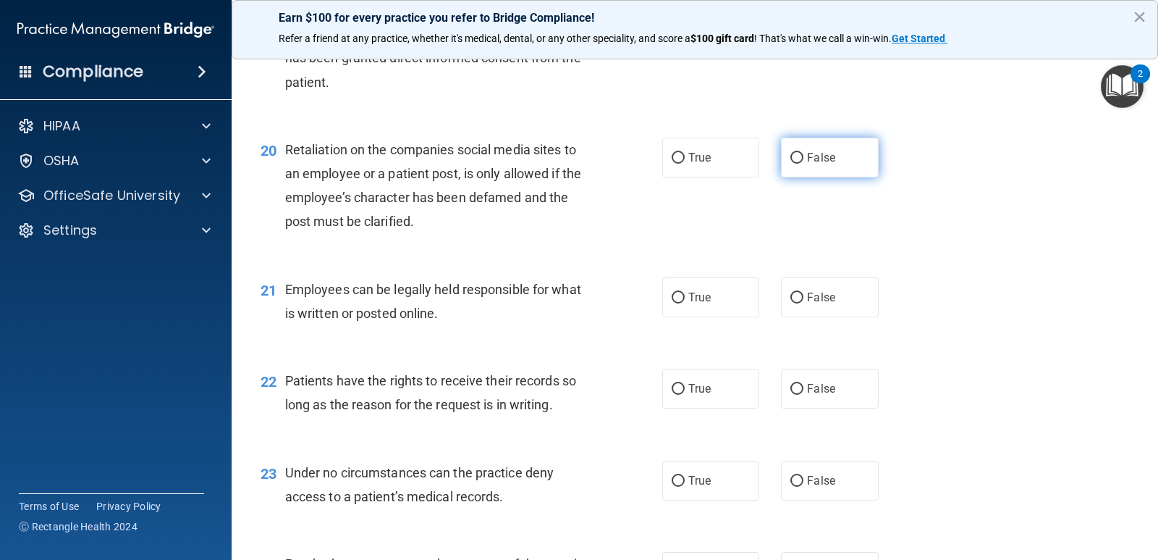
click at [812, 166] on label "False" at bounding box center [829, 158] width 97 height 40
click at [804, 164] on input "False" at bounding box center [797, 158] width 13 height 11
radio input "true"
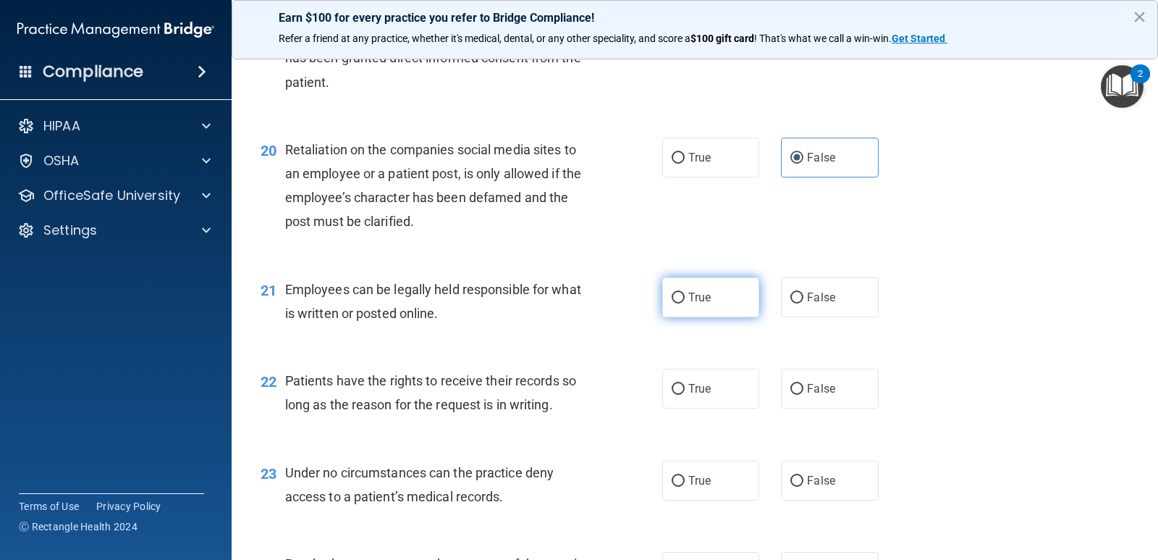
click at [678, 290] on label "True" at bounding box center [710, 297] width 97 height 40
click at [678, 292] on input "True" at bounding box center [678, 297] width 13 height 11
radio input "true"
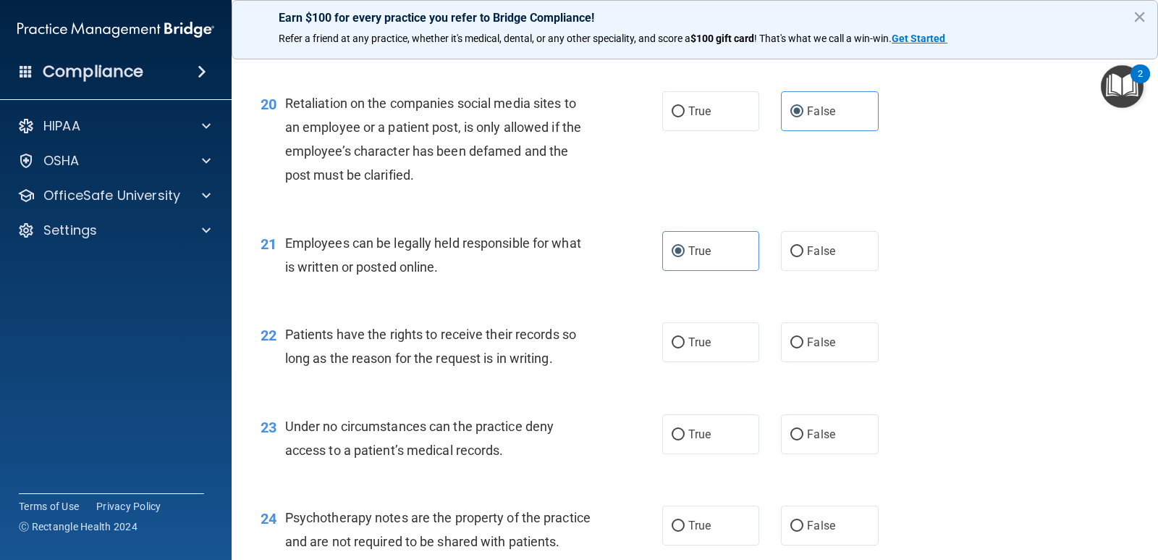
scroll to position [2679, 0]
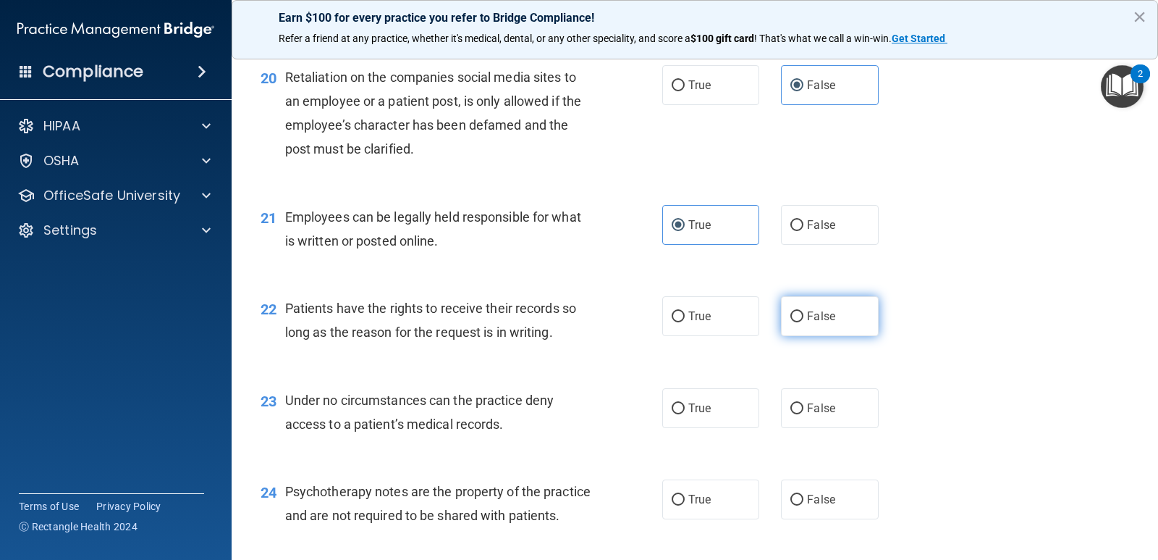
click at [791, 314] on input "False" at bounding box center [797, 316] width 13 height 11
radio input "true"
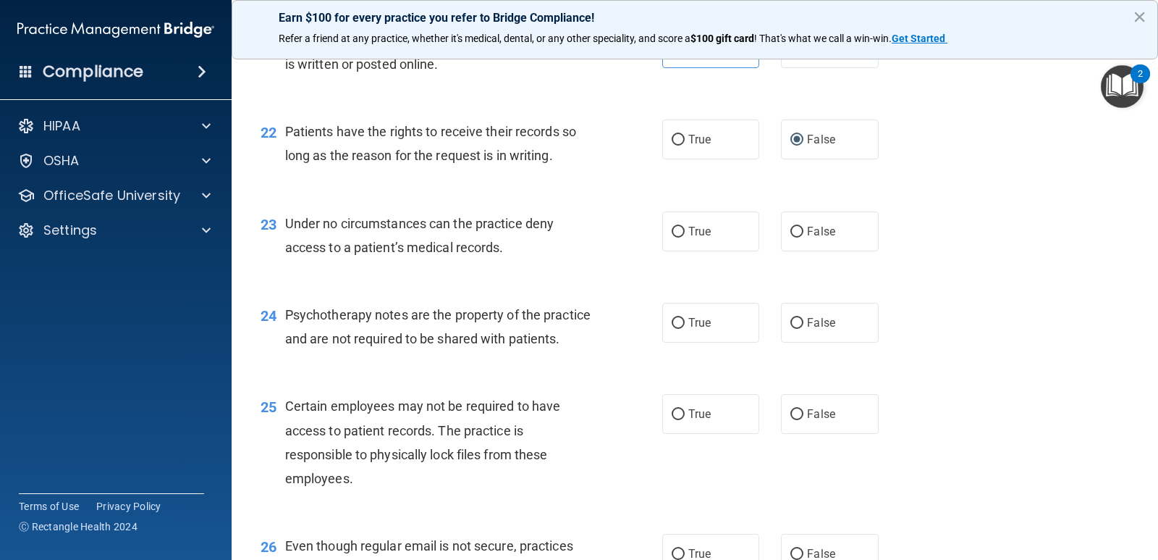
scroll to position [2896, 0]
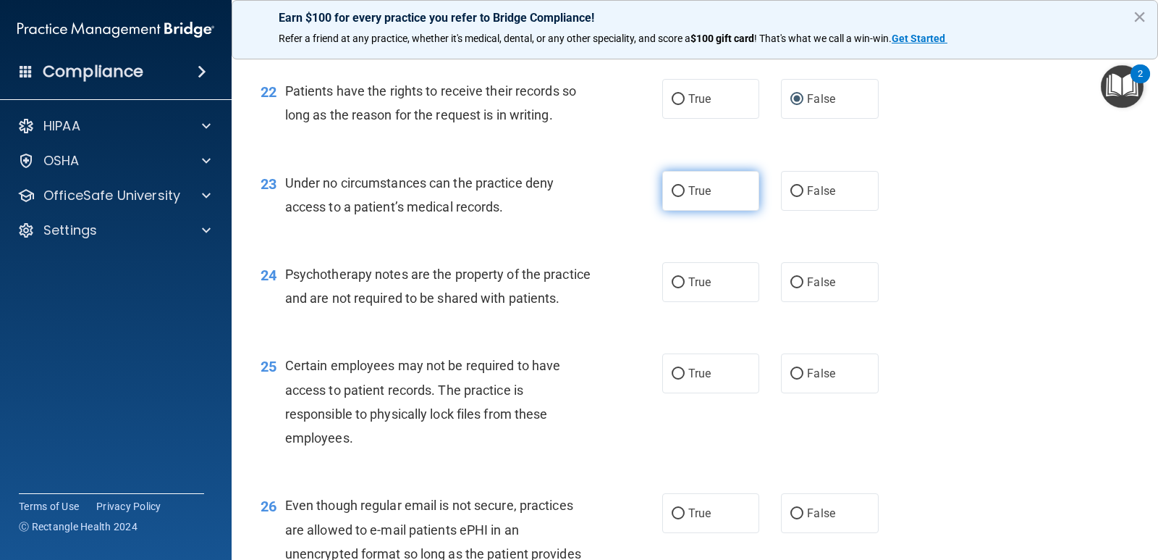
click at [697, 185] on span "True" at bounding box center [699, 191] width 22 height 14
click at [685, 186] on input "True" at bounding box center [678, 191] width 13 height 11
radio input "true"
click at [675, 279] on input "True" at bounding box center [678, 282] width 13 height 11
radio input "true"
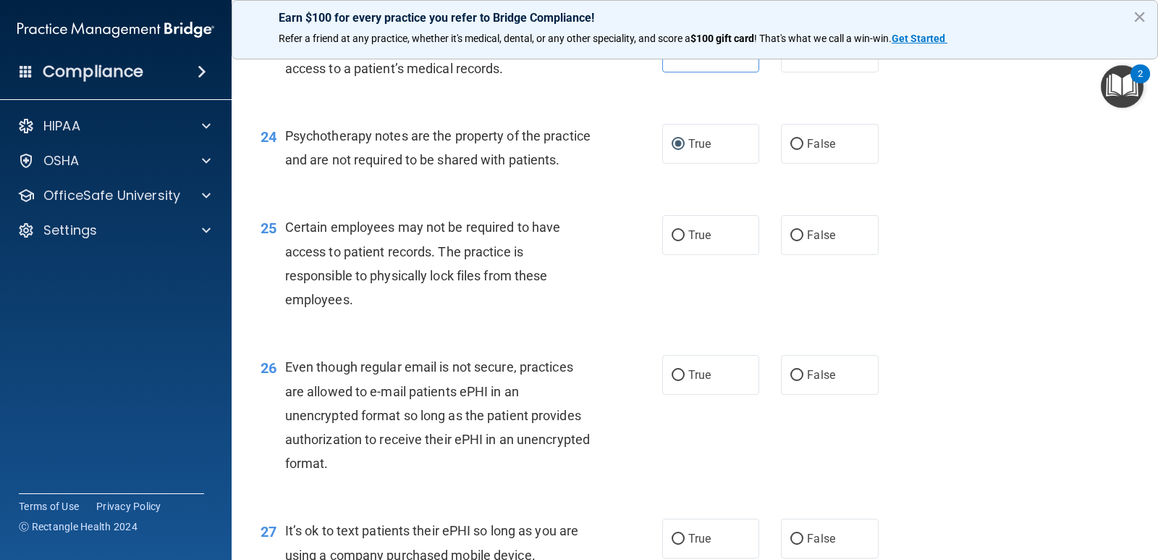
scroll to position [3040, 0]
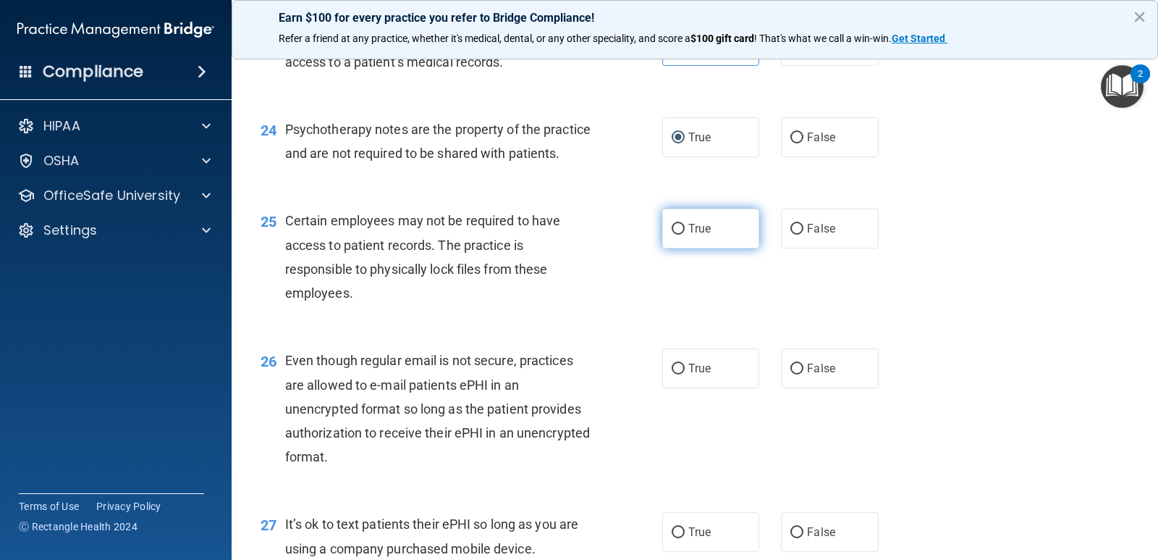
click at [727, 248] on label "True" at bounding box center [710, 228] width 97 height 40
click at [685, 235] on input "True" at bounding box center [678, 229] width 13 height 11
radio input "true"
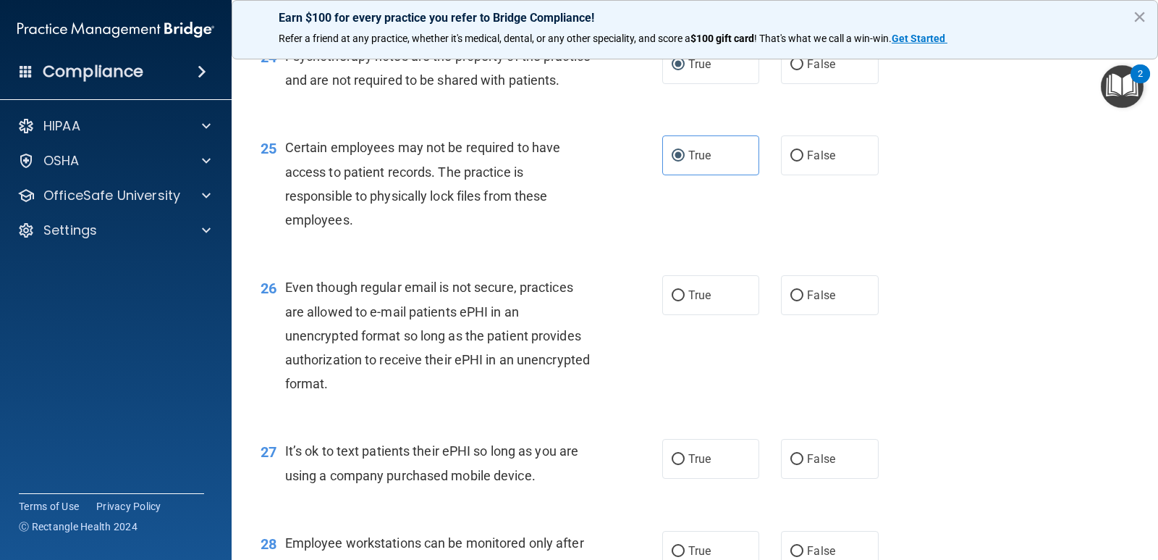
scroll to position [3258, 0]
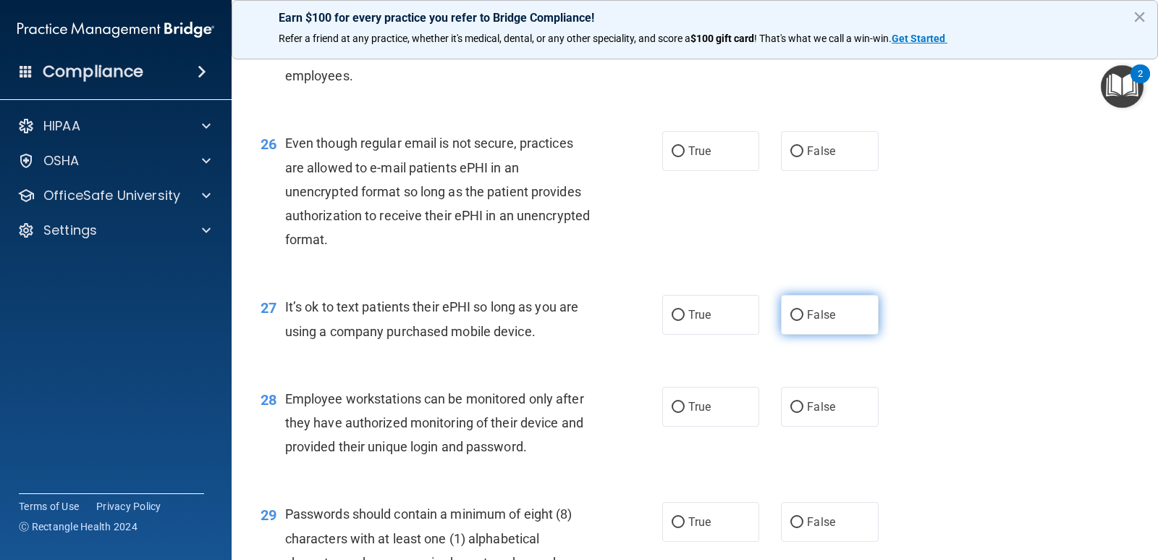
click at [816, 321] on span "False" at bounding box center [821, 315] width 28 height 14
click at [804, 321] on input "False" at bounding box center [797, 315] width 13 height 11
radio input "true"
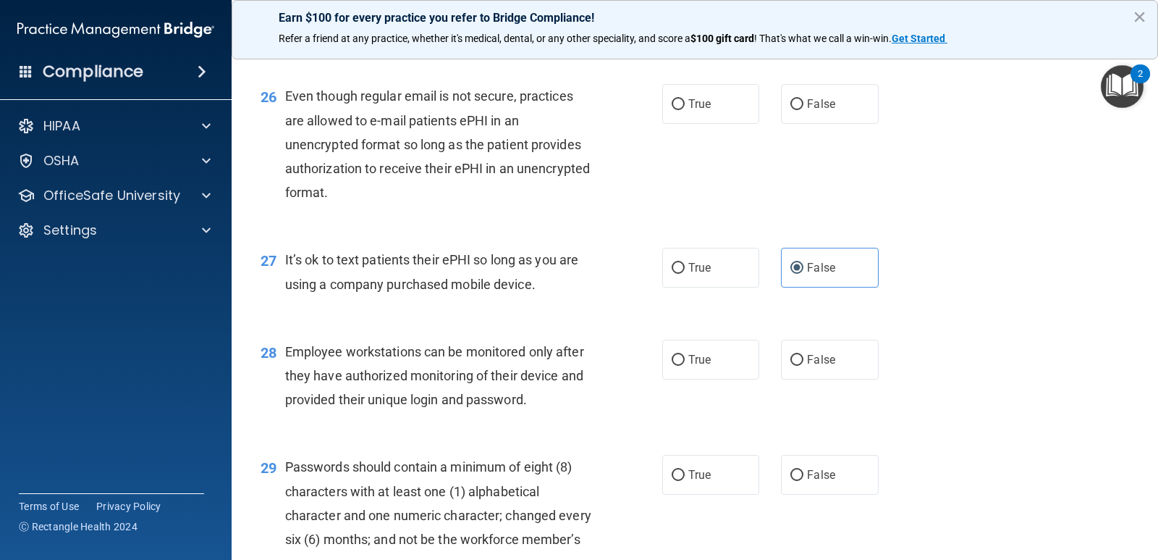
scroll to position [3330, 0]
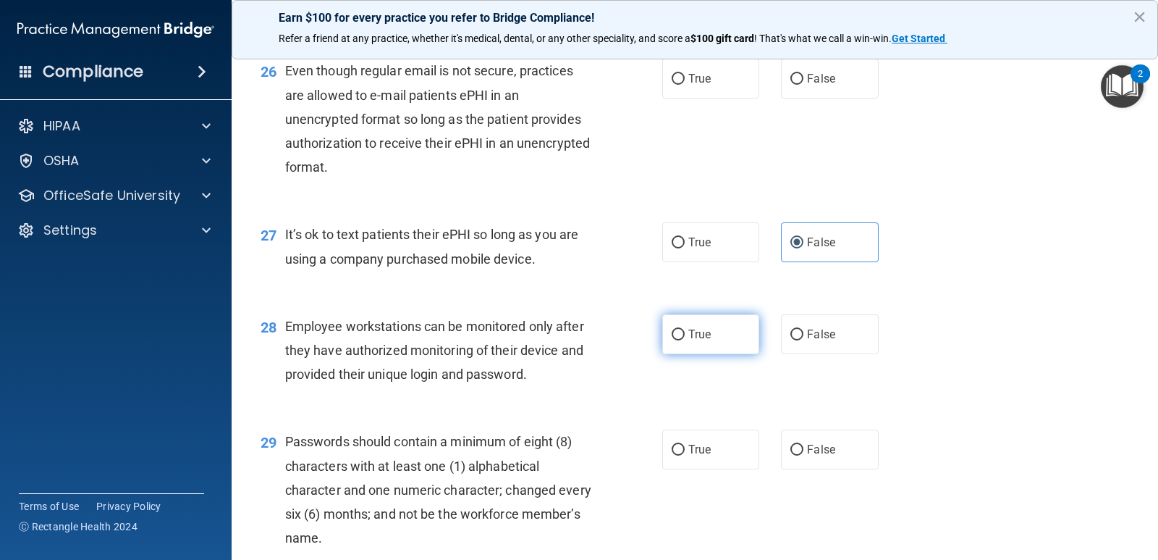
click at [694, 341] on span "True" at bounding box center [699, 334] width 22 height 14
click at [685, 340] on input "True" at bounding box center [678, 334] width 13 height 11
radio input "true"
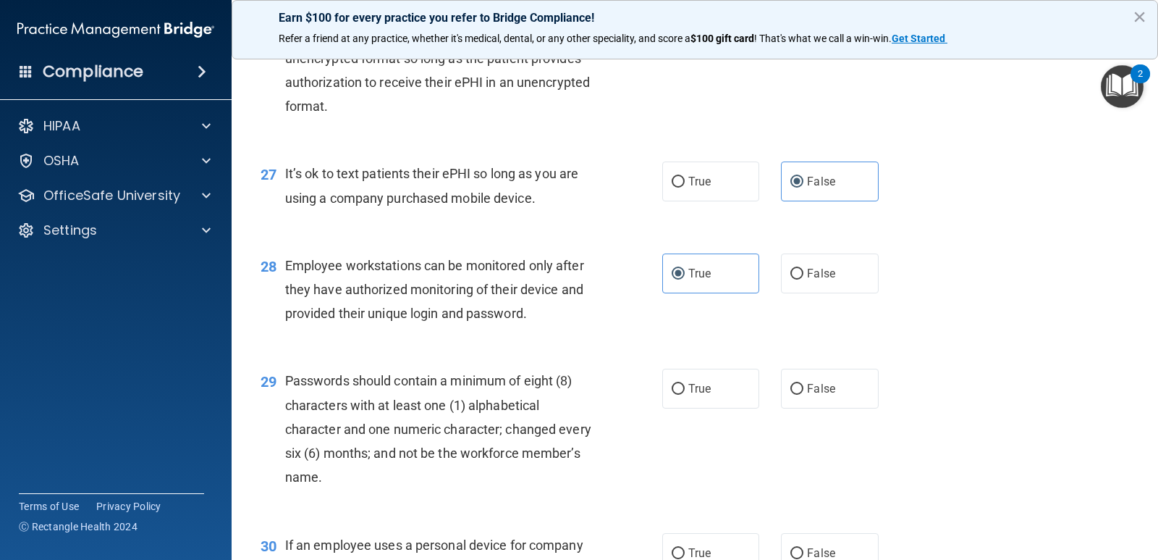
scroll to position [3475, 0]
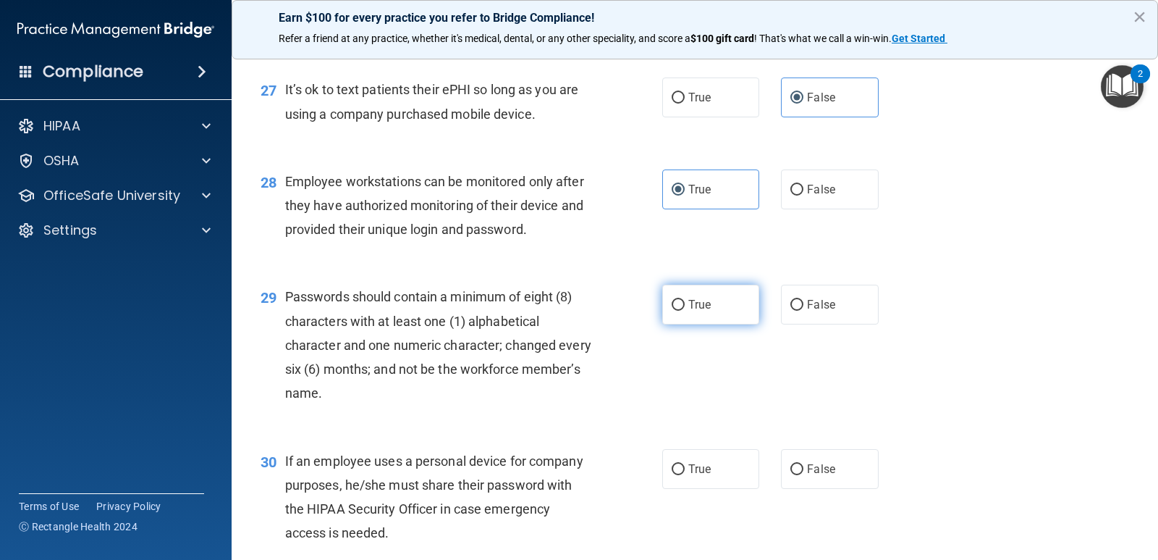
click at [675, 324] on label "True" at bounding box center [710, 305] width 97 height 40
click at [675, 311] on input "True" at bounding box center [678, 305] width 13 height 11
radio input "true"
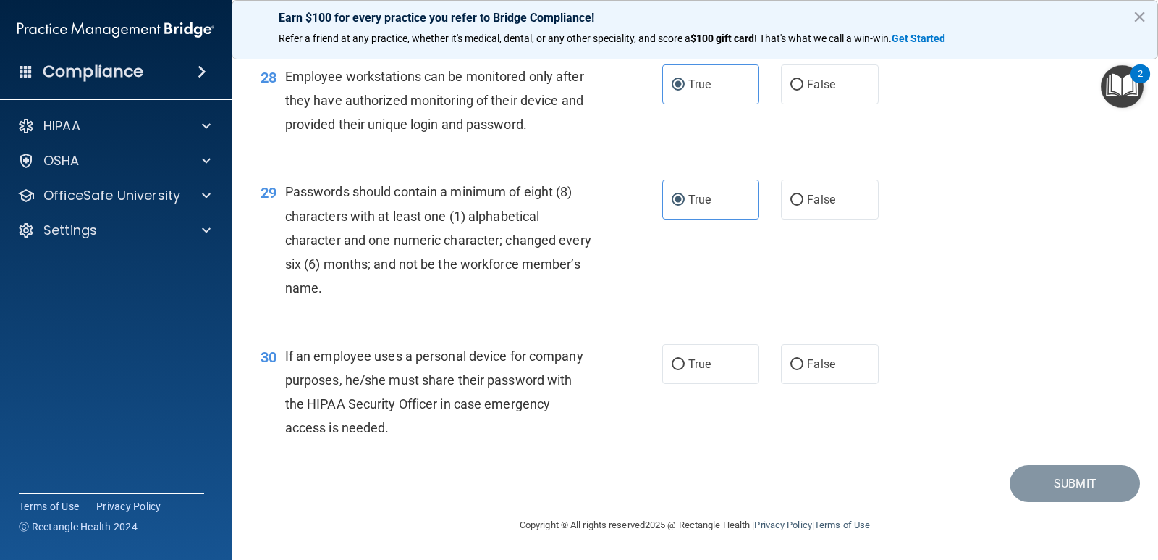
scroll to position [3604, 0]
click at [791, 355] on label "False" at bounding box center [829, 364] width 97 height 40
click at [791, 359] on input "False" at bounding box center [797, 364] width 13 height 11
radio input "true"
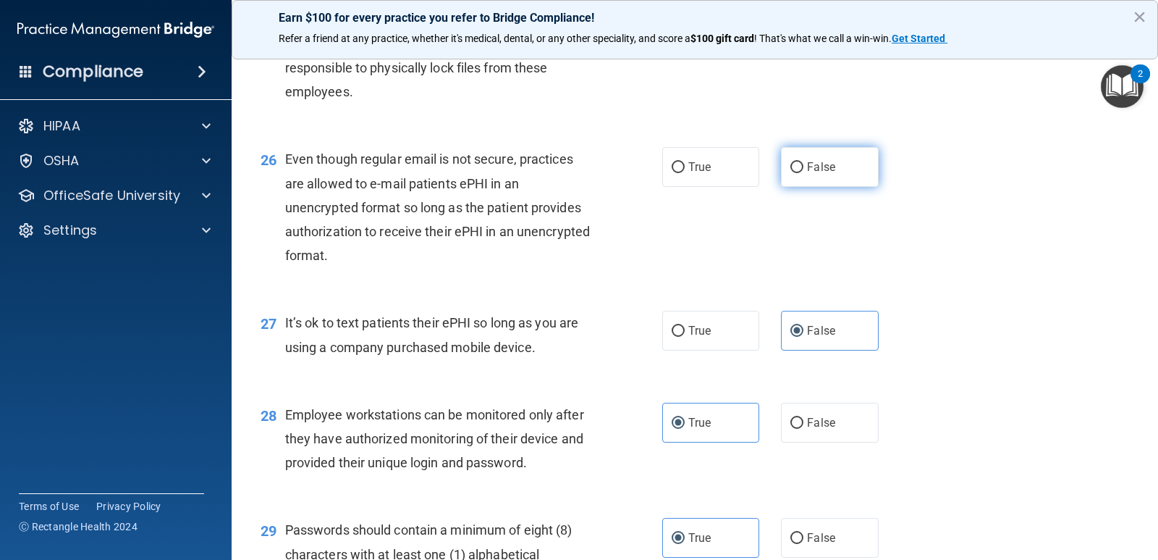
click at [854, 187] on label "False" at bounding box center [829, 167] width 97 height 40
click at [804, 173] on input "False" at bounding box center [797, 167] width 13 height 11
radio input "true"
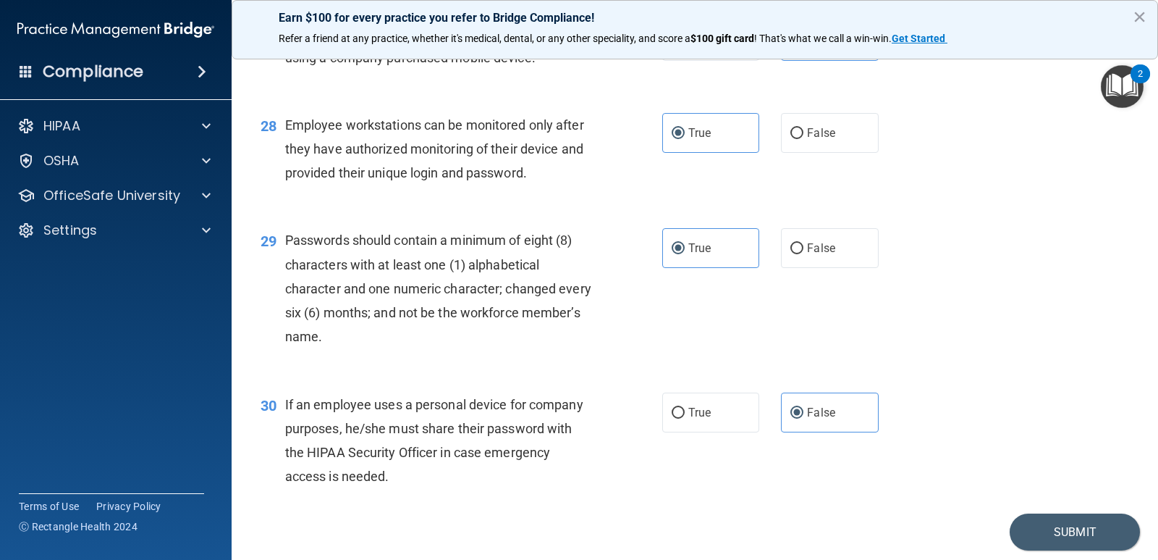
scroll to position [3604, 0]
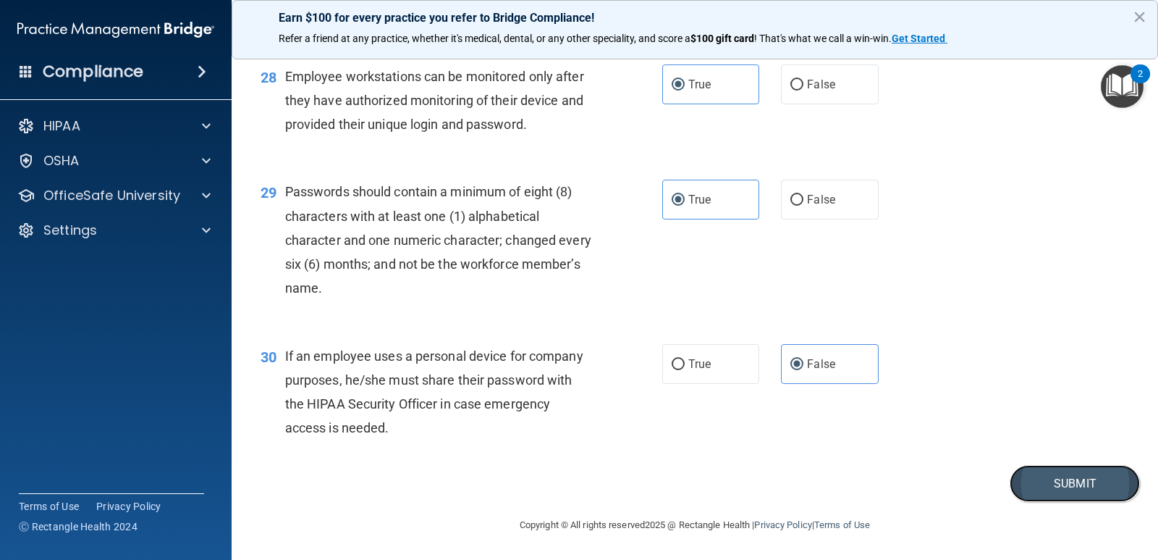
click at [1080, 478] on button "Submit" at bounding box center [1075, 483] width 130 height 37
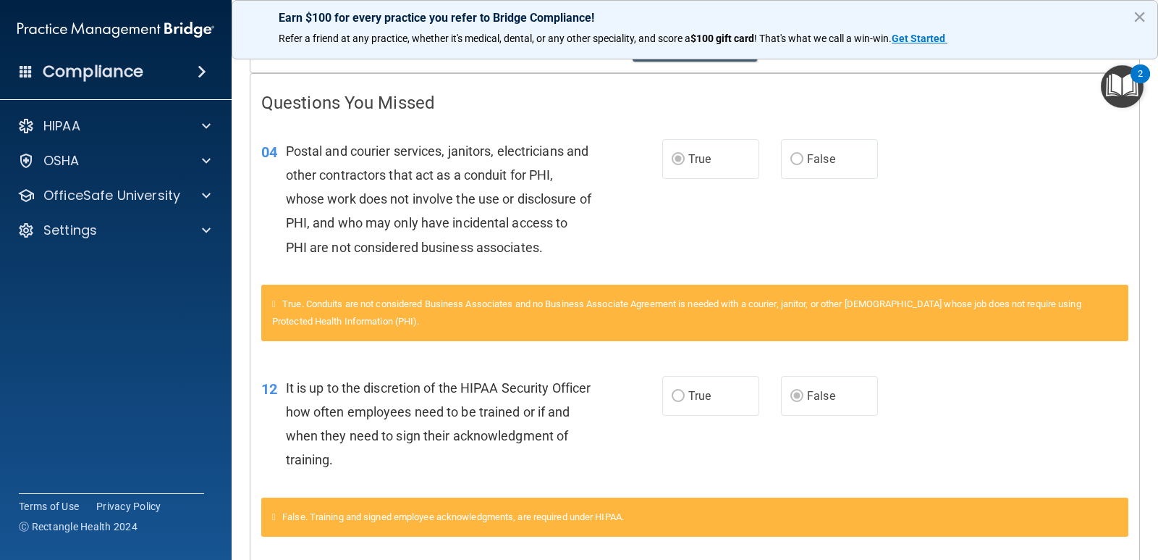
scroll to position [235, 0]
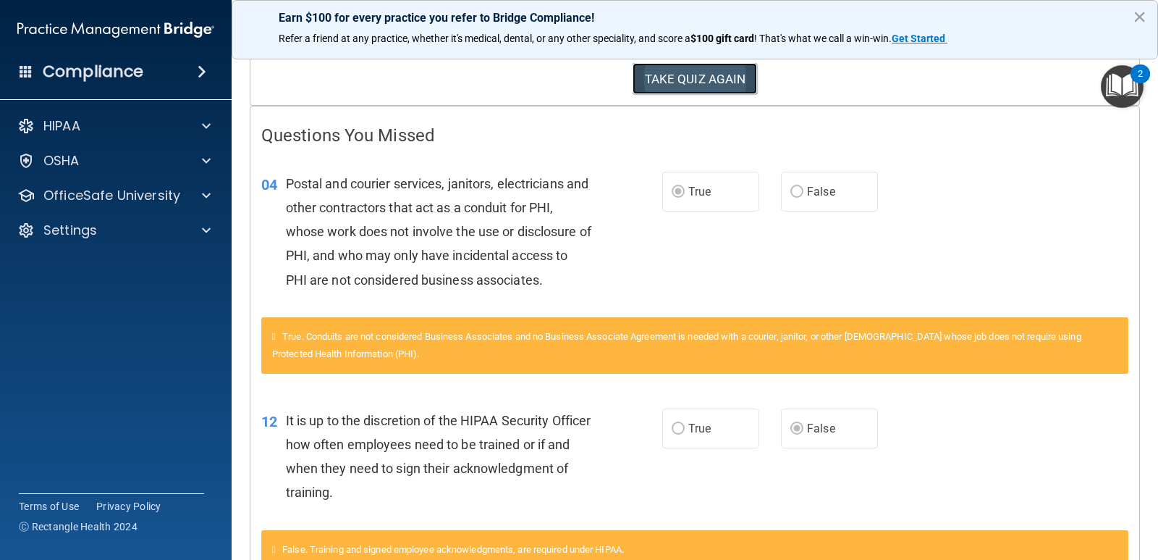
click at [739, 68] on button "TAKE QUIZ AGAIN" at bounding box center [695, 79] width 125 height 32
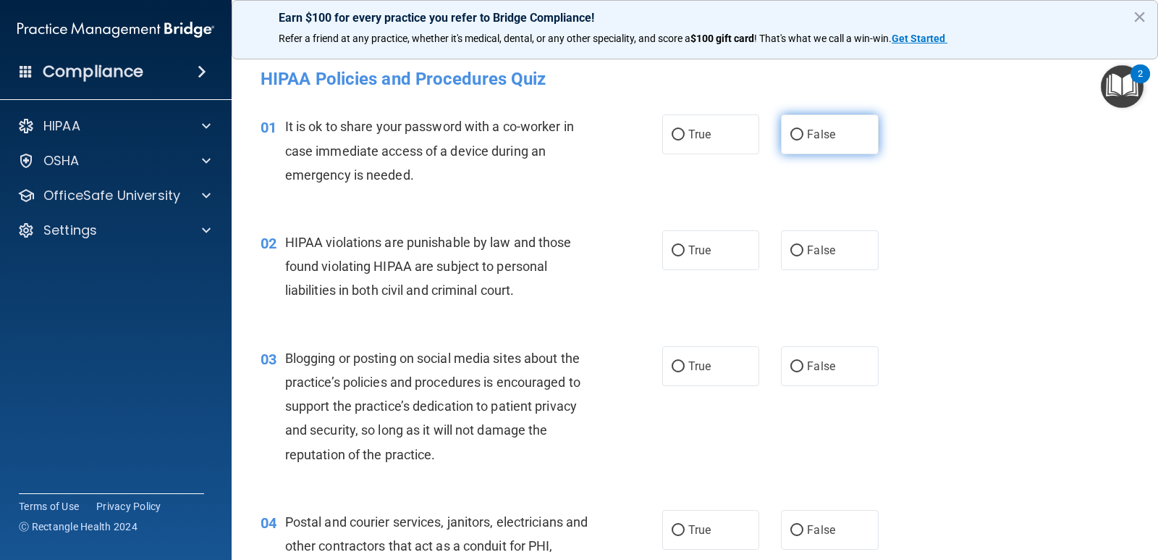
click at [823, 125] on label "False" at bounding box center [829, 134] width 97 height 40
click at [804, 130] on input "False" at bounding box center [797, 135] width 13 height 11
radio input "true"
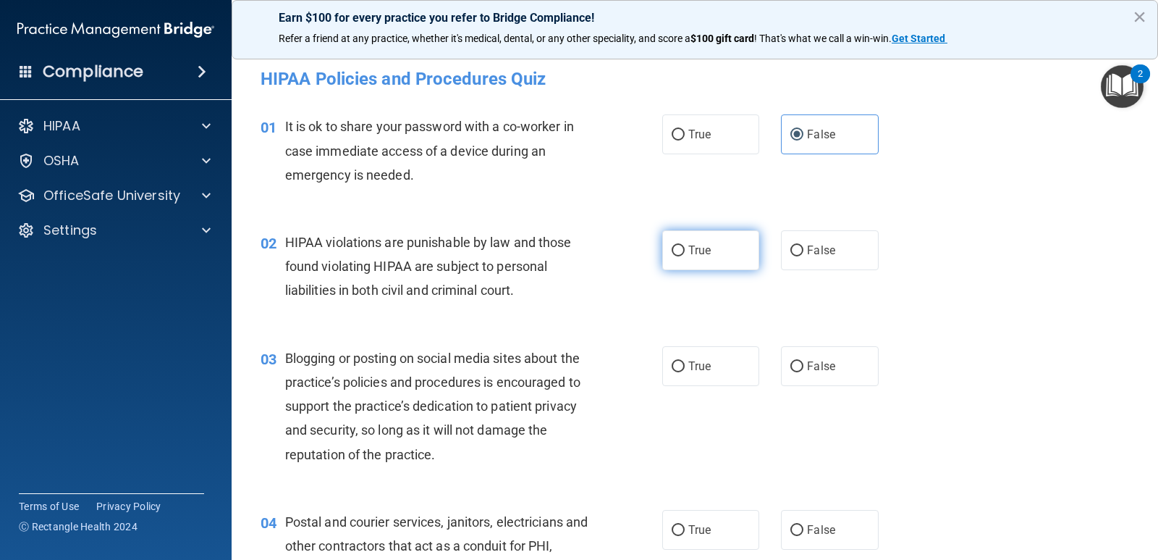
click at [680, 256] on label "True" at bounding box center [710, 250] width 97 height 40
click at [680, 256] on input "True" at bounding box center [678, 250] width 13 height 11
radio input "true"
click at [793, 382] on label "False" at bounding box center [829, 366] width 97 height 40
click at [793, 372] on input "False" at bounding box center [797, 366] width 13 height 11
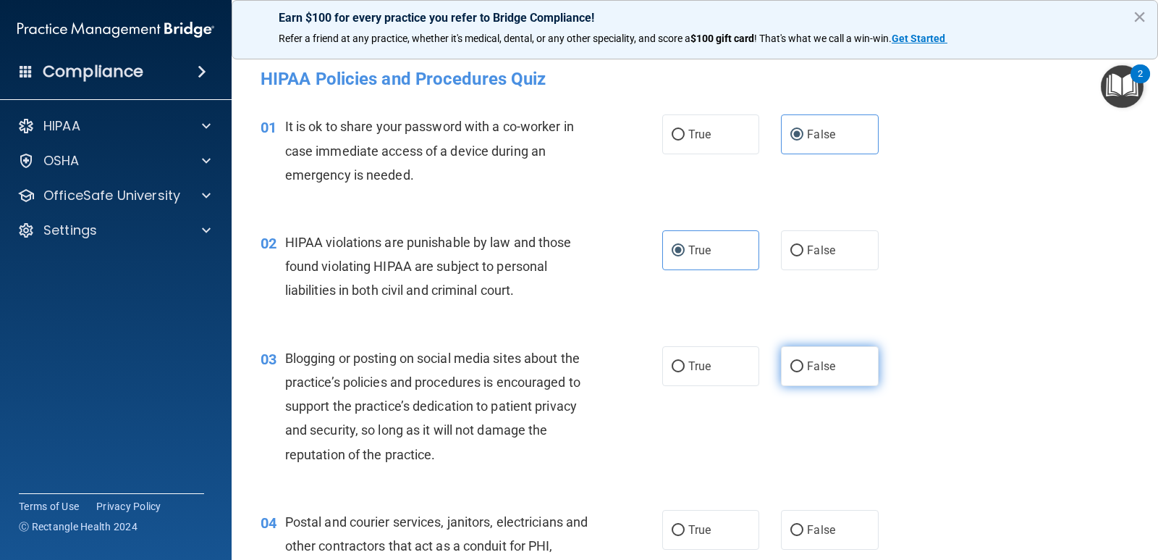
radio input "true"
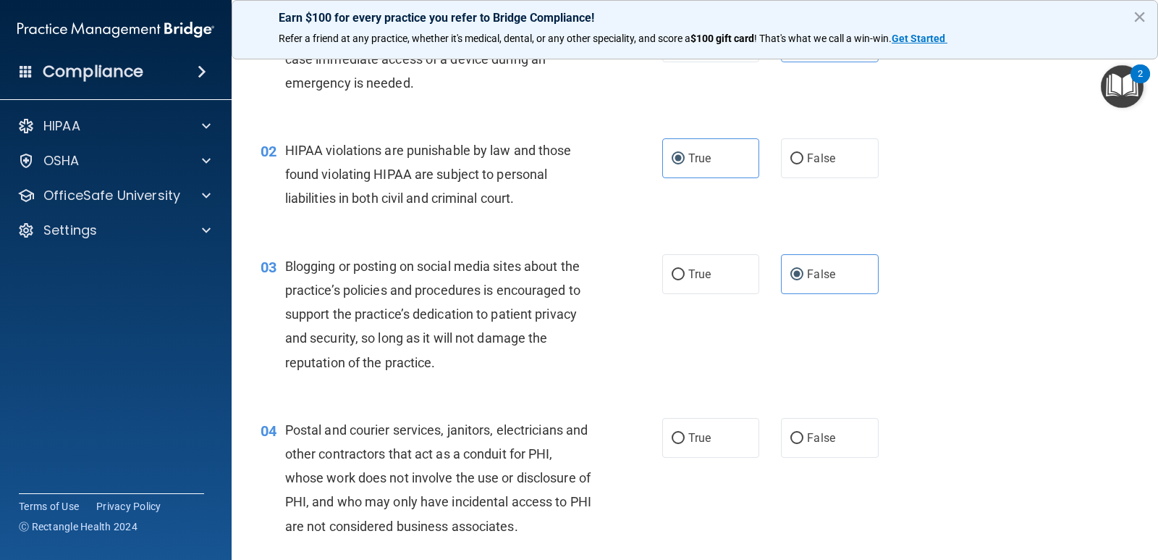
scroll to position [217, 0]
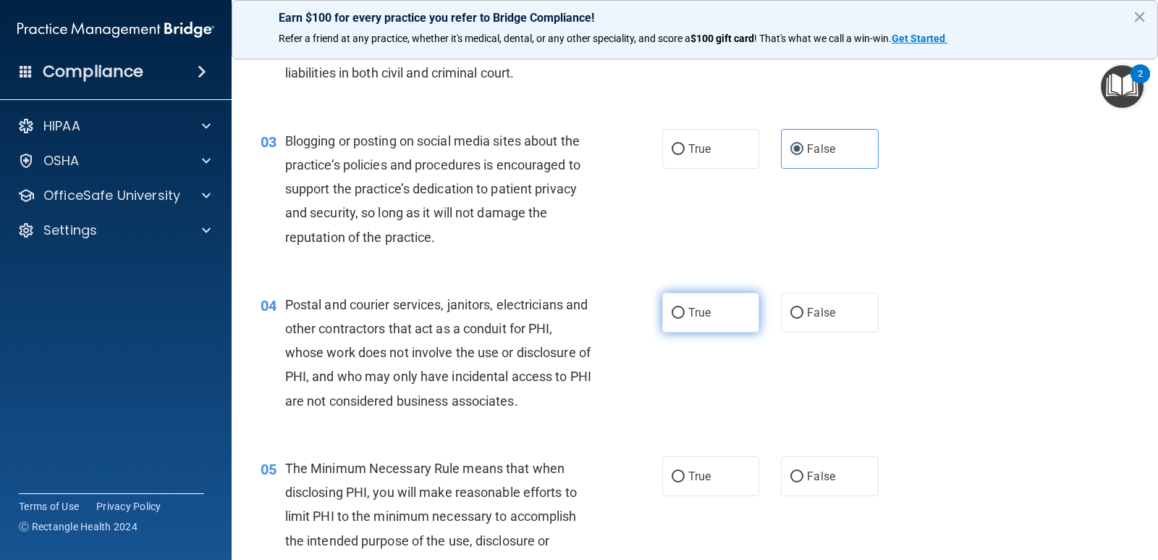
click at [696, 311] on span "True" at bounding box center [699, 312] width 22 height 14
click at [685, 311] on input "True" at bounding box center [678, 313] width 13 height 11
radio input "true"
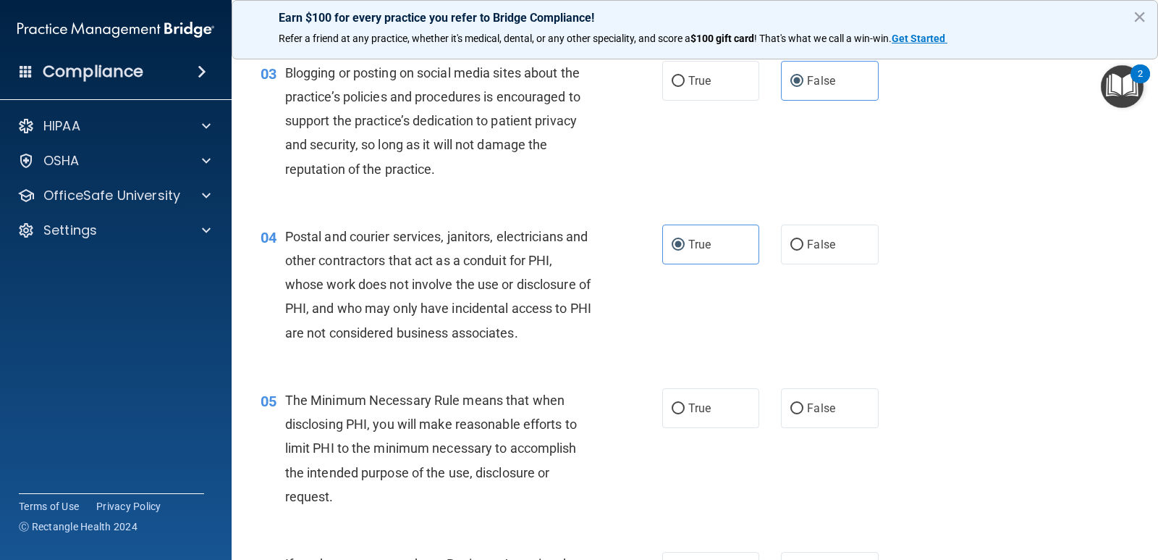
scroll to position [290, 0]
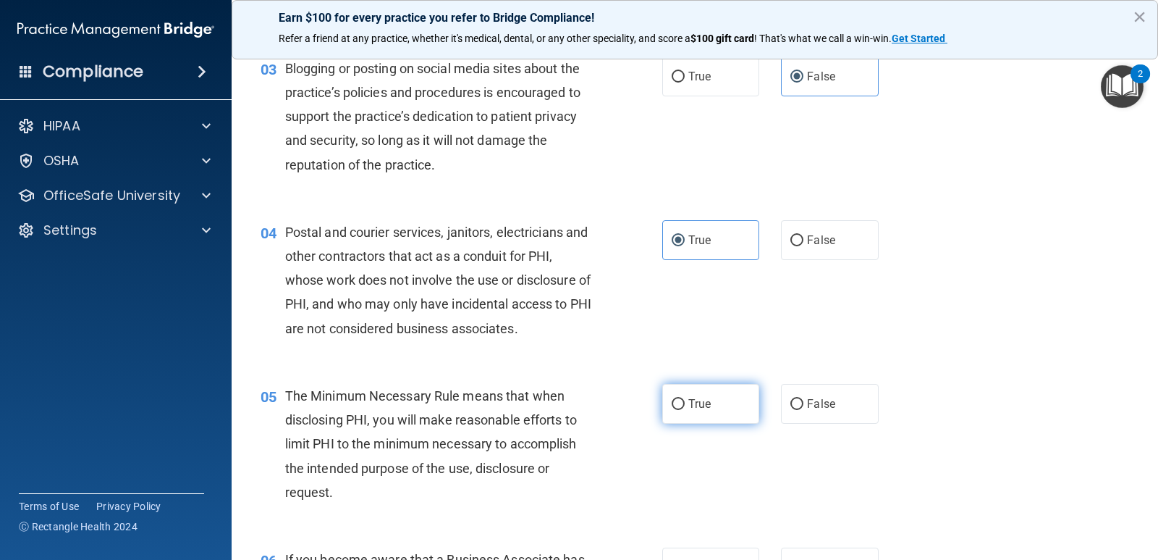
click at [715, 397] on label "True" at bounding box center [710, 404] width 97 height 40
click at [685, 399] on input "True" at bounding box center [678, 404] width 13 height 11
radio input "true"
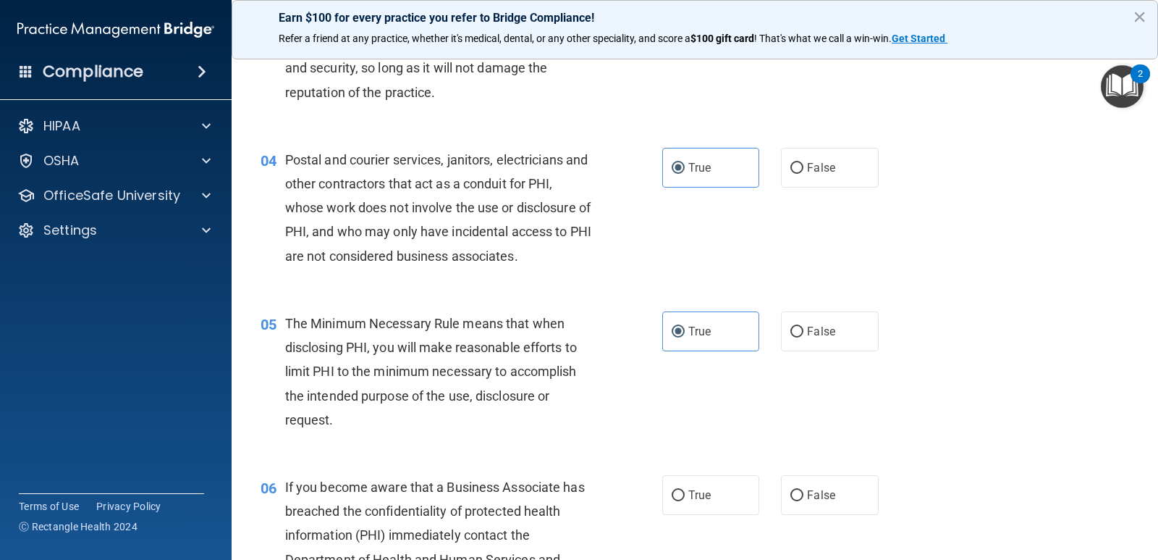
scroll to position [507, 0]
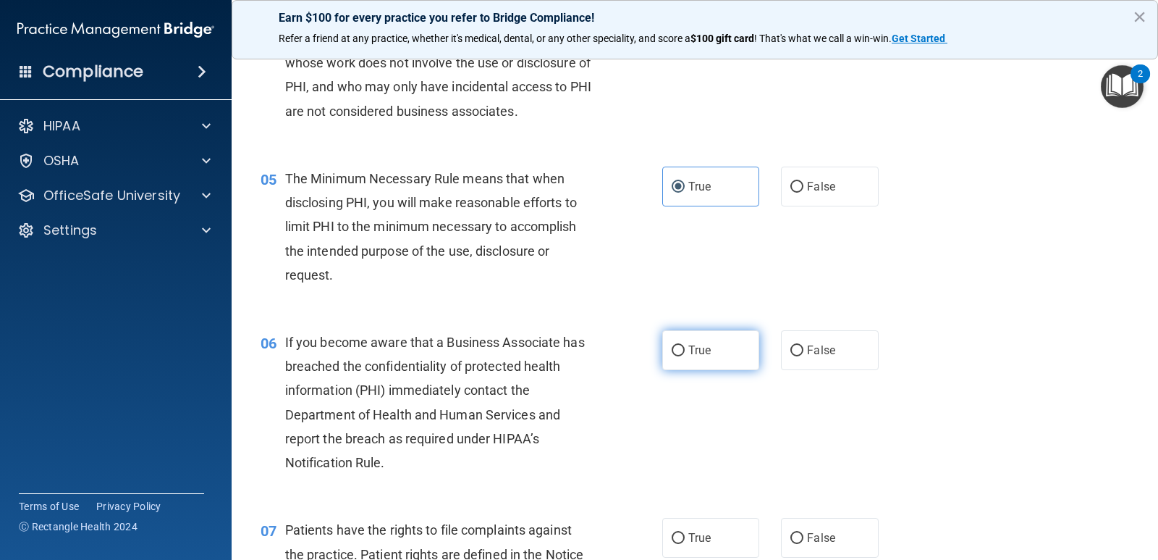
click at [666, 340] on label "True" at bounding box center [710, 350] width 97 height 40
click at [672, 345] on input "True" at bounding box center [678, 350] width 13 height 11
radio input "true"
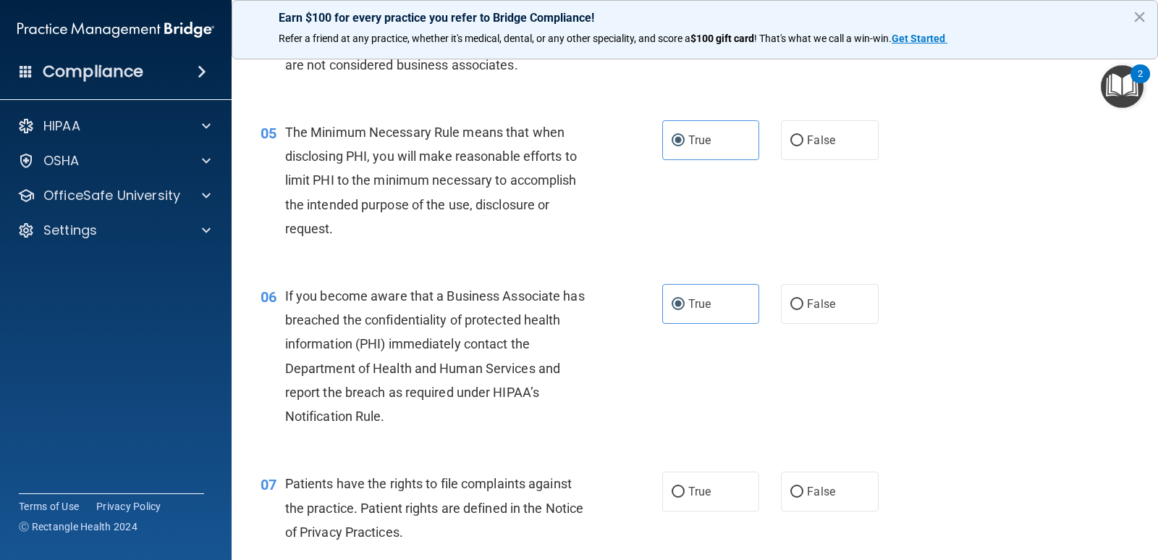
scroll to position [579, 0]
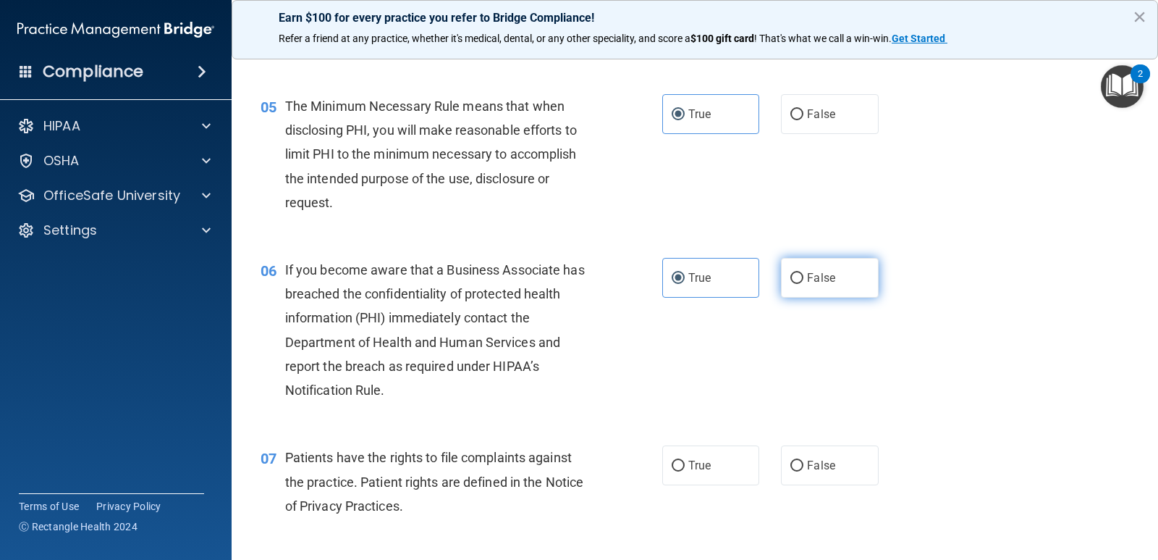
click at [833, 269] on label "False" at bounding box center [829, 278] width 97 height 40
click at [804, 273] on input "False" at bounding box center [797, 278] width 13 height 11
radio input "true"
radio input "false"
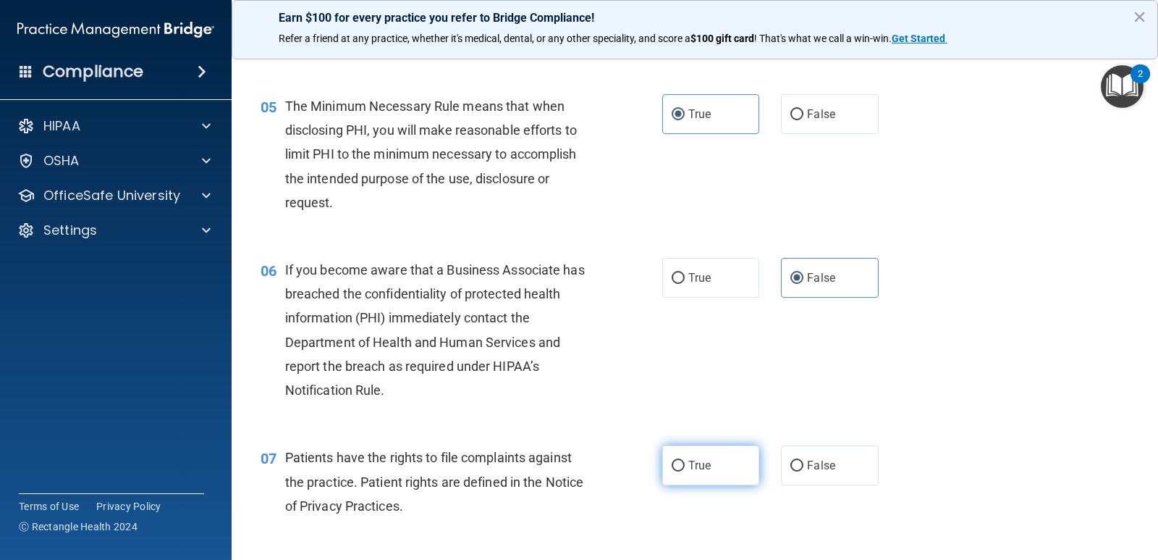
click at [675, 467] on input "True" at bounding box center [678, 465] width 13 height 11
radio input "true"
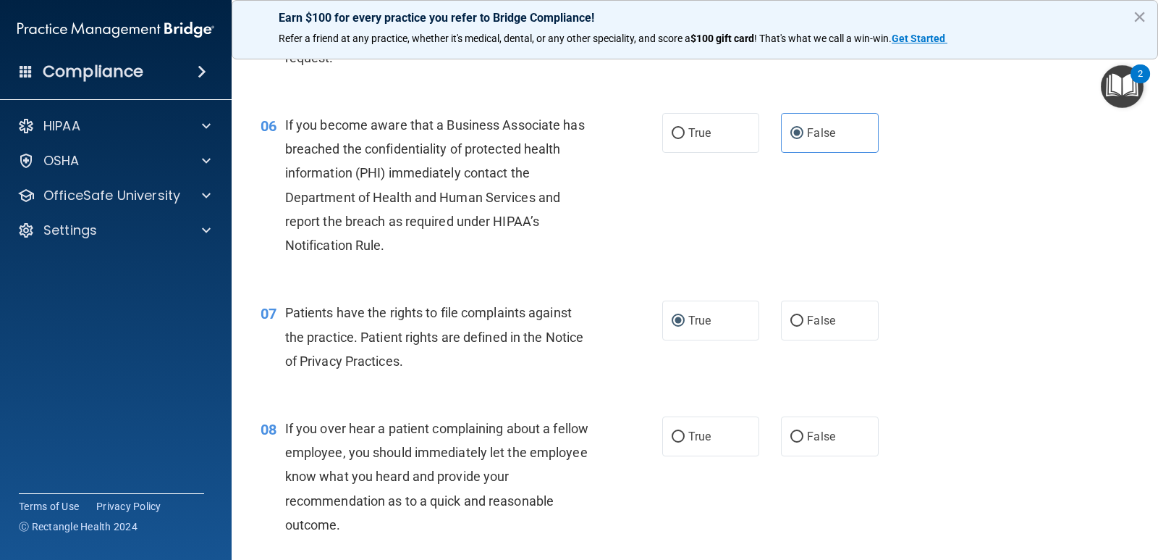
scroll to position [796, 0]
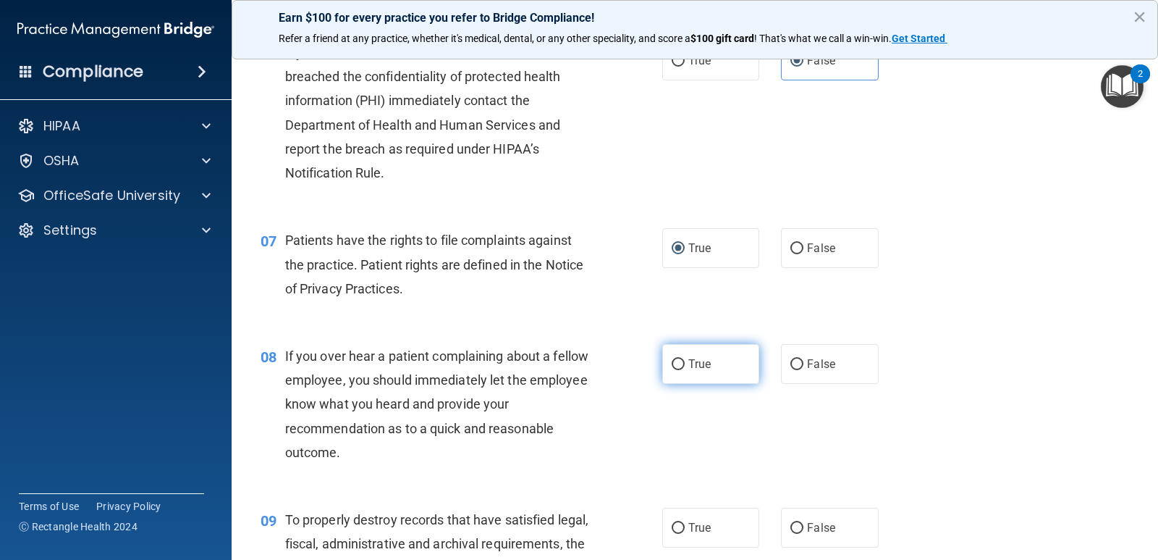
click at [715, 363] on label "True" at bounding box center [710, 364] width 97 height 40
click at [685, 363] on input "True" at bounding box center [678, 364] width 13 height 11
radio input "true"
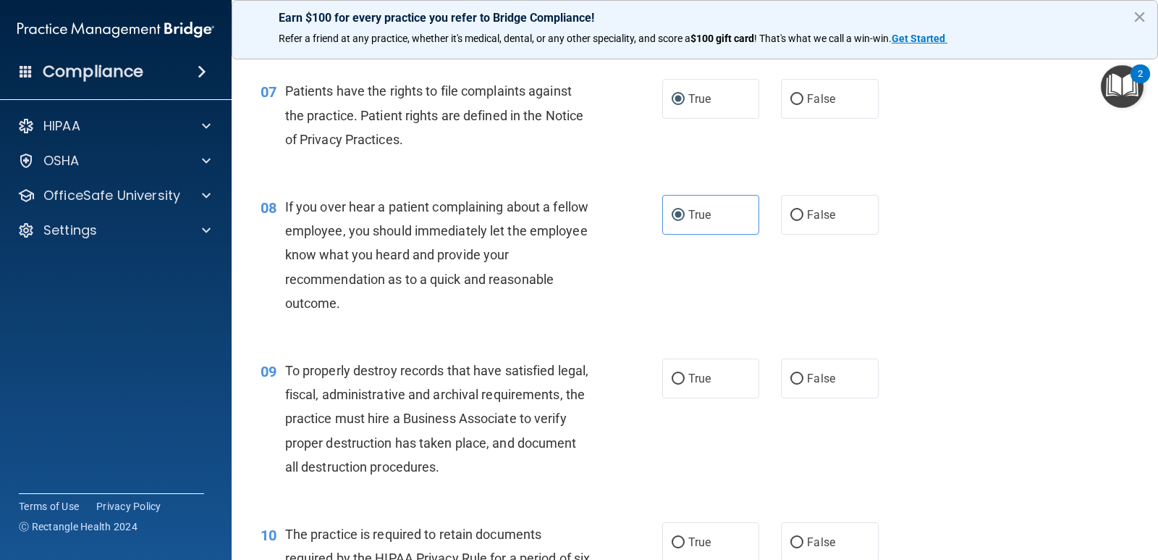
scroll to position [1013, 0]
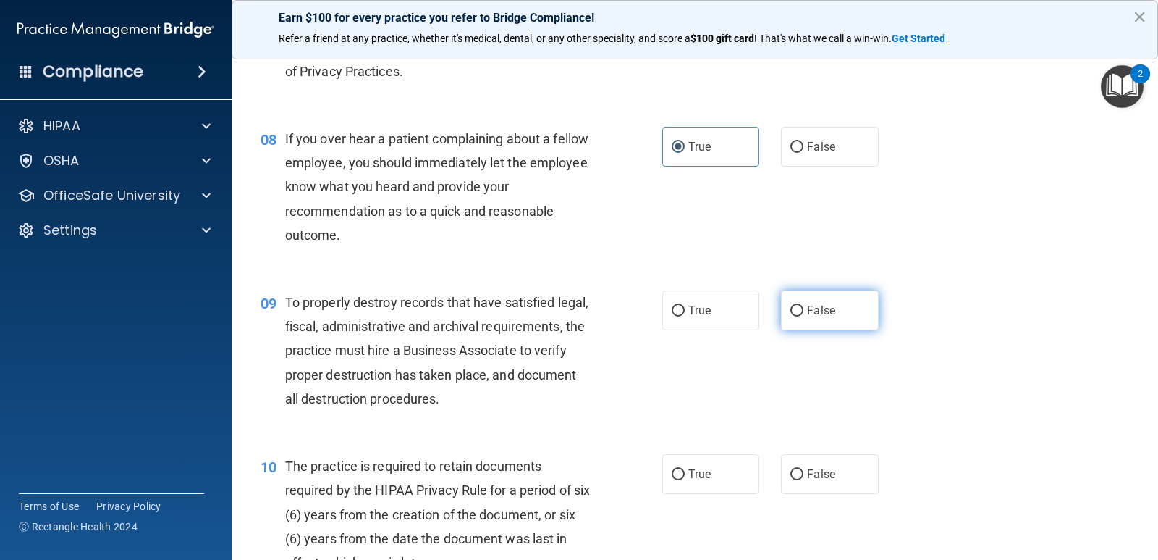
click at [787, 297] on label "False" at bounding box center [829, 310] width 97 height 40
click at [791, 305] on input "False" at bounding box center [797, 310] width 13 height 11
radio input "true"
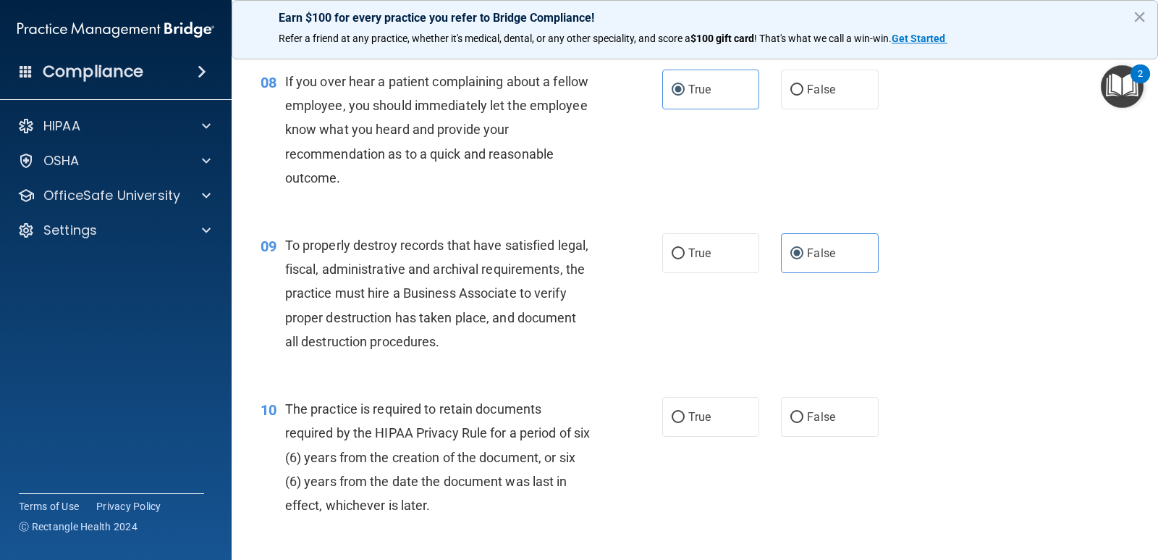
scroll to position [1158, 0]
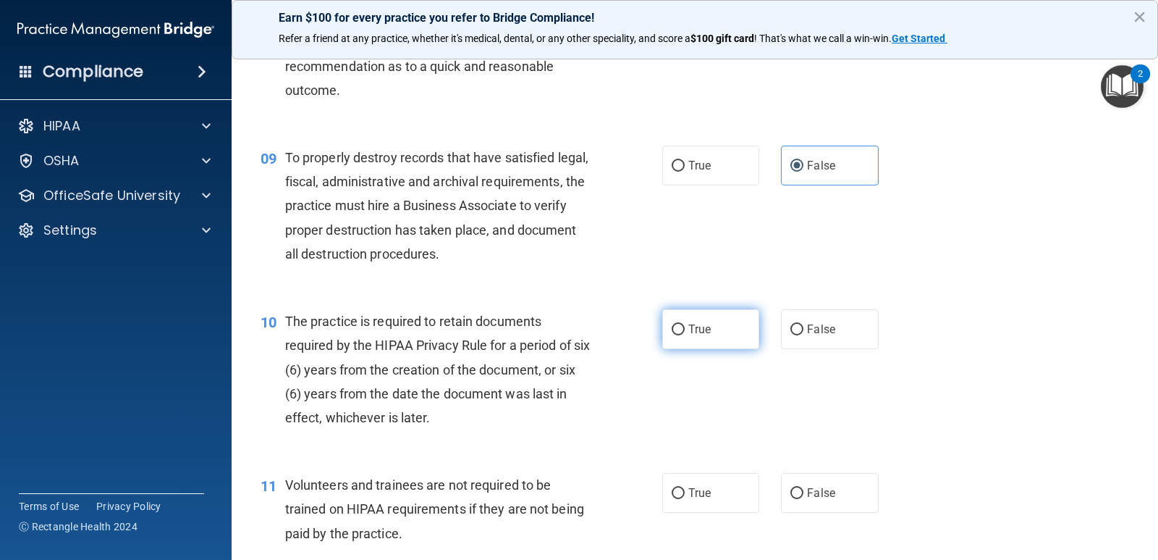
click at [681, 334] on label "True" at bounding box center [710, 329] width 97 height 40
click at [681, 334] on input "True" at bounding box center [678, 329] width 13 height 11
radio input "true"
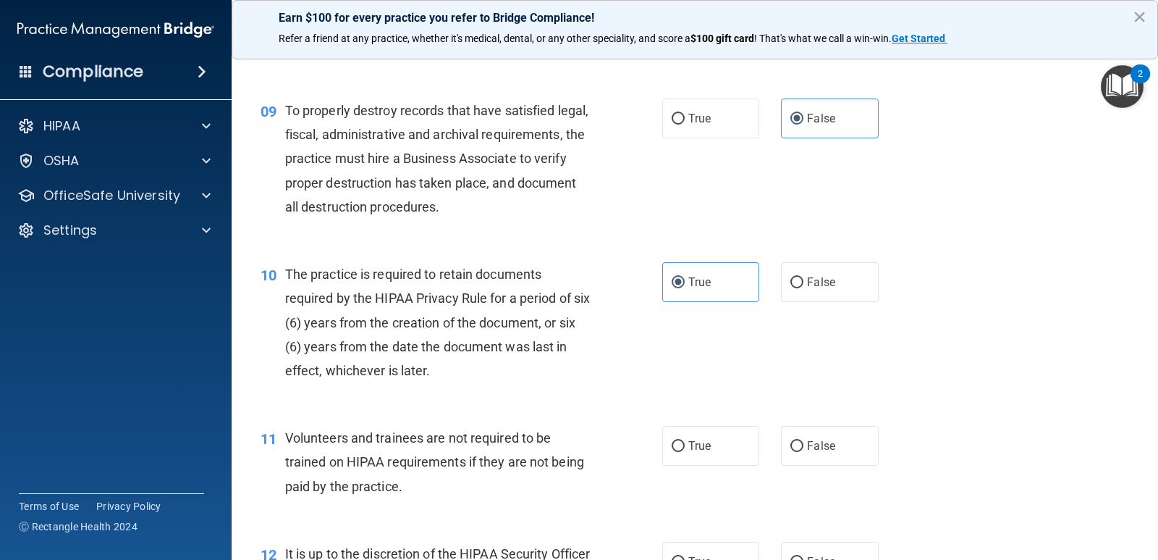
scroll to position [1231, 0]
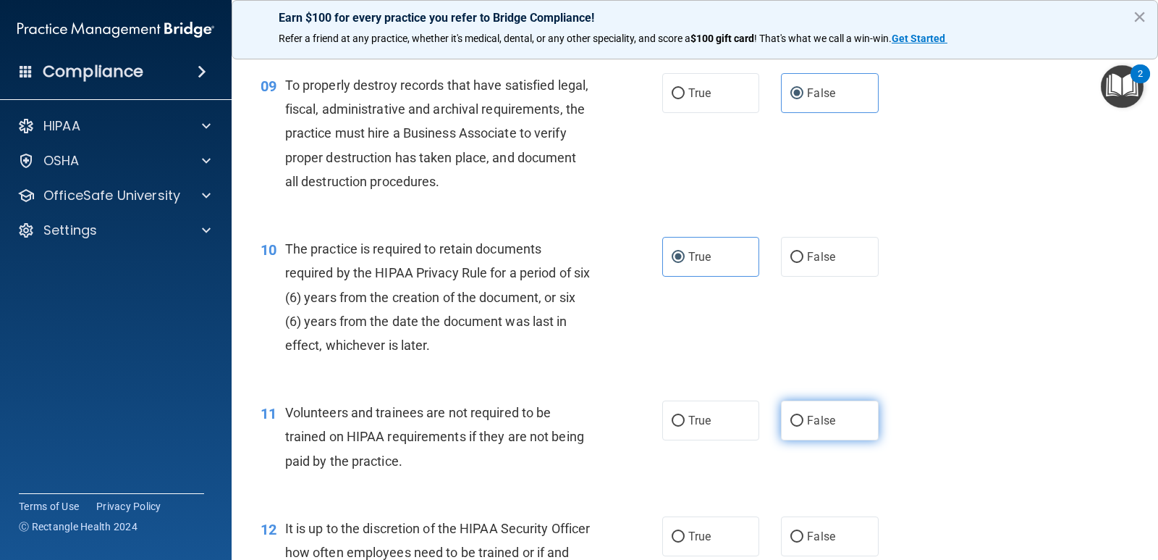
click at [791, 423] on input "False" at bounding box center [797, 421] width 13 height 11
radio input "true"
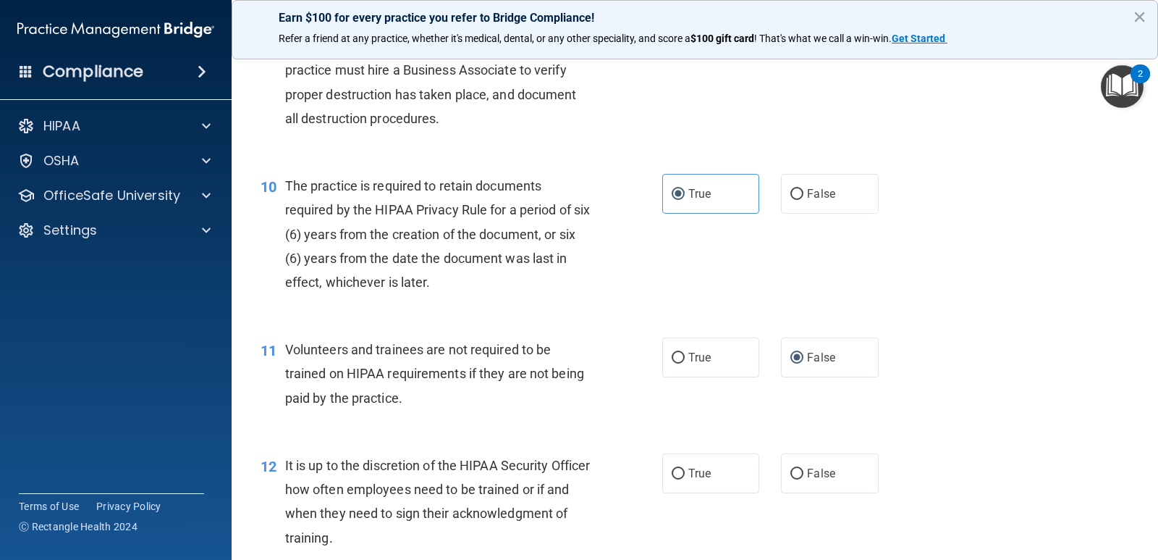
scroll to position [1375, 0]
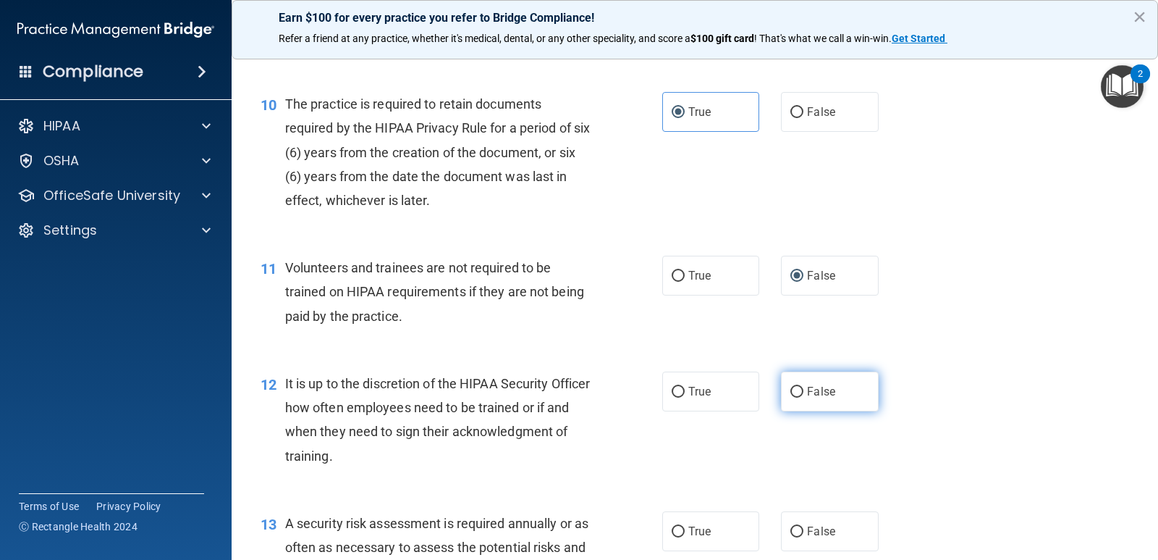
click at [843, 388] on label "False" at bounding box center [829, 391] width 97 height 40
click at [804, 388] on input "False" at bounding box center [797, 392] width 13 height 11
radio input "true"
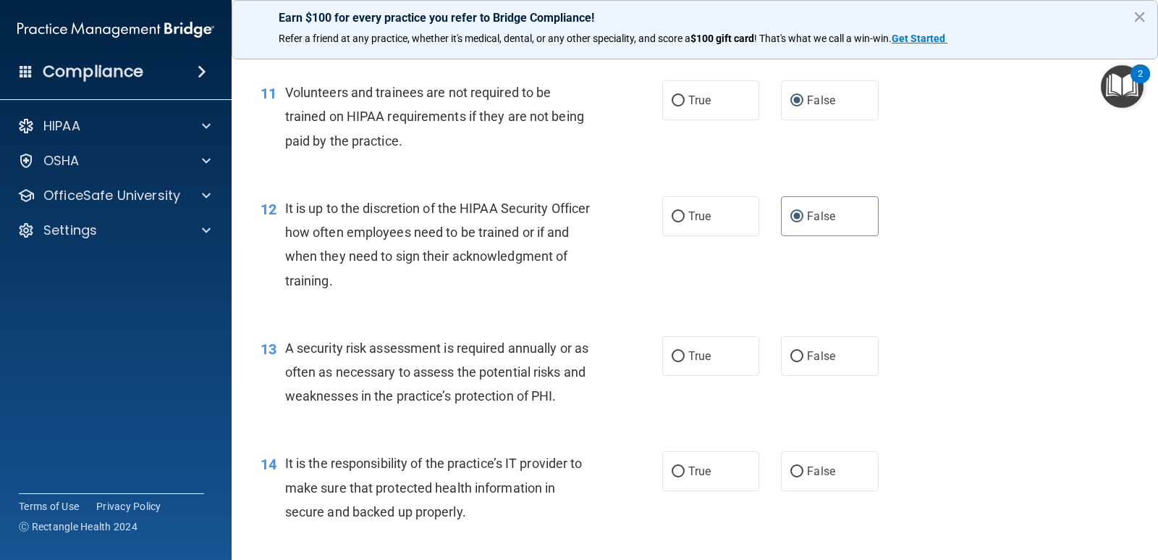
scroll to position [1593, 0]
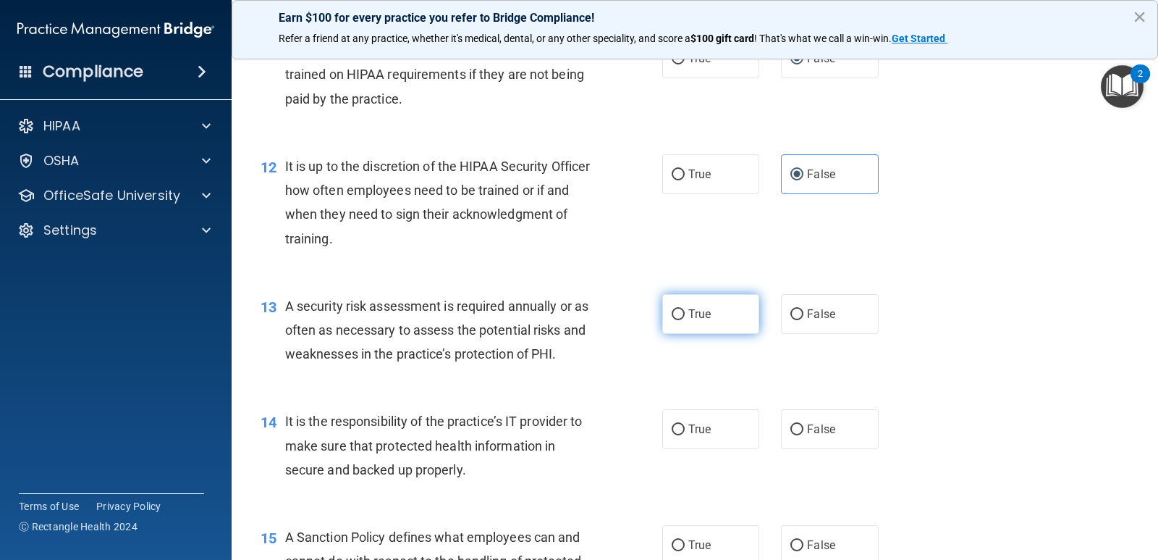
click at [667, 297] on label "True" at bounding box center [710, 314] width 97 height 40
click at [672, 309] on input "True" at bounding box center [678, 314] width 13 height 11
radio input "true"
click at [807, 429] on span "False" at bounding box center [821, 429] width 28 height 14
click at [801, 429] on input "False" at bounding box center [797, 429] width 13 height 11
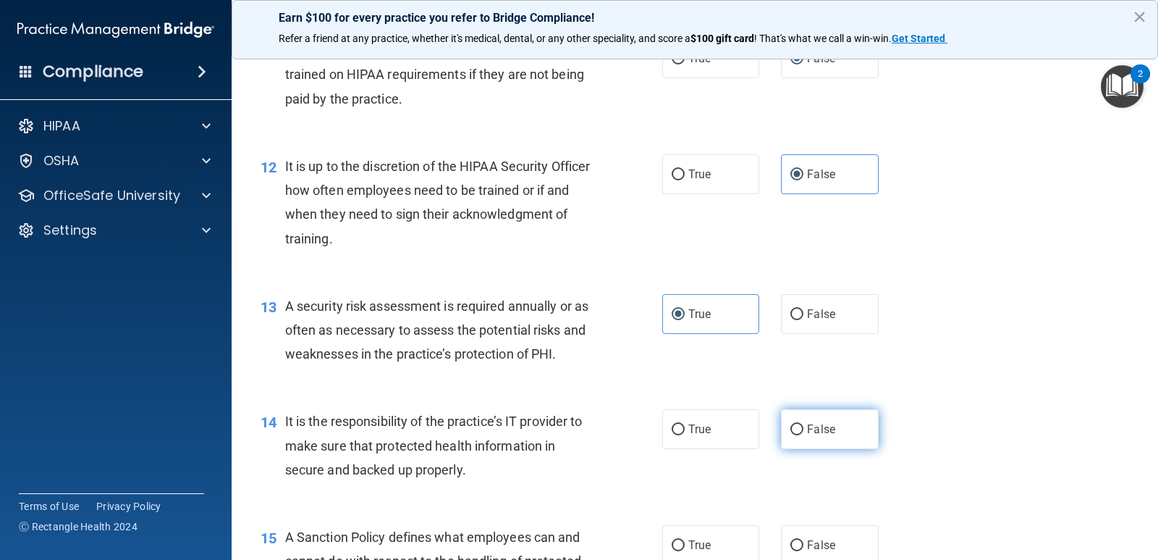
radio input "true"
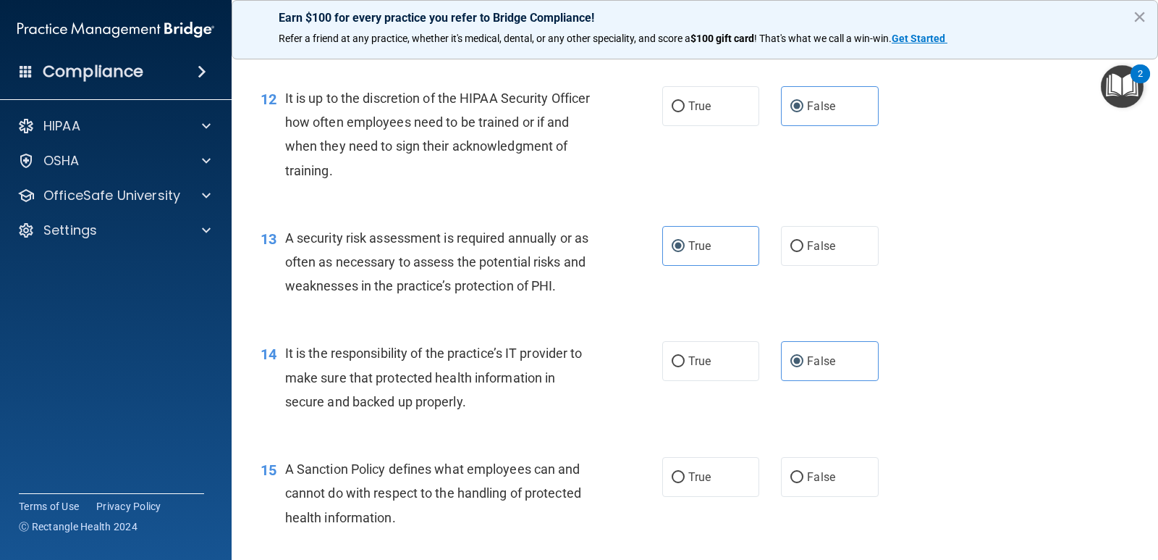
scroll to position [1737, 0]
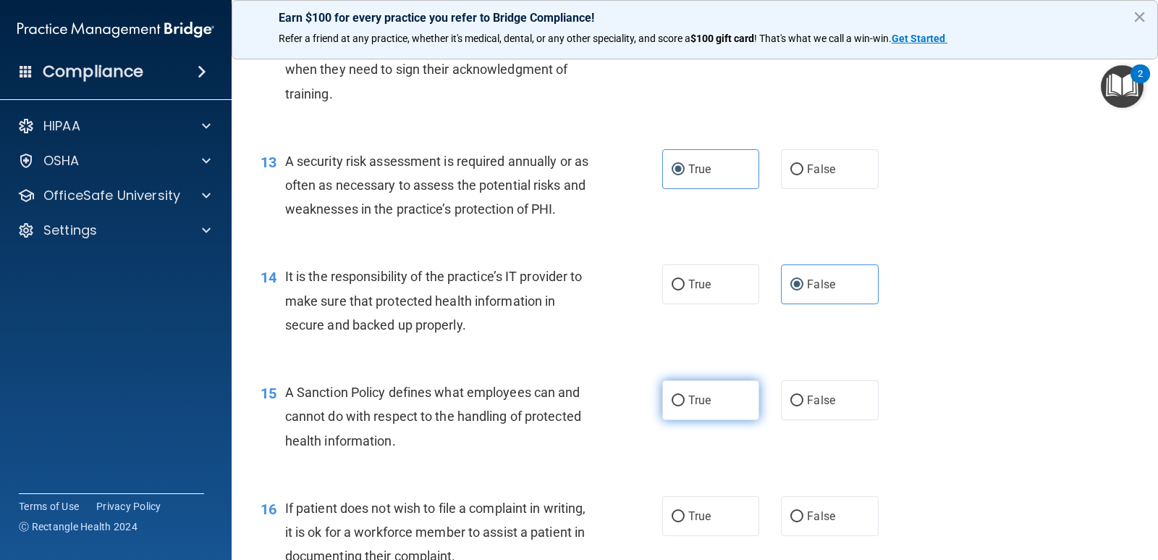
click at [672, 398] on input "True" at bounding box center [678, 400] width 13 height 11
radio input "true"
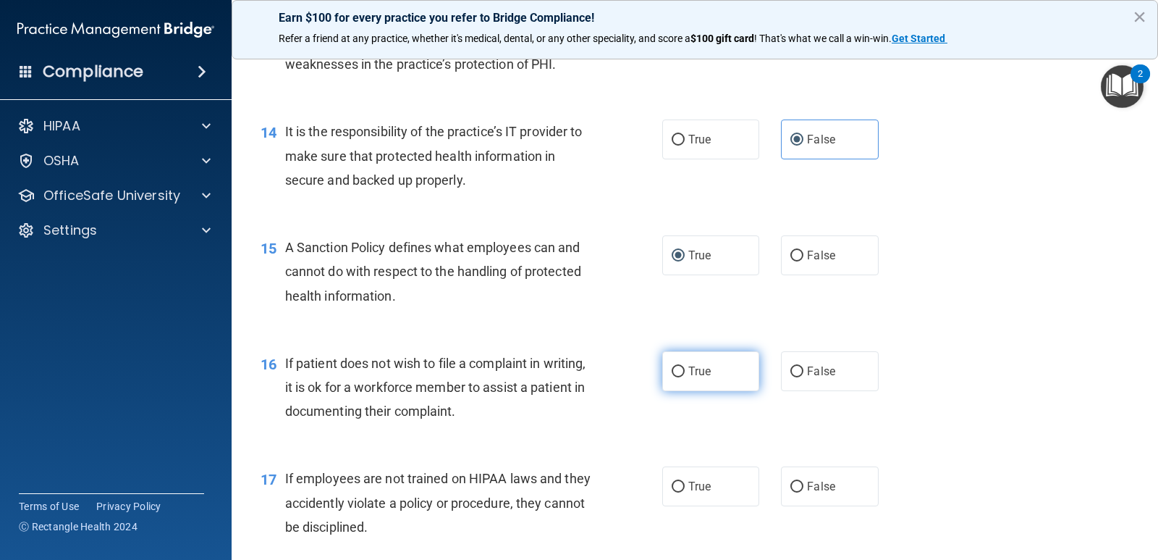
click at [722, 364] on label "True" at bounding box center [710, 371] width 97 height 40
click at [685, 366] on input "True" at bounding box center [678, 371] width 13 height 11
radio input "true"
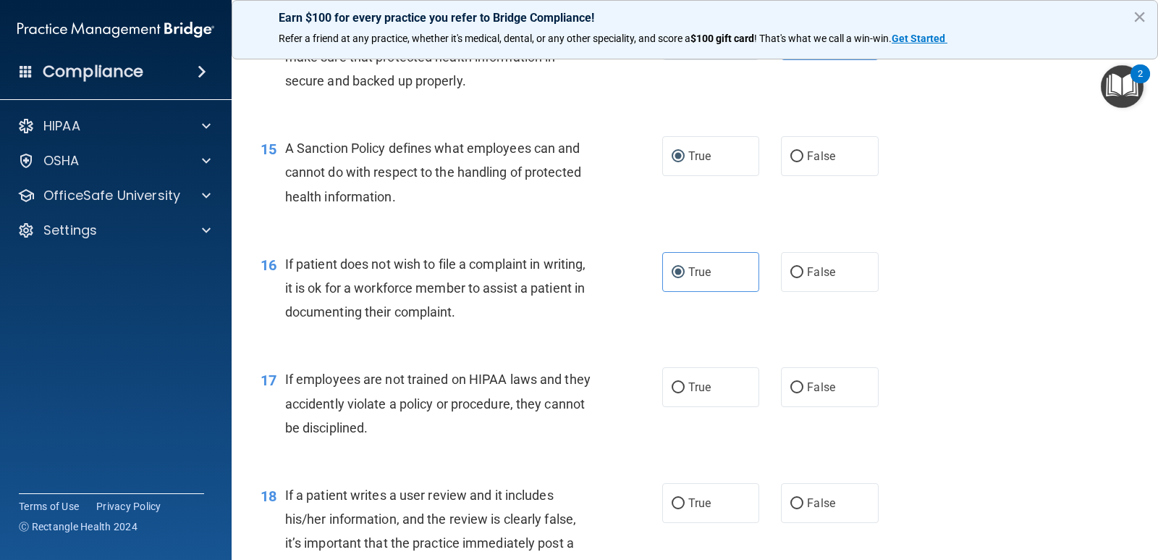
scroll to position [2172, 0]
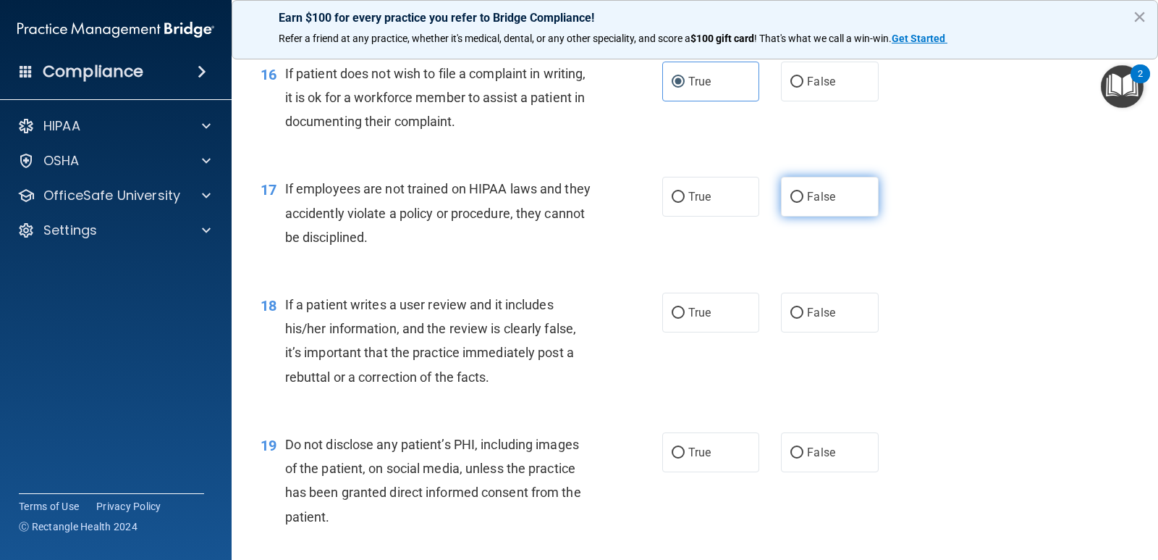
click at [807, 194] on span "False" at bounding box center [821, 197] width 28 height 14
click at [804, 194] on input "False" at bounding box center [797, 197] width 13 height 11
radio input "true"
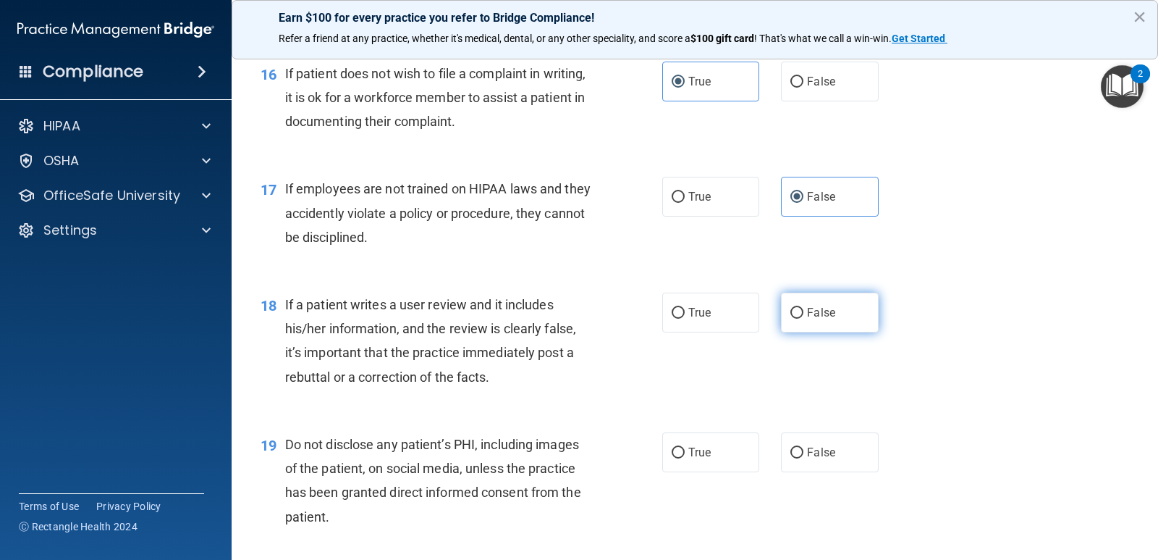
click at [807, 313] on span "False" at bounding box center [821, 312] width 28 height 14
click at [804, 313] on input "False" at bounding box center [797, 313] width 13 height 11
radio input "true"
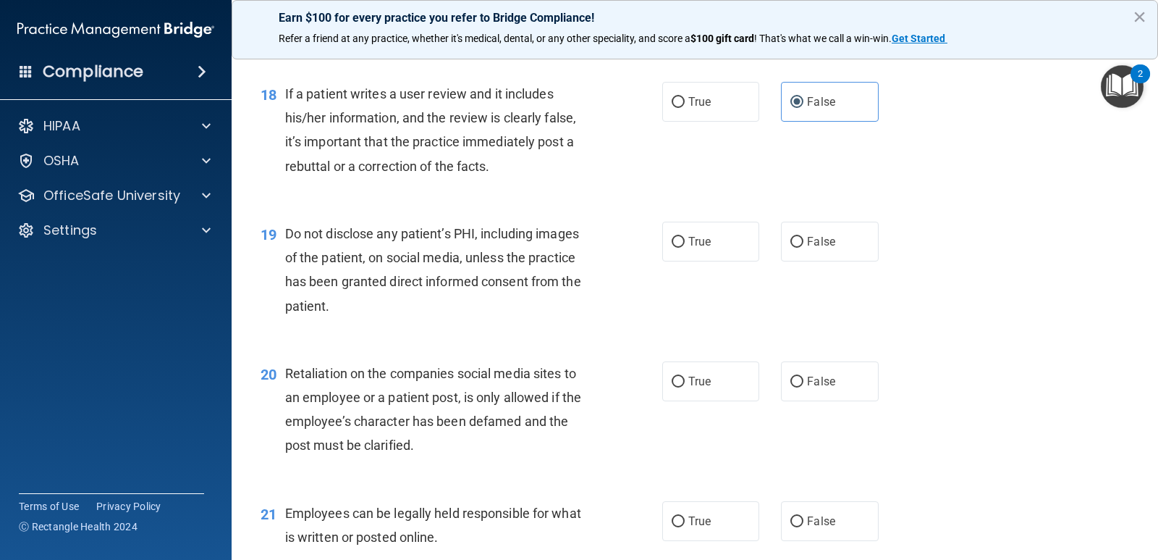
scroll to position [2389, 0]
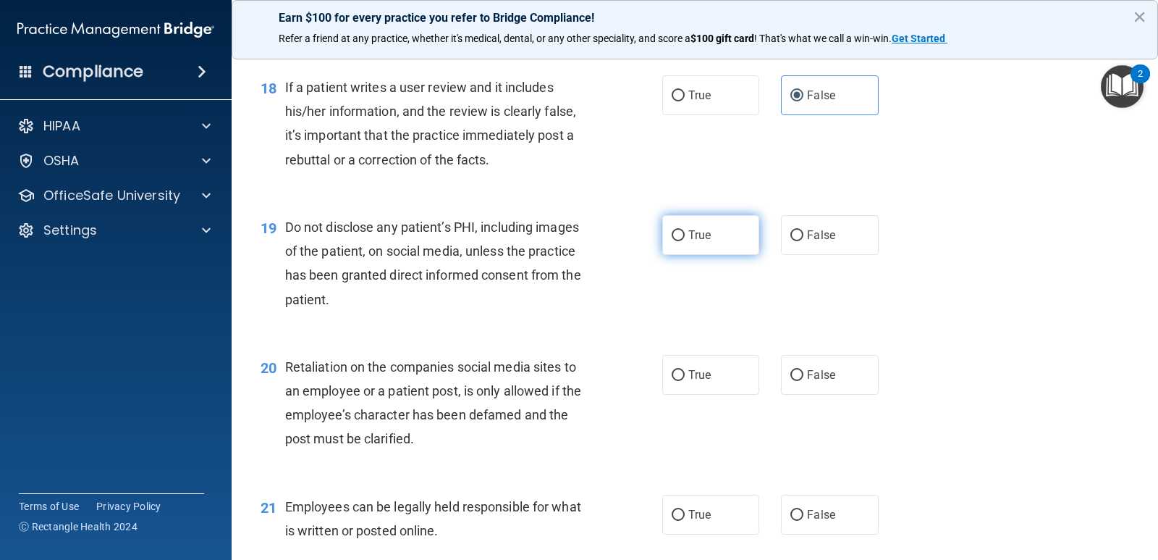
click at [720, 235] on label "True" at bounding box center [710, 235] width 97 height 40
click at [685, 235] on input "True" at bounding box center [678, 235] width 13 height 11
radio input "true"
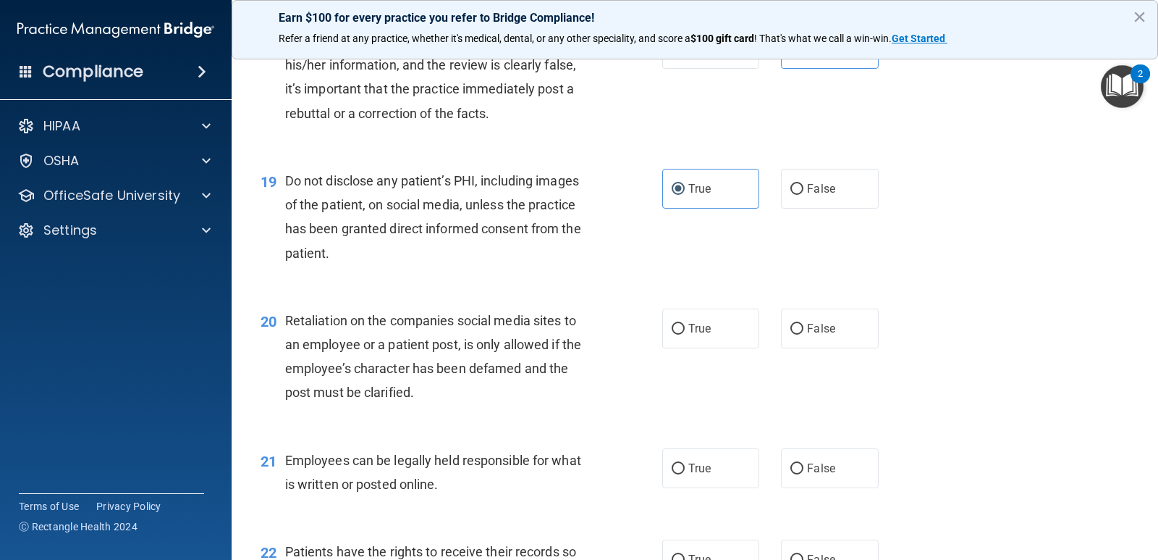
scroll to position [2461, 0]
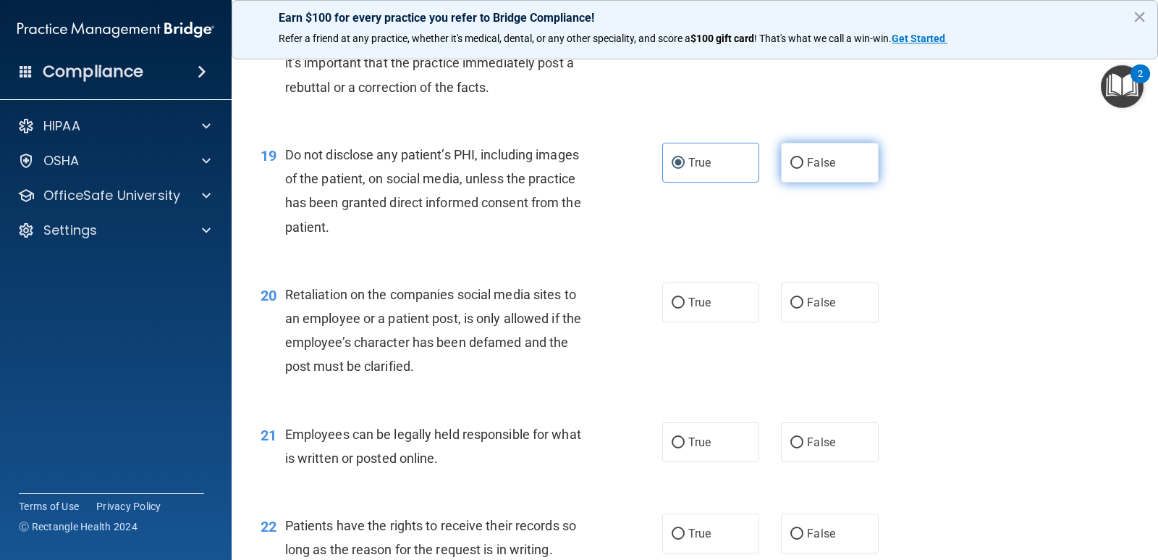
click at [814, 153] on label "False" at bounding box center [829, 163] width 97 height 40
click at [804, 158] on input "False" at bounding box center [797, 163] width 13 height 11
radio input "true"
radio input "false"
click at [672, 307] on input "True" at bounding box center [678, 303] width 13 height 11
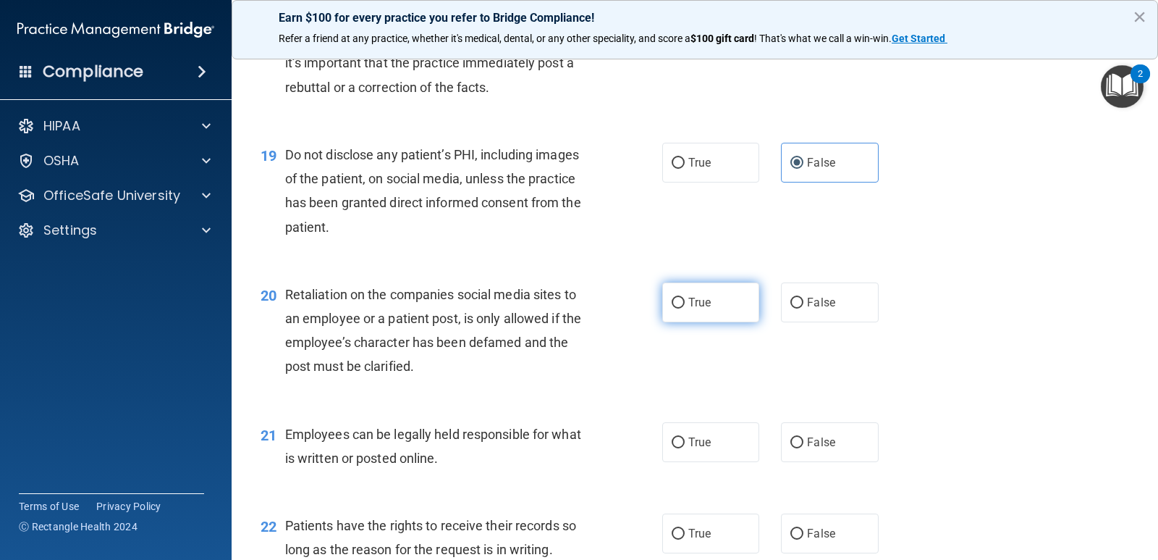
radio input "true"
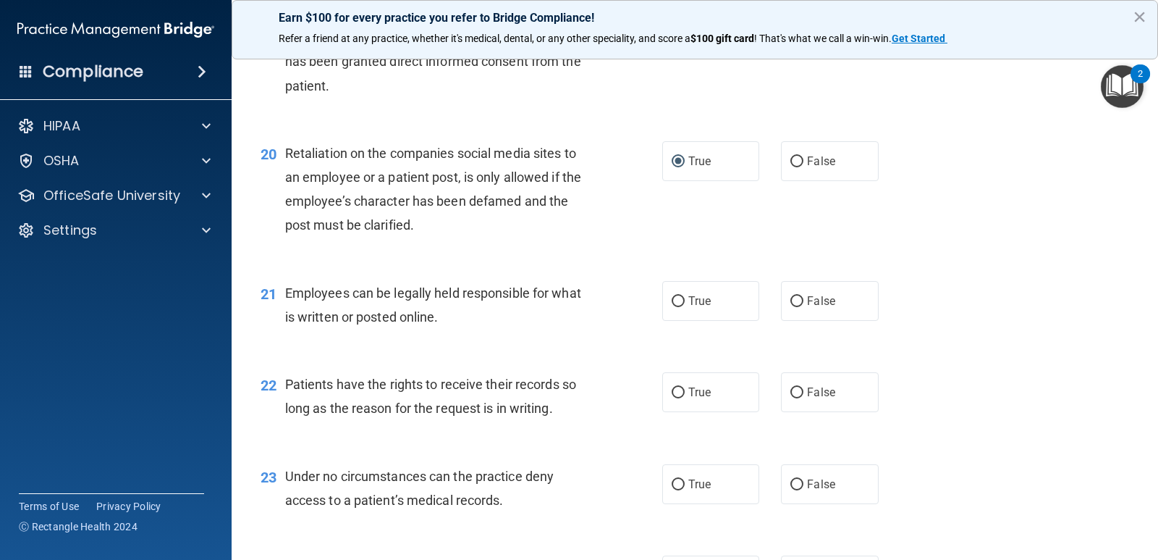
scroll to position [2606, 0]
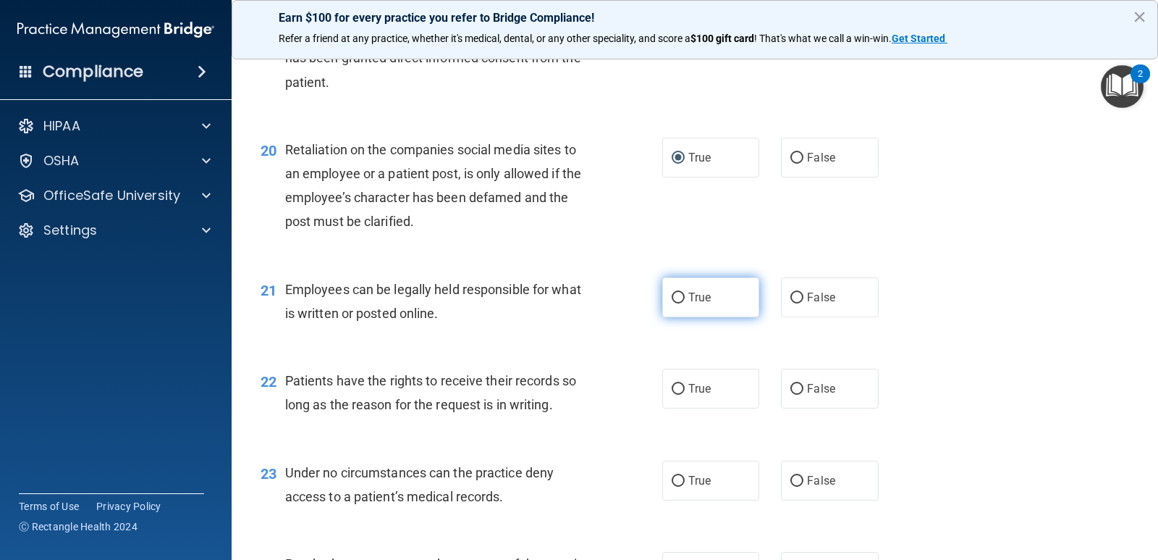
click at [672, 303] on input "True" at bounding box center [678, 297] width 13 height 11
radio input "true"
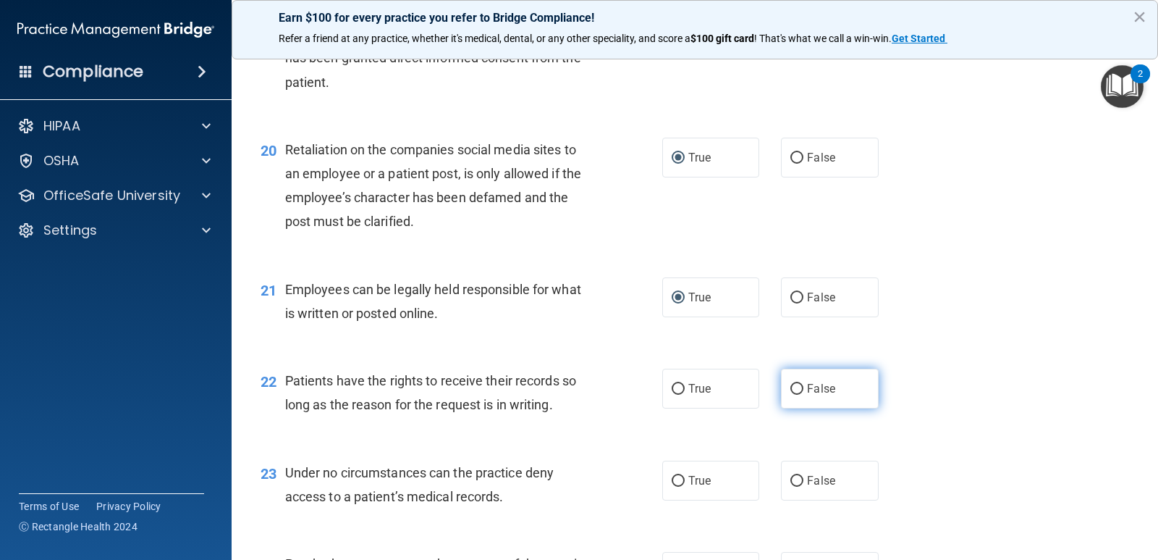
click at [781, 391] on label "False" at bounding box center [829, 388] width 97 height 40
click at [791, 391] on input "False" at bounding box center [797, 389] width 13 height 11
radio input "true"
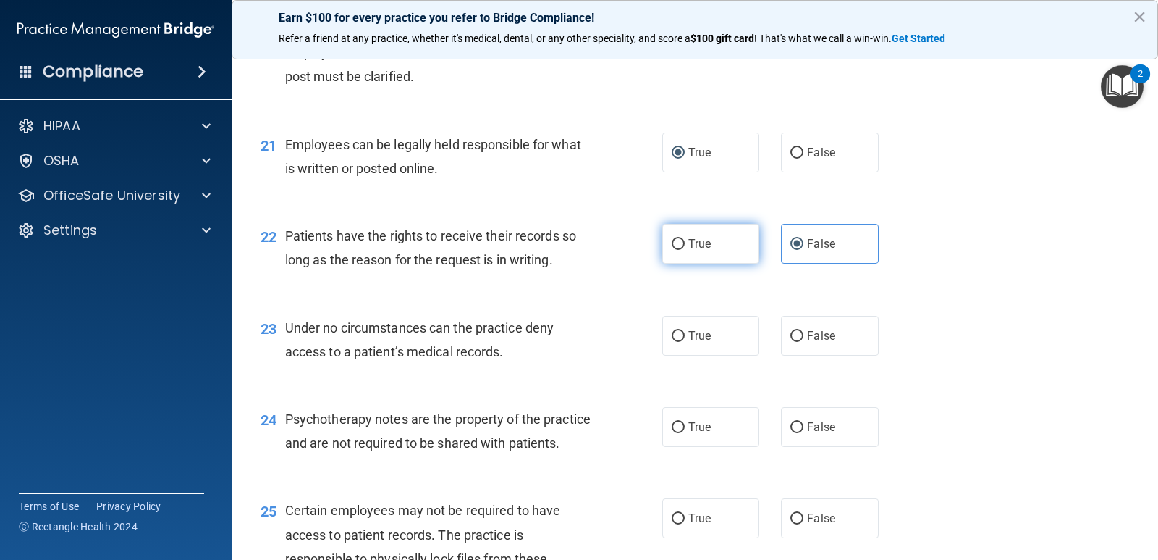
click at [672, 248] on input "True" at bounding box center [678, 244] width 13 height 11
radio input "true"
radio input "false"
click at [770, 336] on div "True False" at bounding box center [779, 336] width 234 height 40
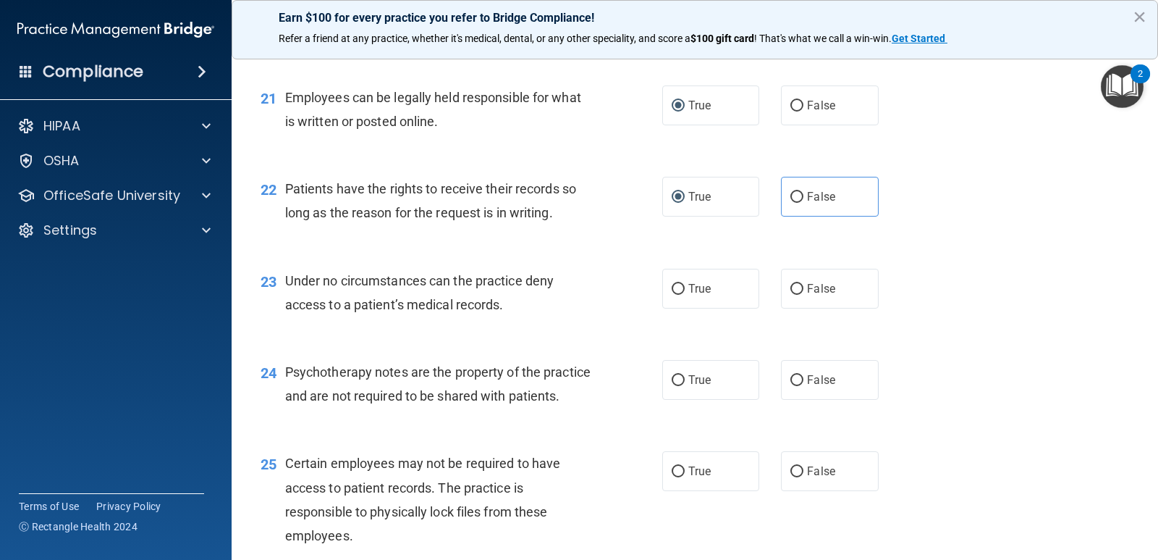
scroll to position [2823, 0]
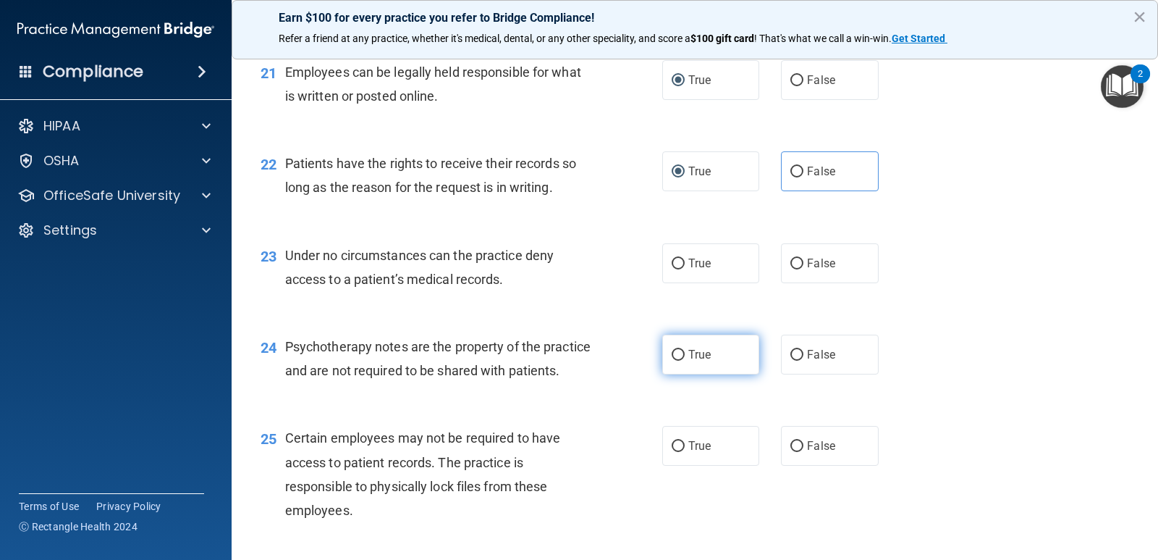
click at [711, 366] on label "True" at bounding box center [710, 354] width 97 height 40
click at [685, 361] on input "True" at bounding box center [678, 355] width 13 height 11
radio input "true"
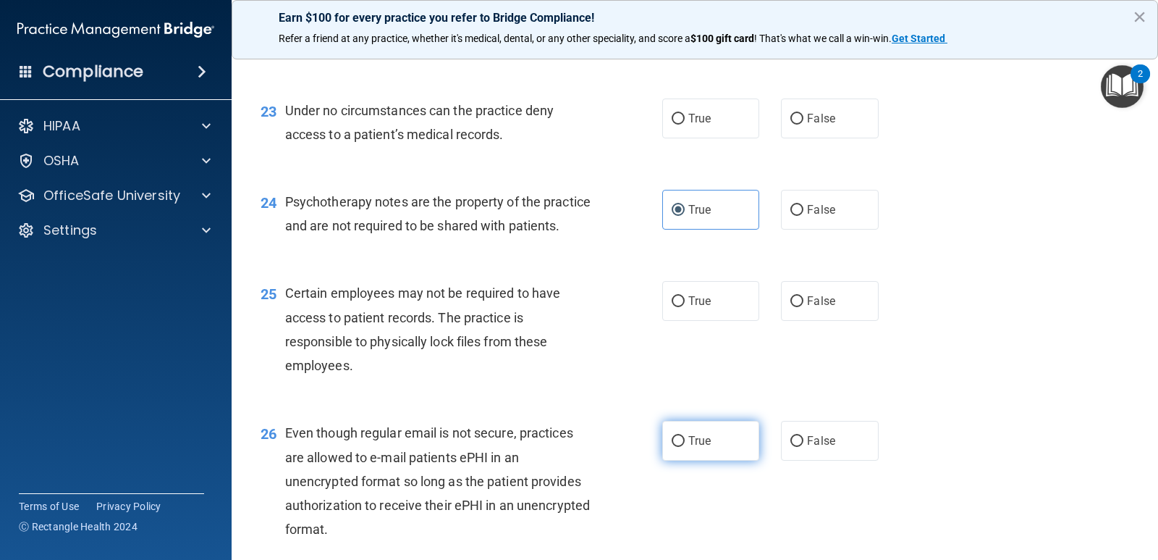
click at [693, 460] on label "True" at bounding box center [710, 441] width 97 height 40
click at [685, 447] on input "True" at bounding box center [678, 441] width 13 height 11
radio input "true"
click at [728, 321] on label "True" at bounding box center [710, 301] width 97 height 40
click at [685, 307] on input "True" at bounding box center [678, 301] width 13 height 11
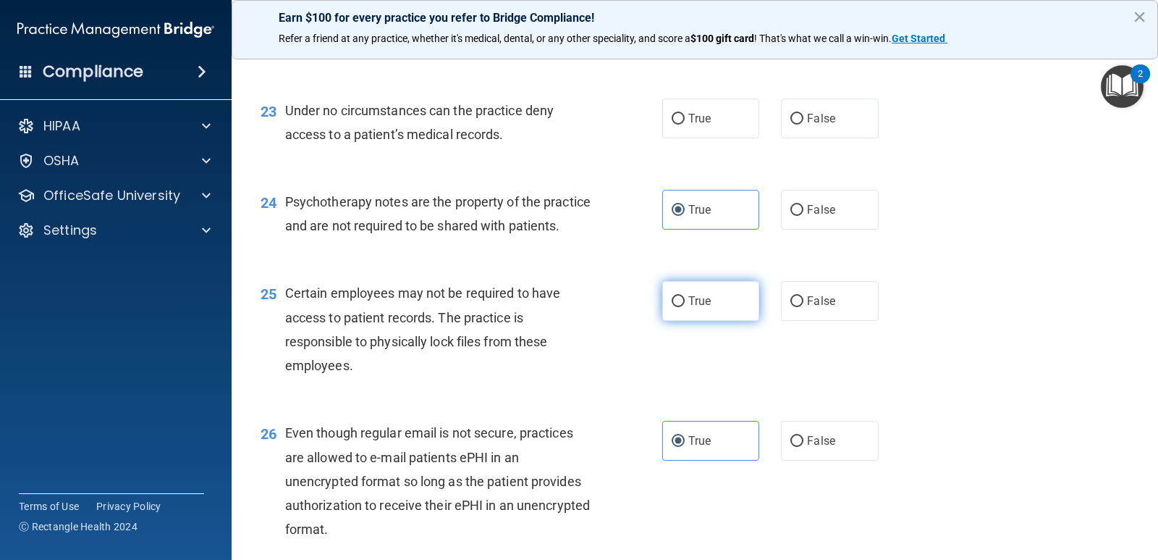
radio input "true"
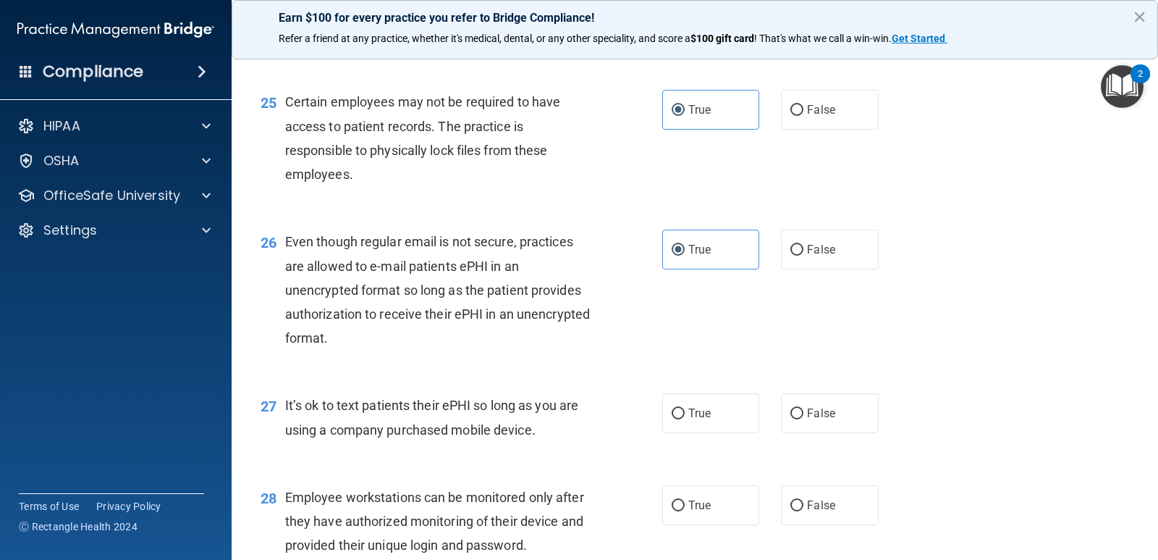
scroll to position [3185, 0]
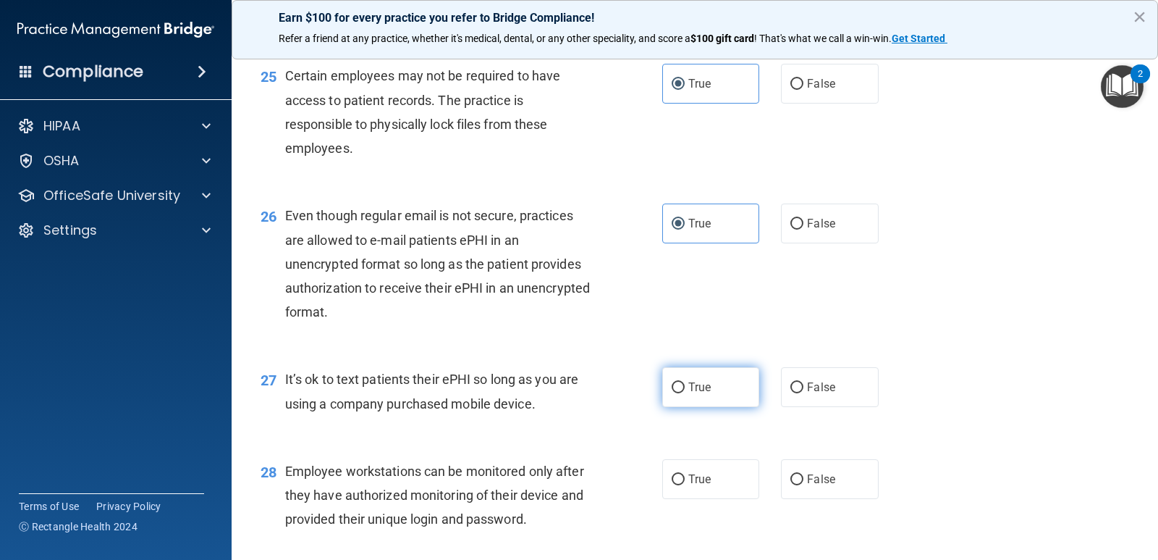
click at [707, 407] on label "True" at bounding box center [710, 387] width 97 height 40
click at [685, 393] on input "True" at bounding box center [678, 387] width 13 height 11
radio input "true"
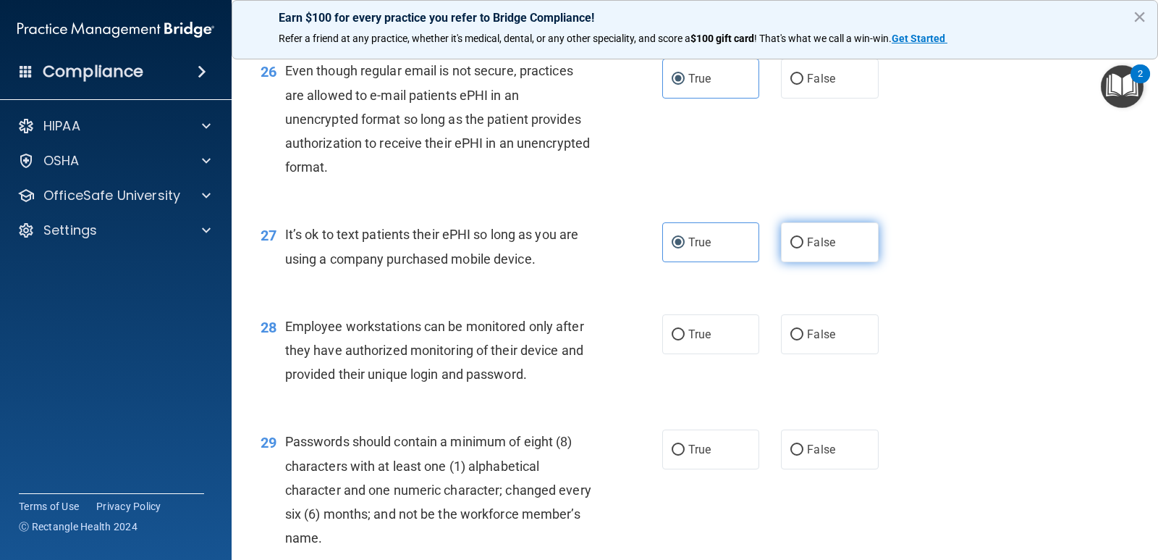
click at [801, 254] on label "False" at bounding box center [829, 242] width 97 height 40
click at [801, 248] on input "False" at bounding box center [797, 242] width 13 height 11
radio input "true"
radio input "false"
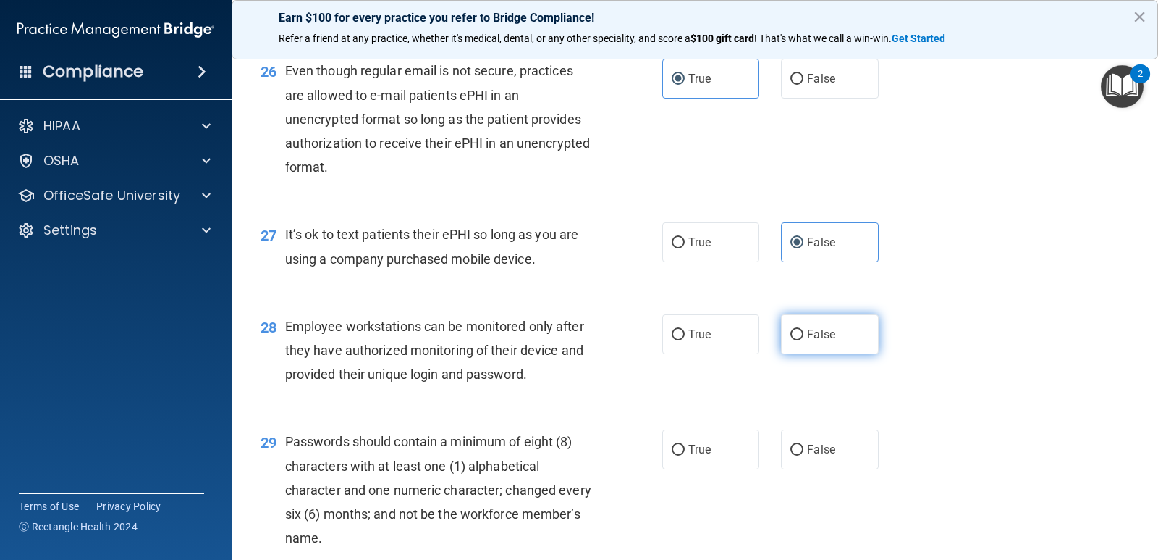
click at [827, 341] on span "False" at bounding box center [821, 334] width 28 height 14
click at [804, 340] on input "False" at bounding box center [797, 334] width 13 height 11
radio input "true"
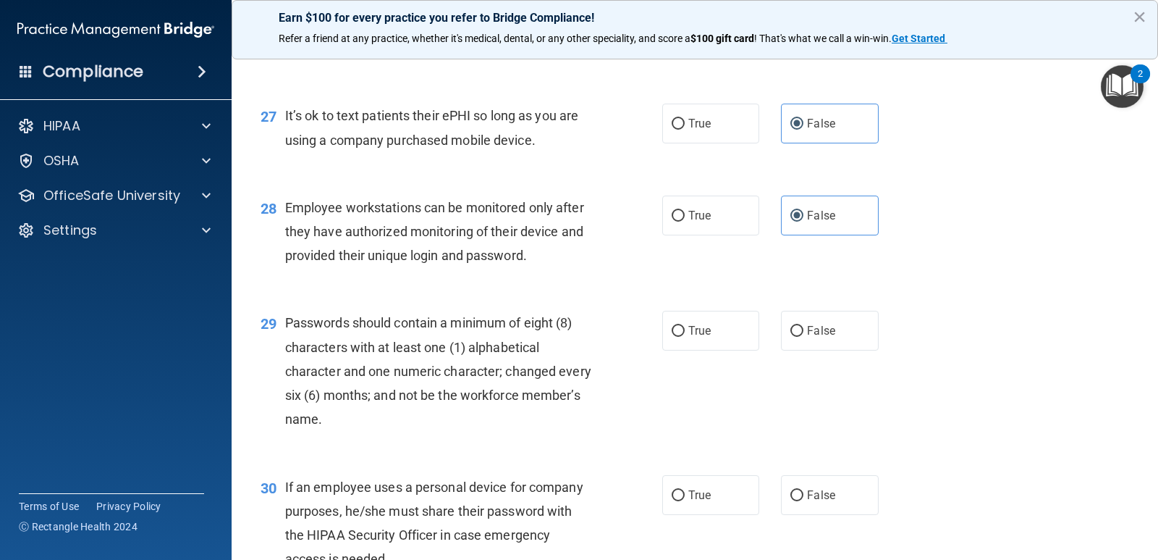
scroll to position [3475, 0]
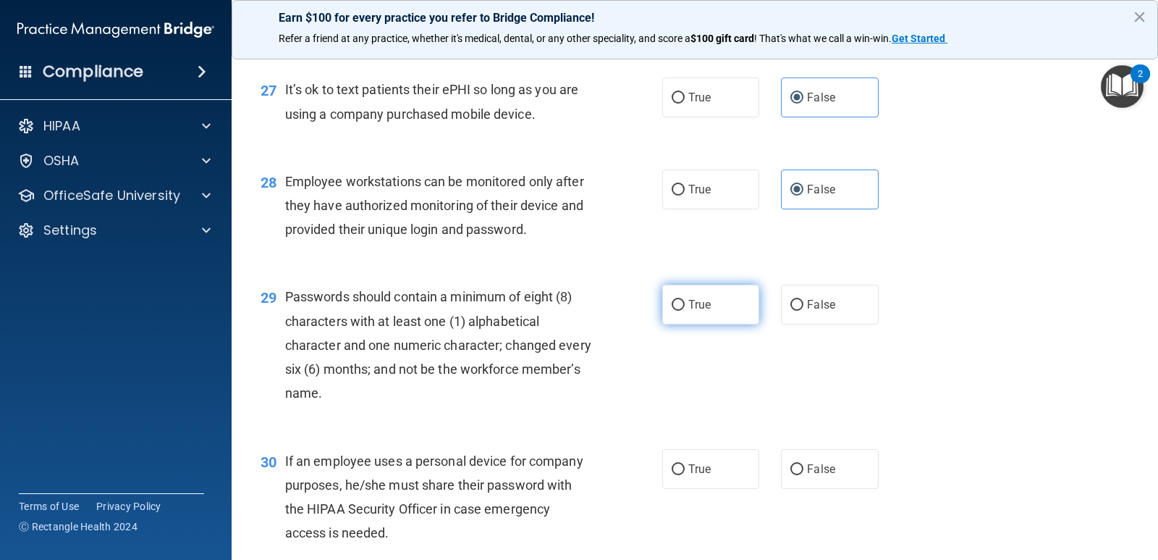
click at [701, 311] on span "True" at bounding box center [699, 305] width 22 height 14
click at [685, 311] on input "True" at bounding box center [678, 305] width 13 height 11
radio input "true"
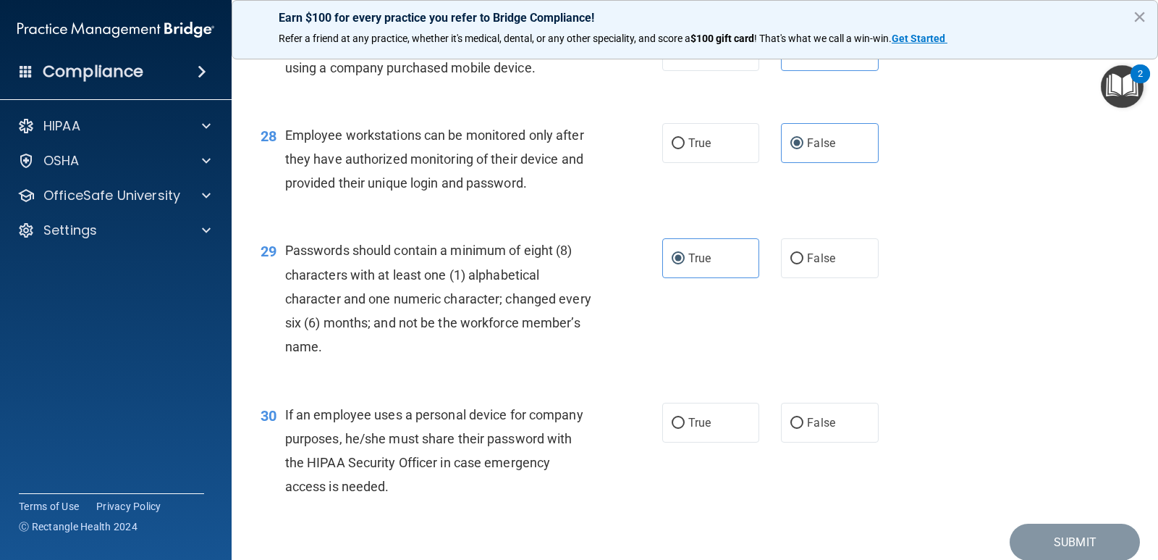
scroll to position [3547, 0]
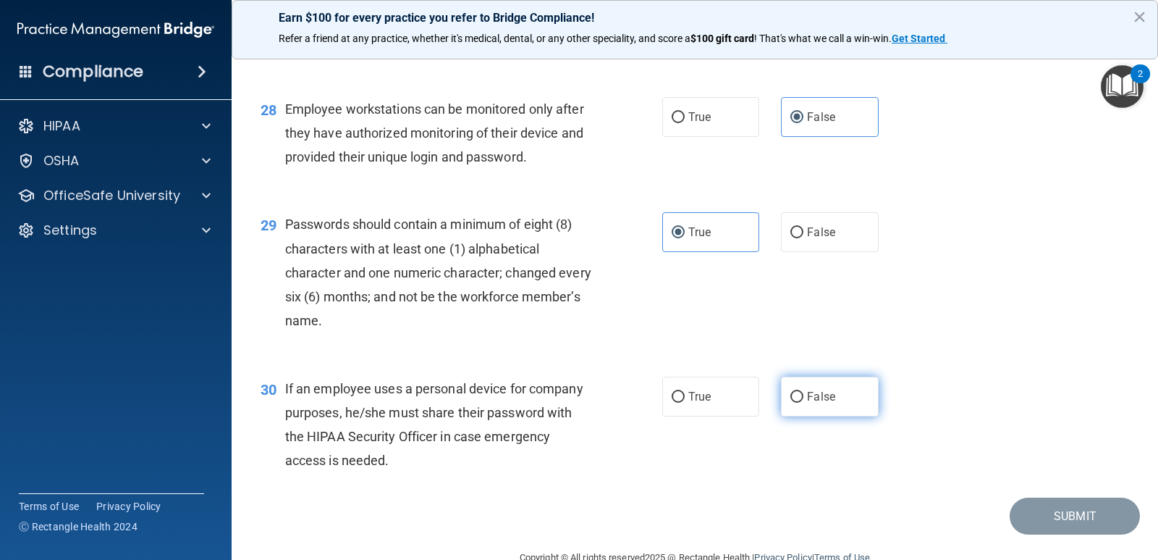
click at [813, 403] on span "False" at bounding box center [821, 396] width 28 height 14
click at [804, 403] on input "False" at bounding box center [797, 397] width 13 height 11
radio input "true"
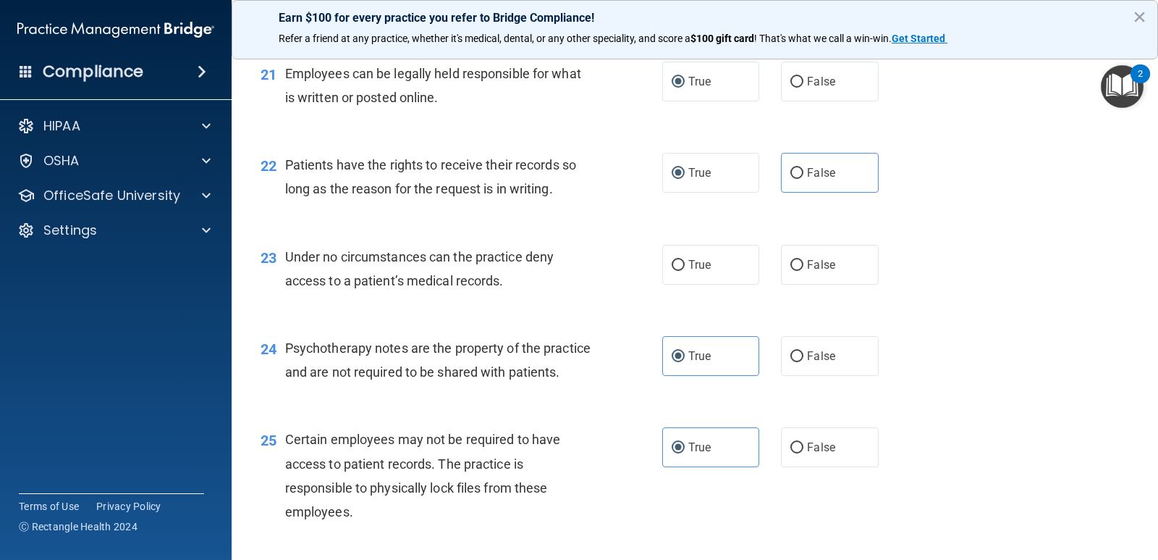
scroll to position [2807, 0]
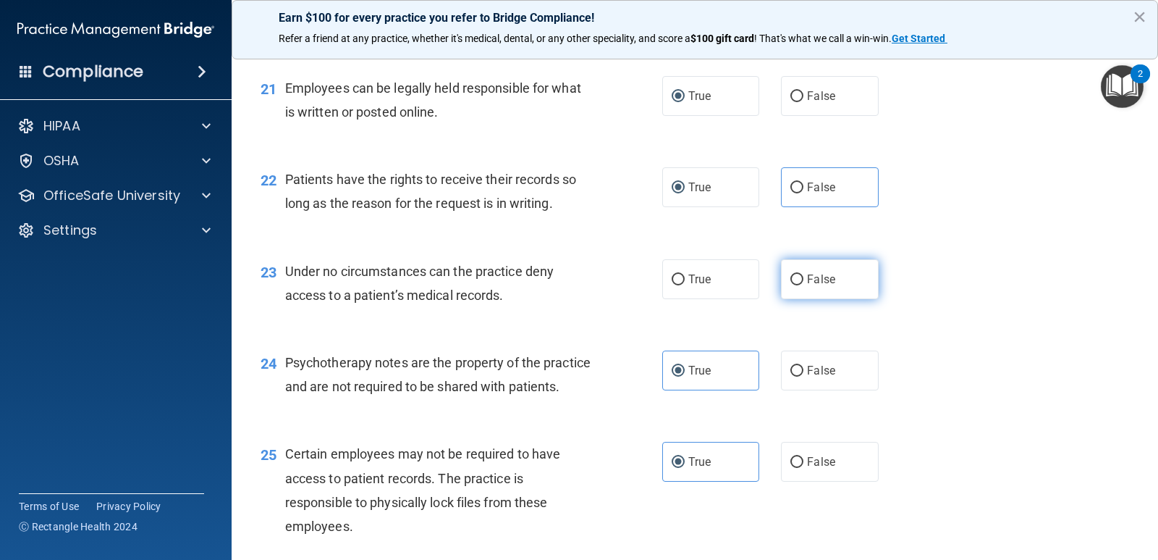
click at [823, 278] on span "False" at bounding box center [821, 279] width 28 height 14
click at [804, 278] on input "False" at bounding box center [797, 279] width 13 height 11
radio input "true"
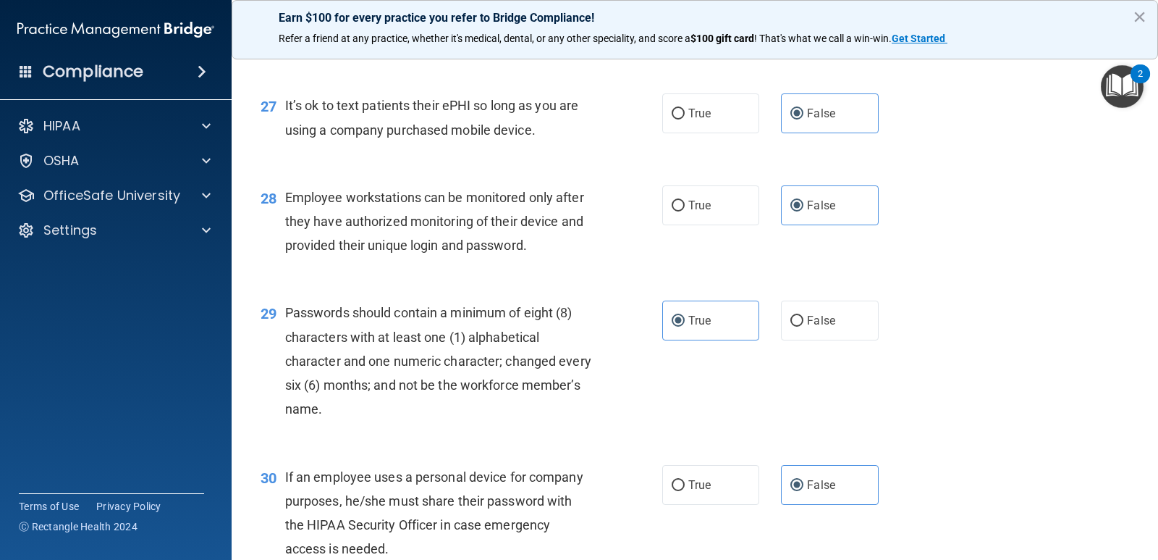
scroll to position [3604, 0]
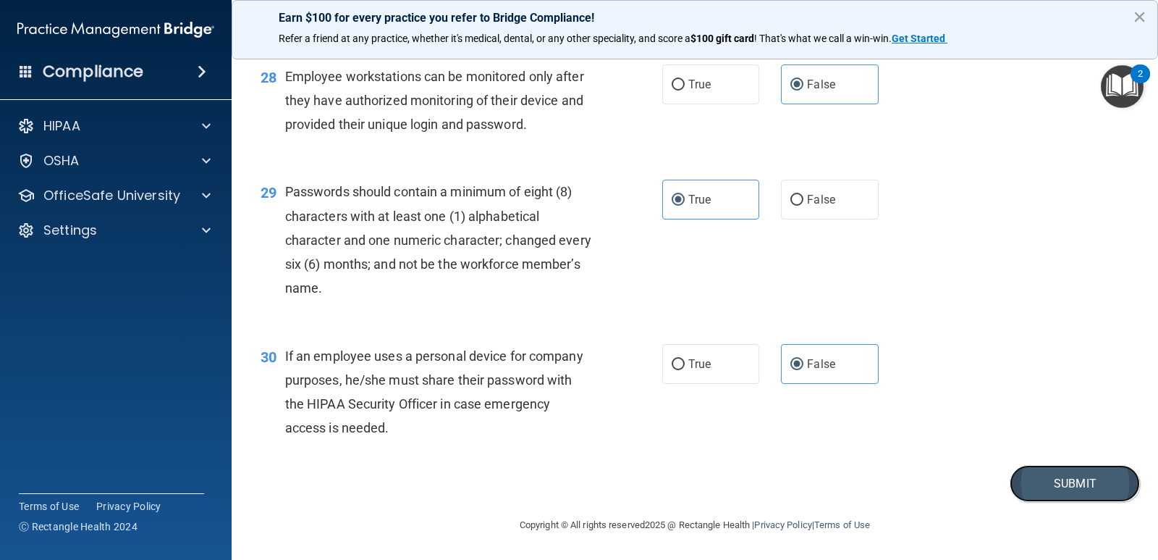
click at [1056, 476] on button "Submit" at bounding box center [1075, 483] width 130 height 37
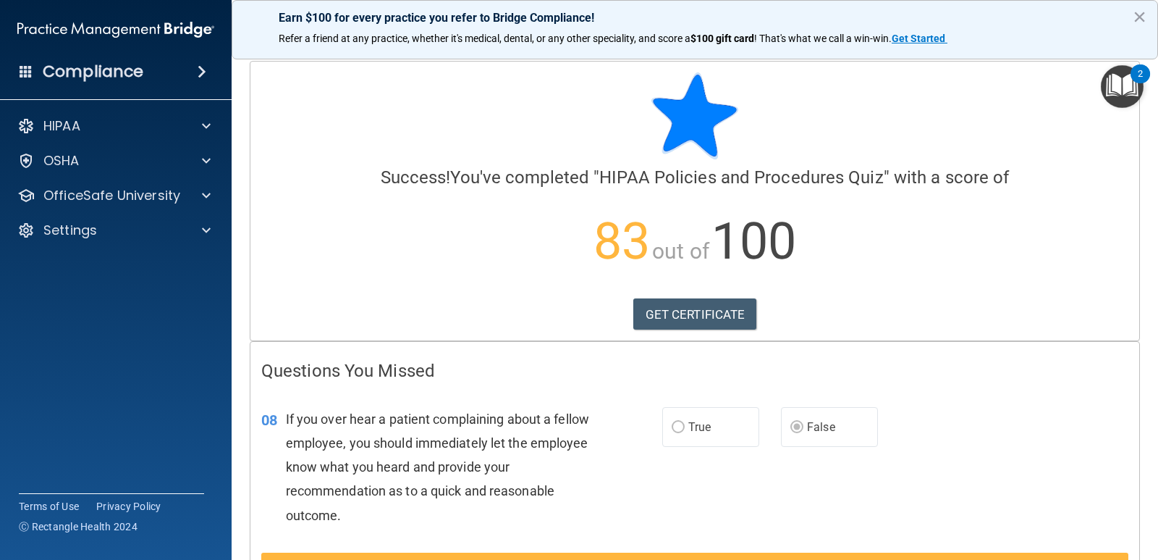
click at [1141, 77] on div "2" at bounding box center [1140, 83] width 5 height 19
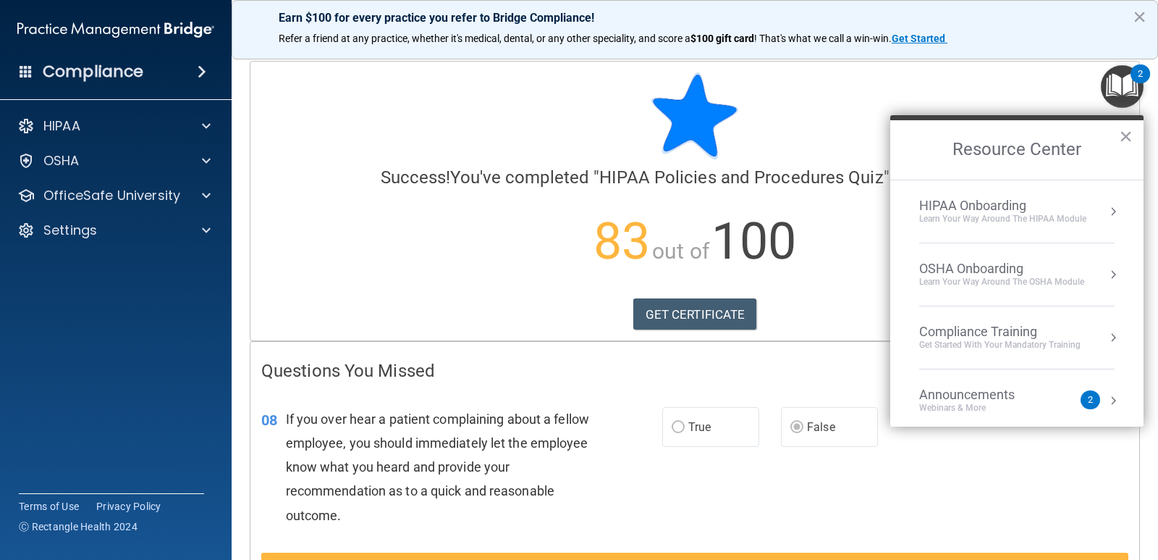
click at [991, 226] on li "HIPAA Onboarding Learn Your Way around the HIPAA module" at bounding box center [1016, 211] width 195 height 63
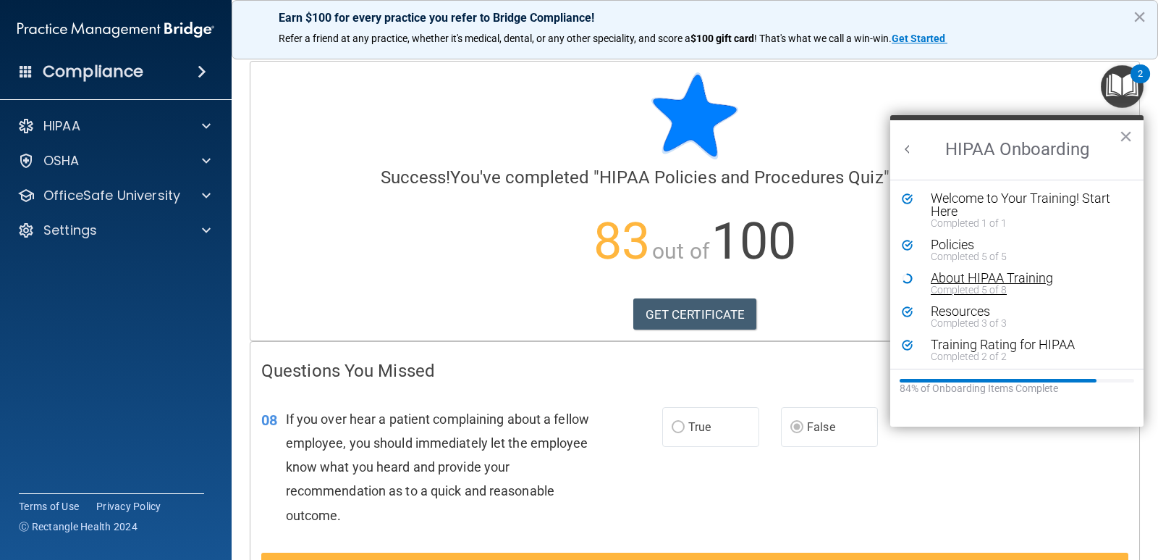
click at [985, 276] on div "About HIPAA Training" at bounding box center [1022, 277] width 183 height 13
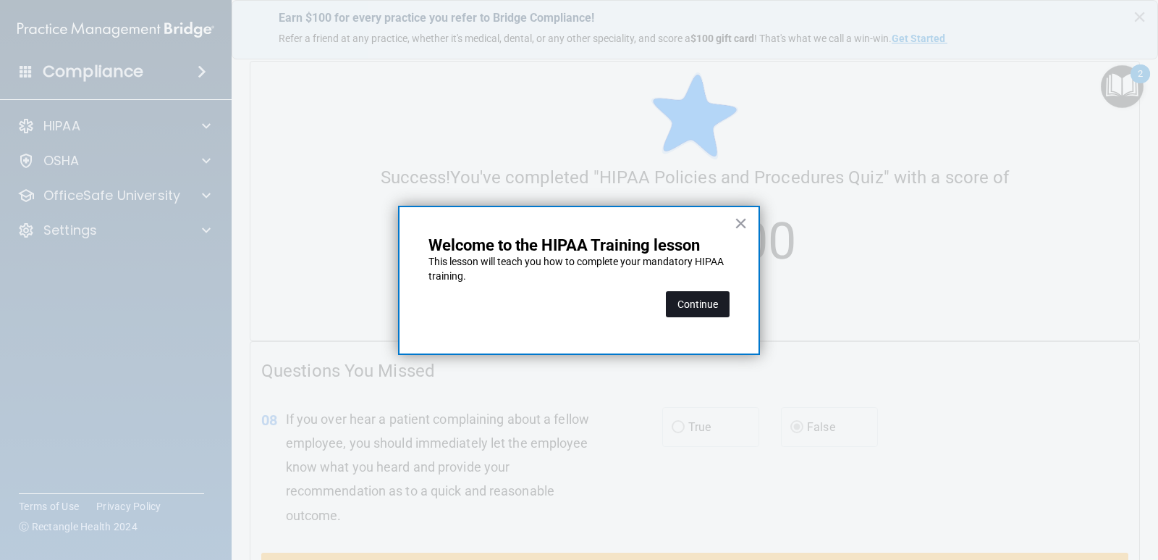
click at [702, 301] on button "Continue" at bounding box center [698, 304] width 64 height 26
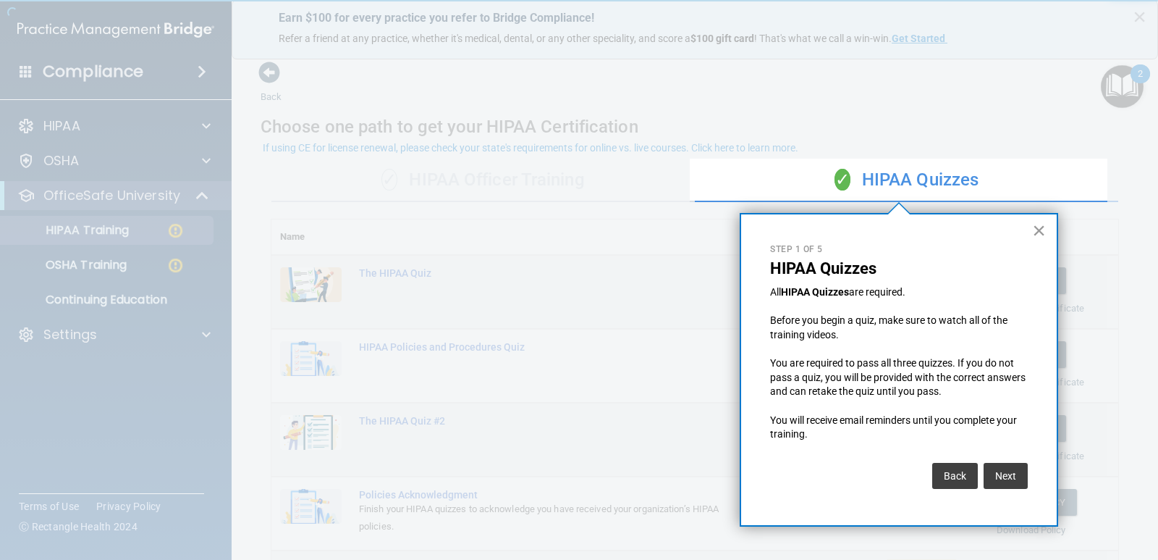
click at [1039, 227] on button "×" at bounding box center [1039, 230] width 14 height 23
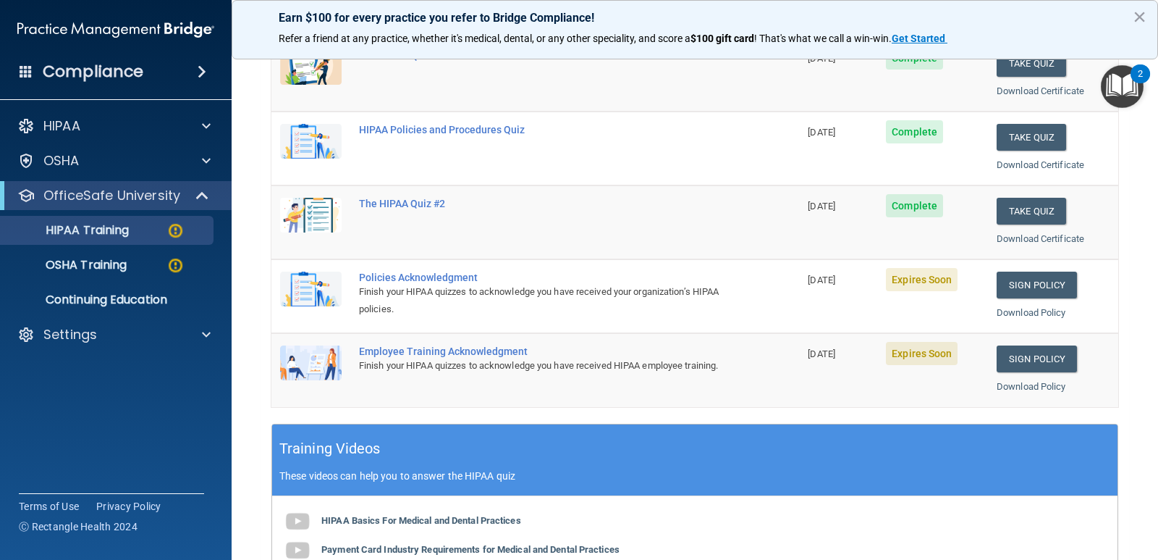
scroll to position [145, 0]
